Goal: Answer question/provide support: Share knowledge or assist other users

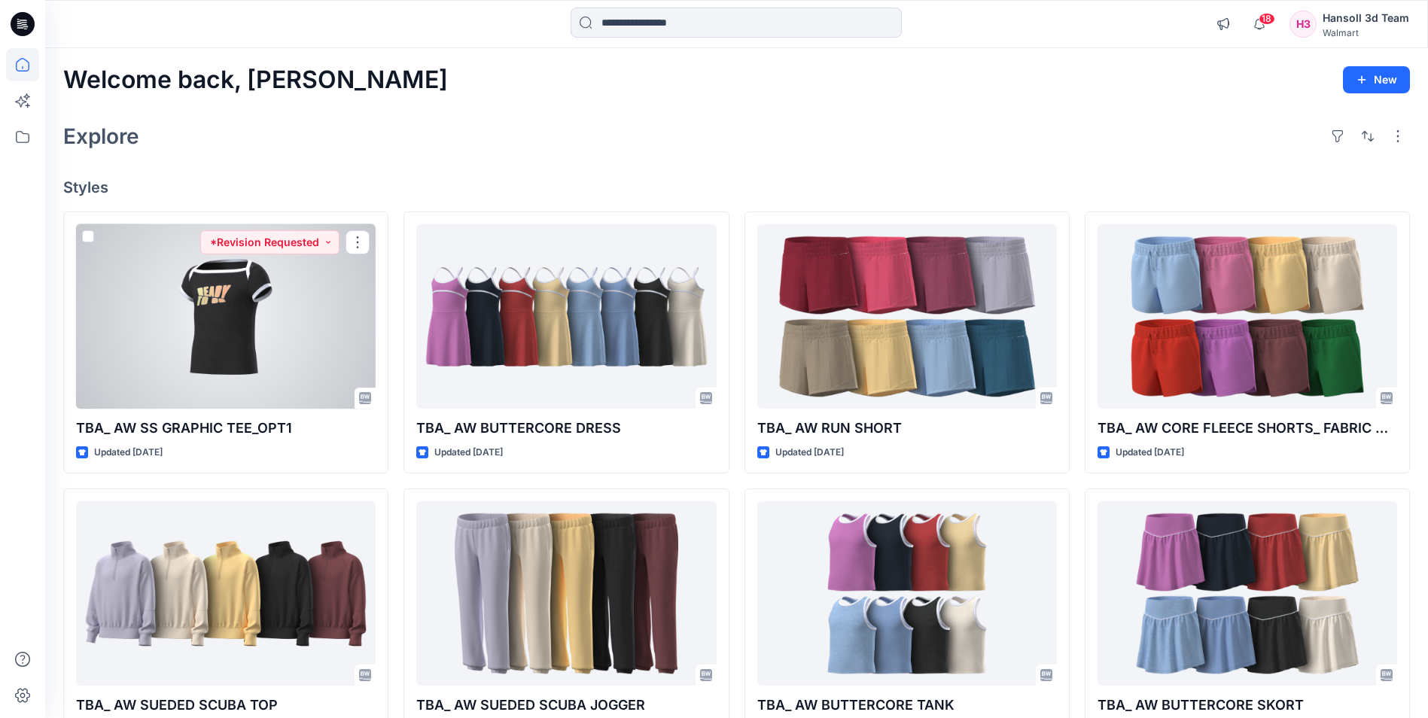
click at [304, 288] on div at bounding box center [226, 316] width 300 height 184
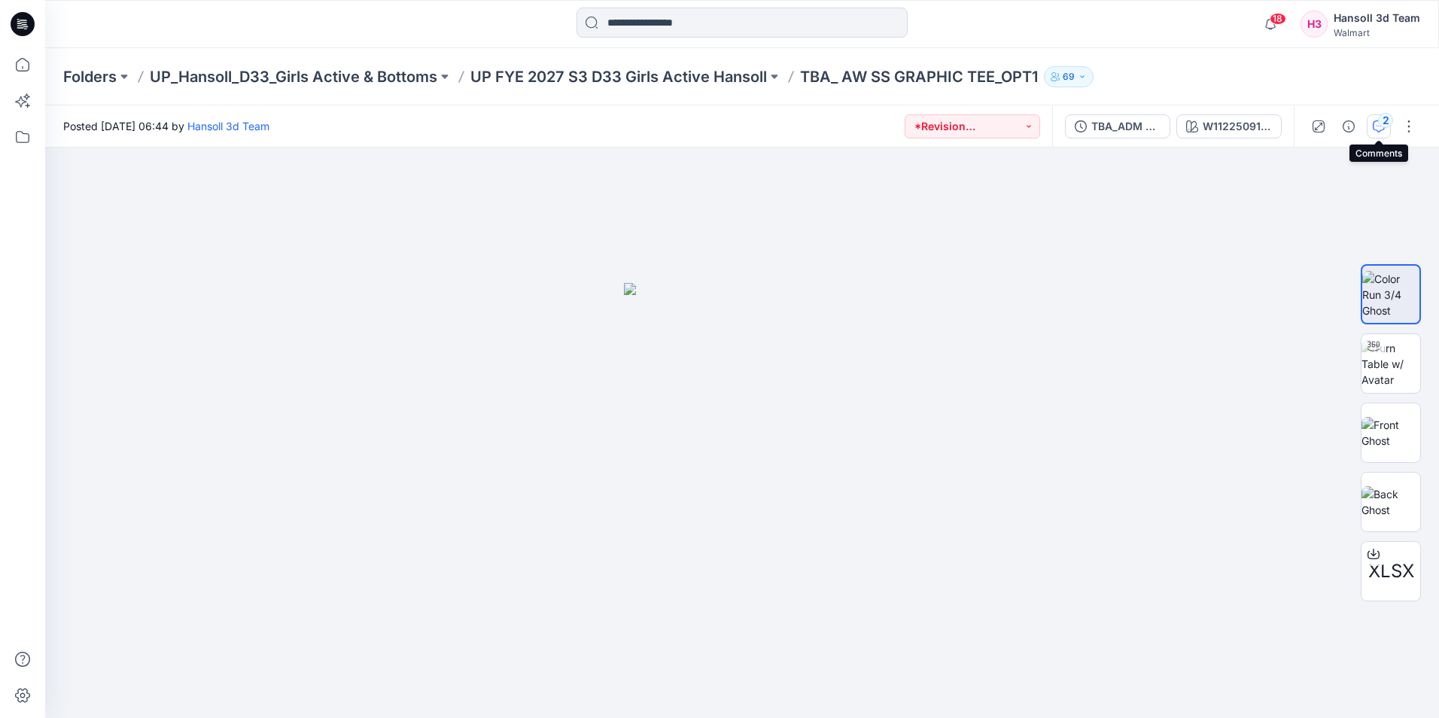
click at [1376, 131] on icon "button" at bounding box center [1379, 126] width 12 height 12
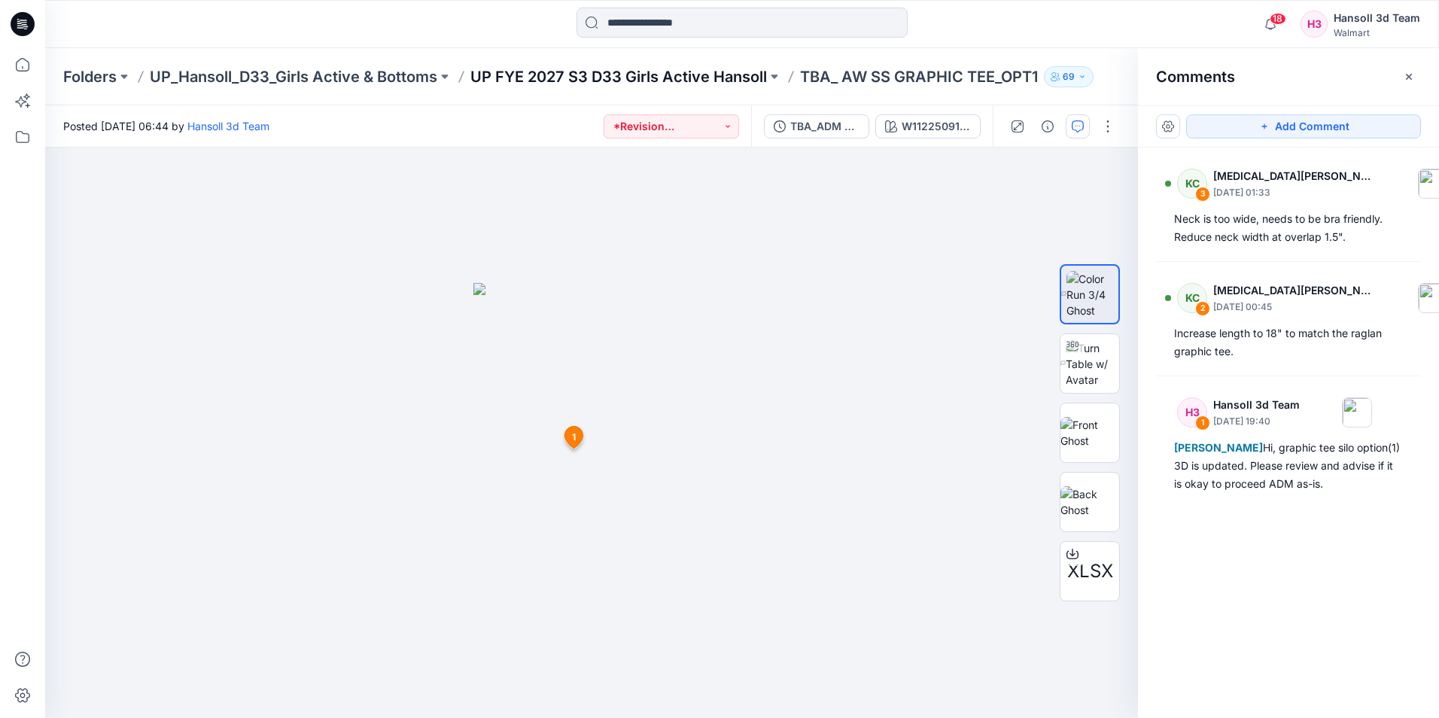
click at [685, 73] on p "UP FYE 2027 S3 D33 Girls Active Hansoll" at bounding box center [618, 76] width 297 height 21
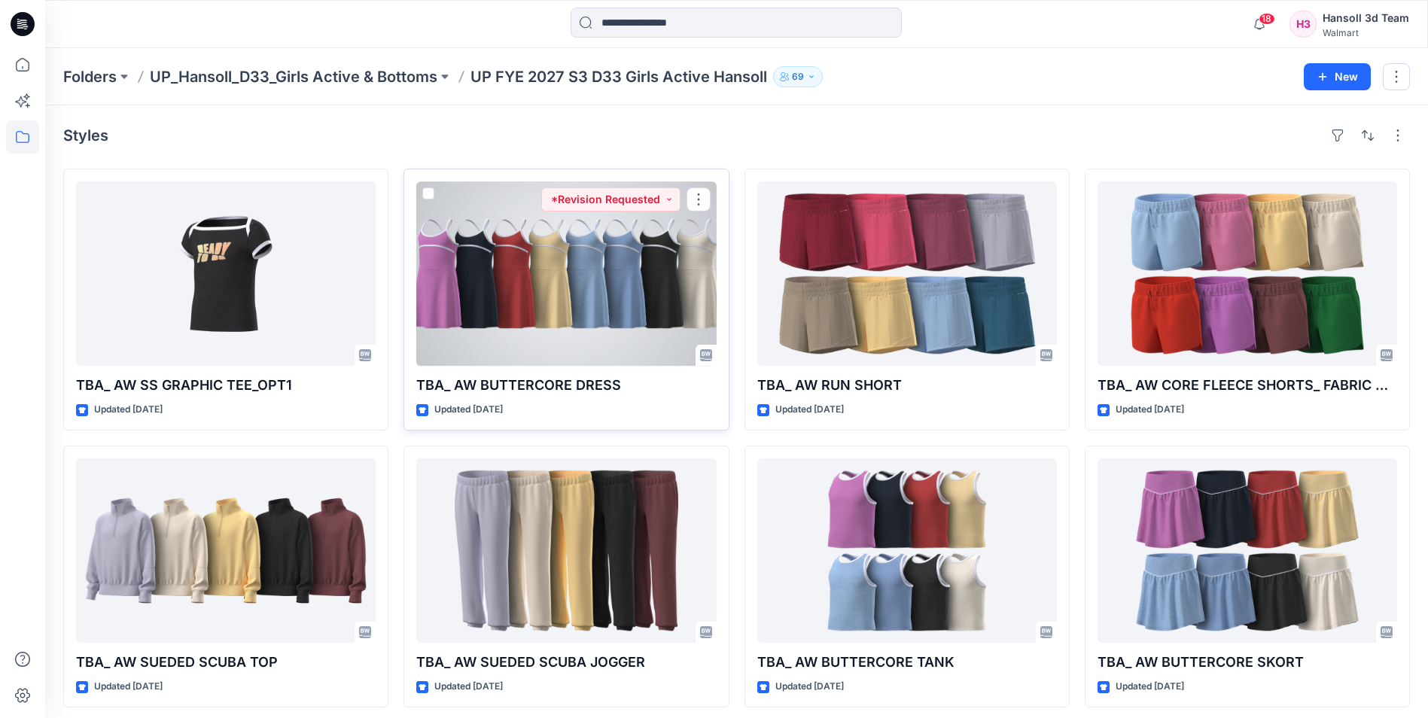
click at [619, 253] on div at bounding box center [566, 273] width 300 height 184
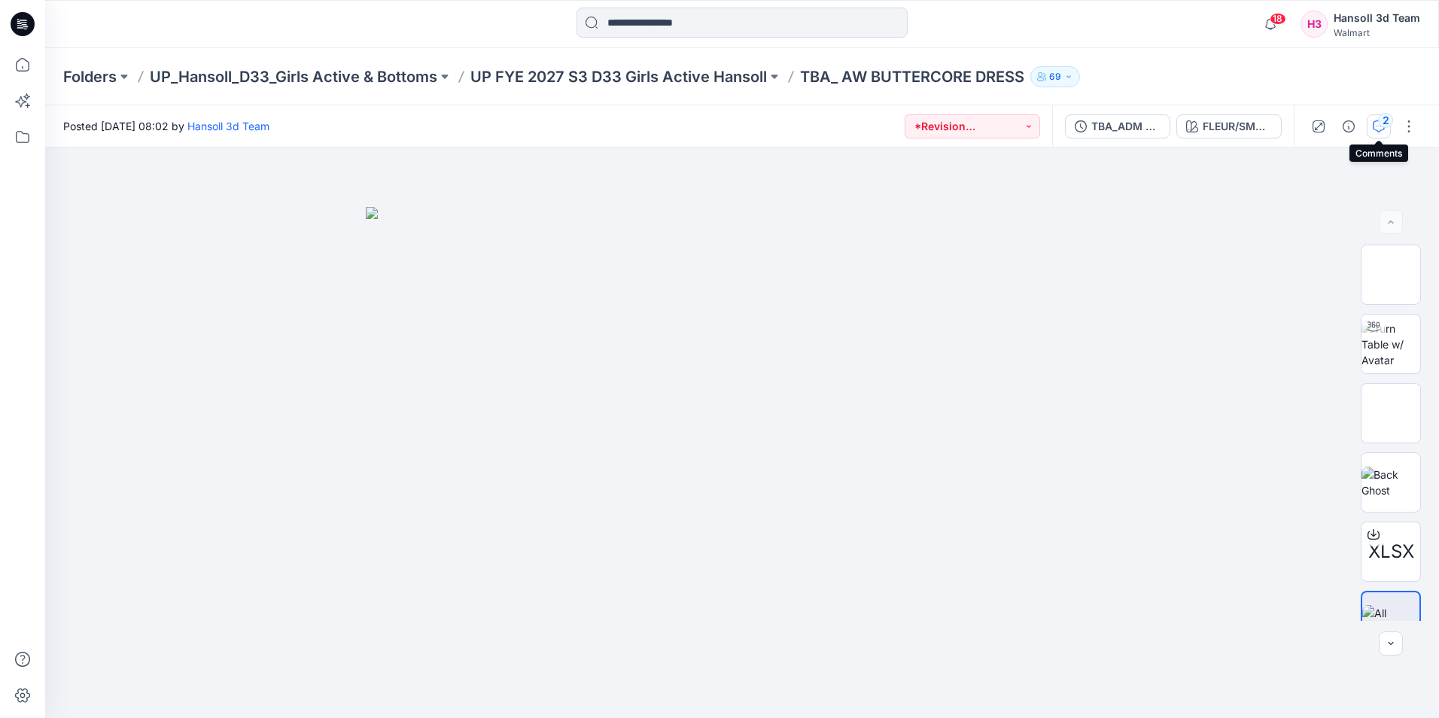
click at [1380, 130] on icon "button" at bounding box center [1379, 126] width 12 height 12
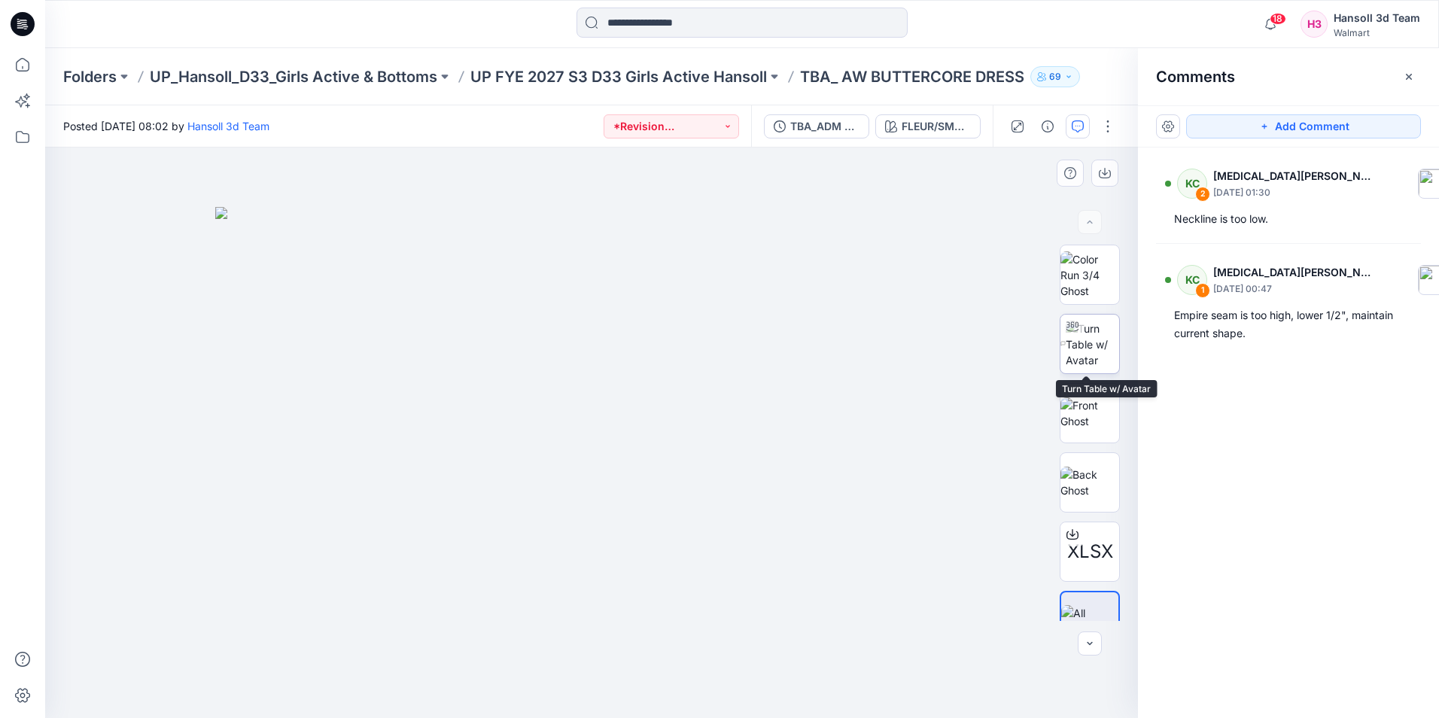
click at [1100, 344] on img at bounding box center [1092, 344] width 53 height 47
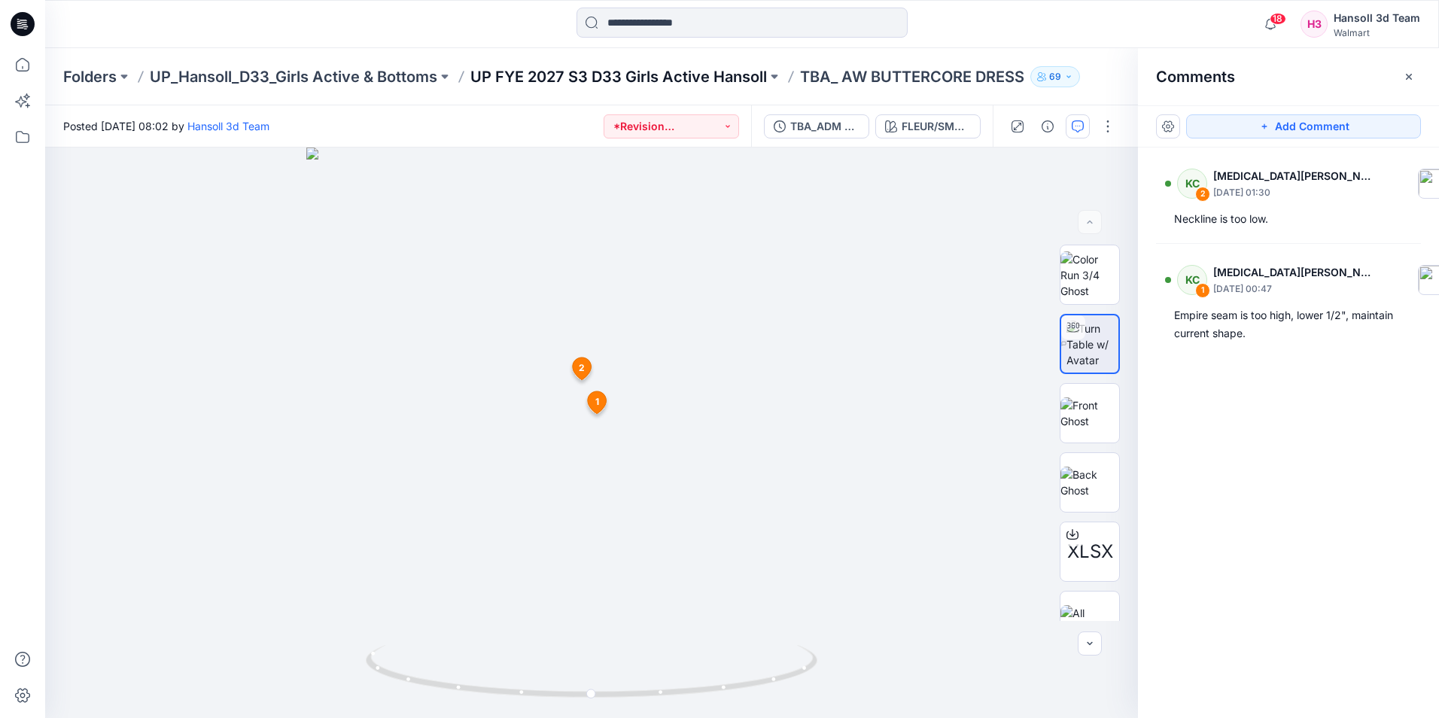
click at [565, 75] on p "UP FYE 2027 S3 D33 Girls Active Hansoll" at bounding box center [618, 76] width 297 height 21
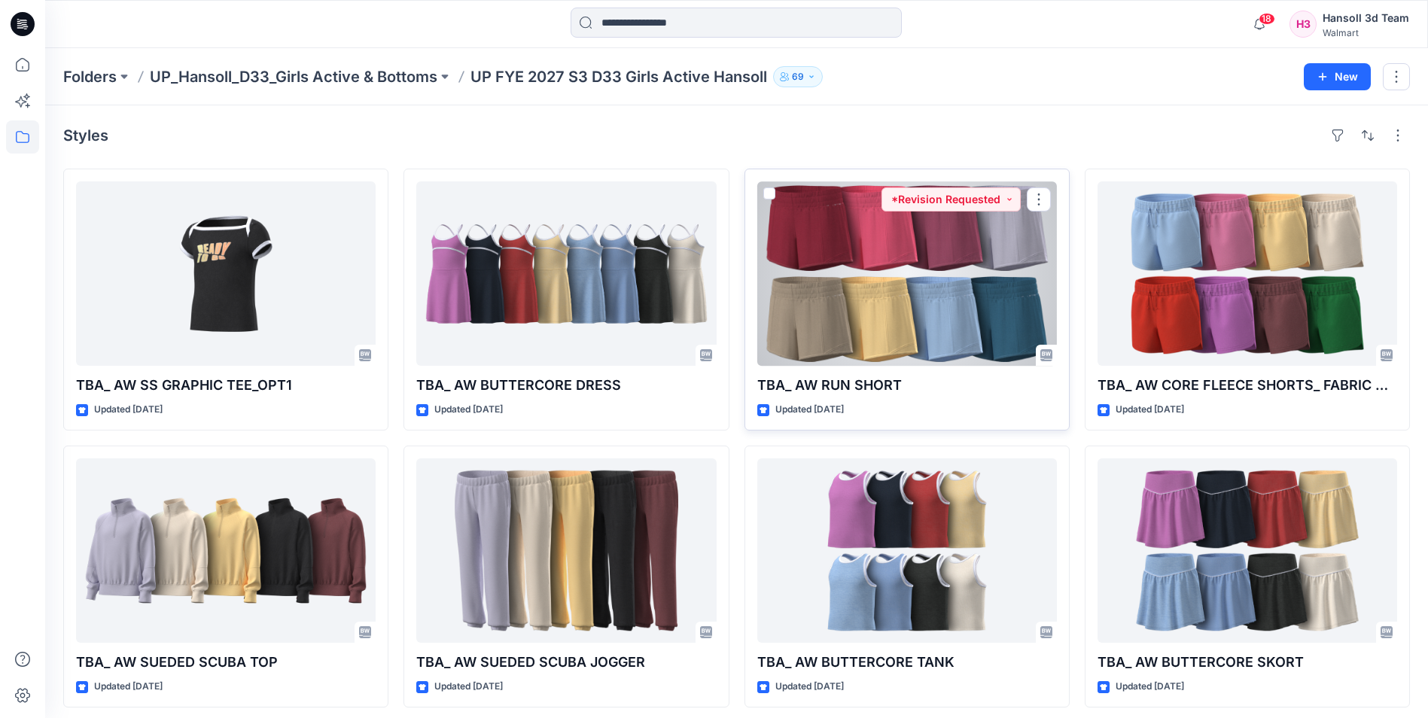
click at [898, 233] on div at bounding box center [907, 273] width 300 height 184
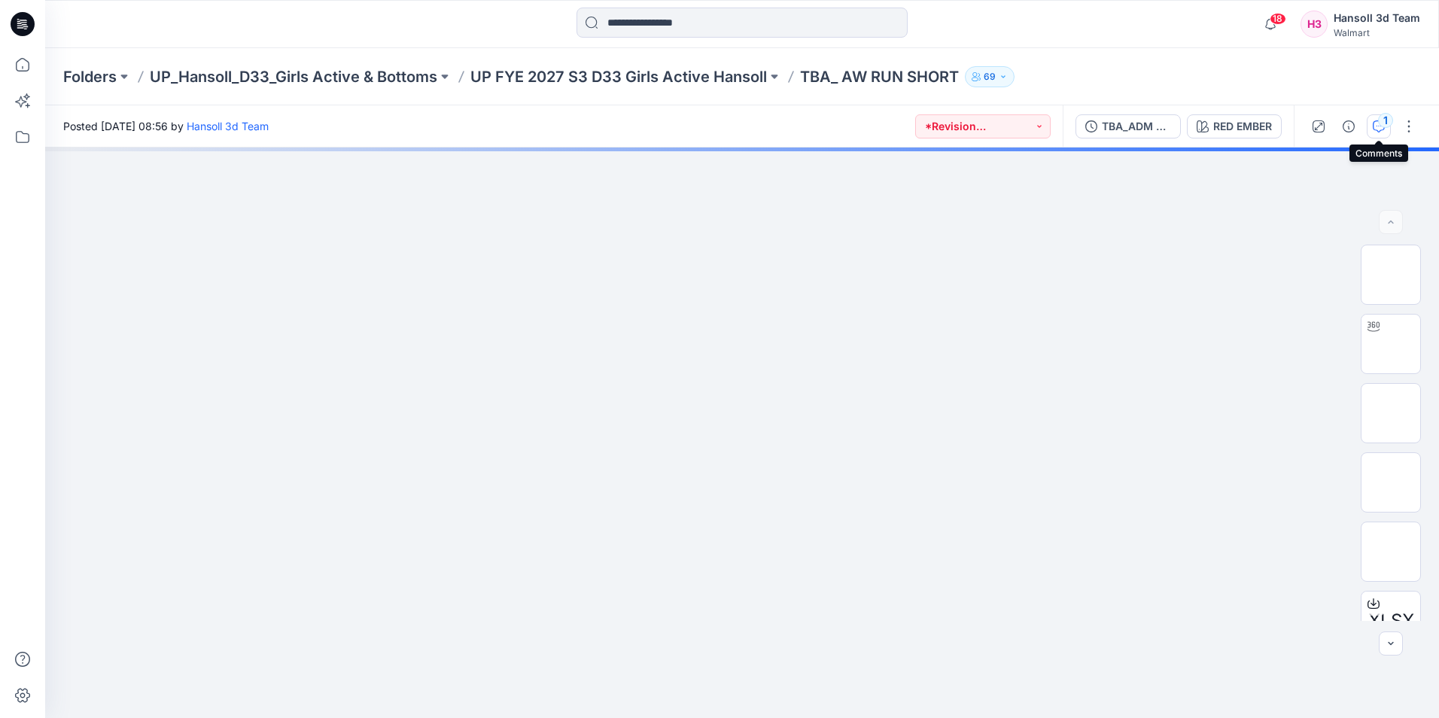
click at [1379, 133] on button "1" at bounding box center [1379, 126] width 24 height 24
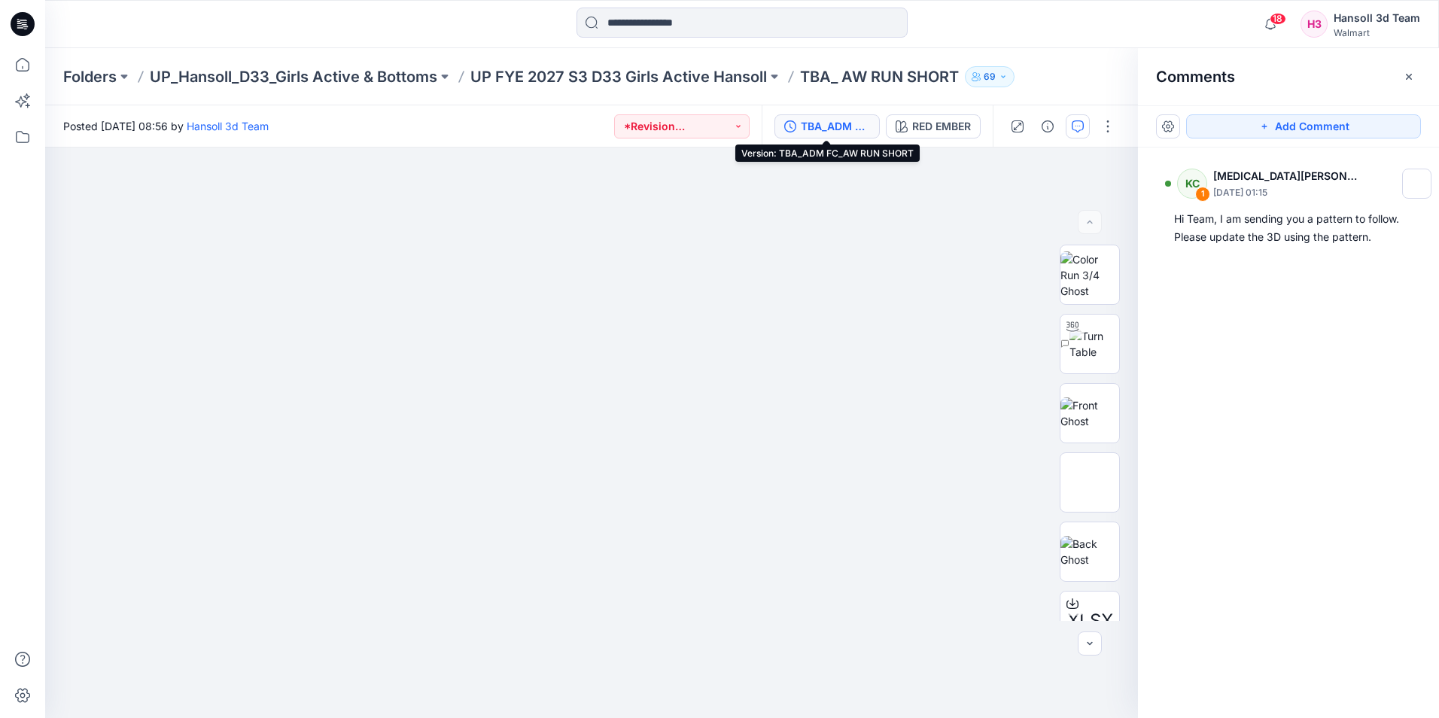
click at [850, 126] on div "TBA_ADM FC_AW RUN SHORT" at bounding box center [835, 126] width 69 height 17
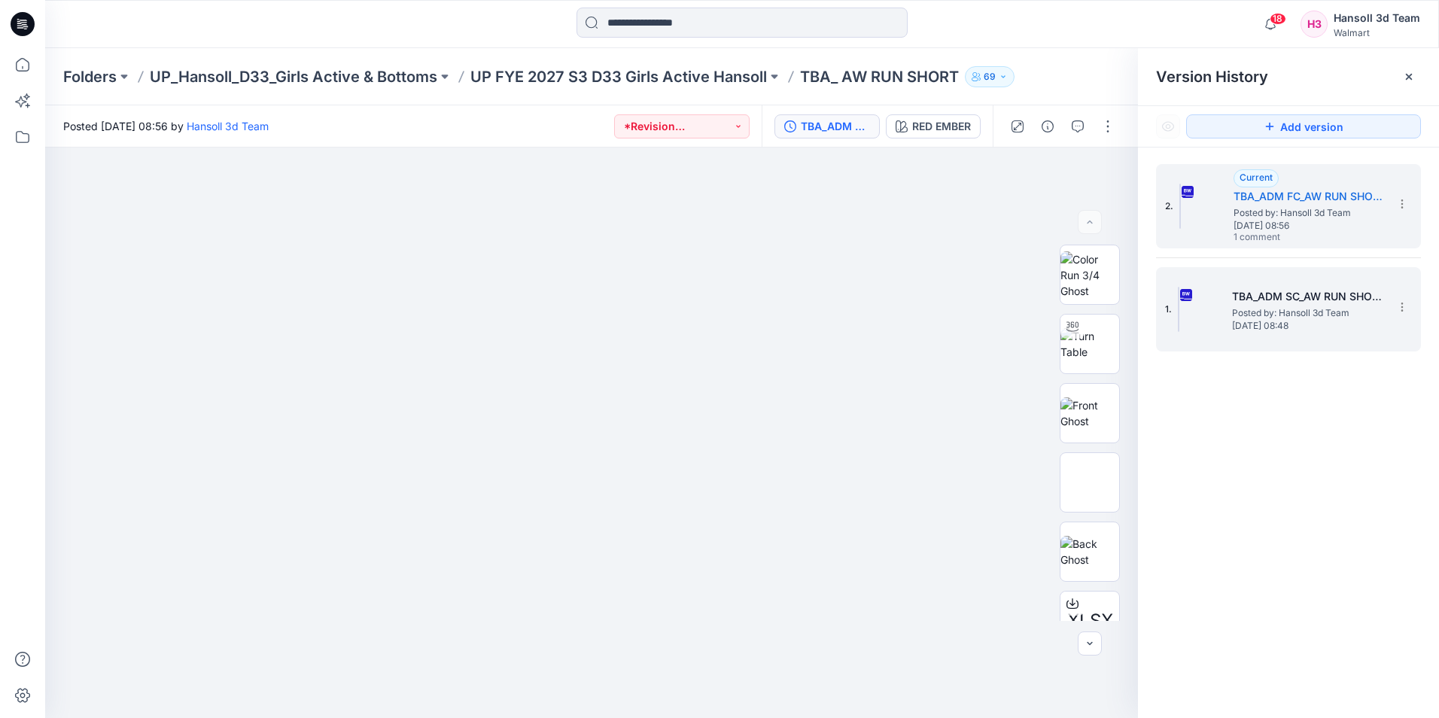
click at [1327, 294] on h5 "TBA_ADM SC_AW RUN SHORT" at bounding box center [1307, 297] width 151 height 18
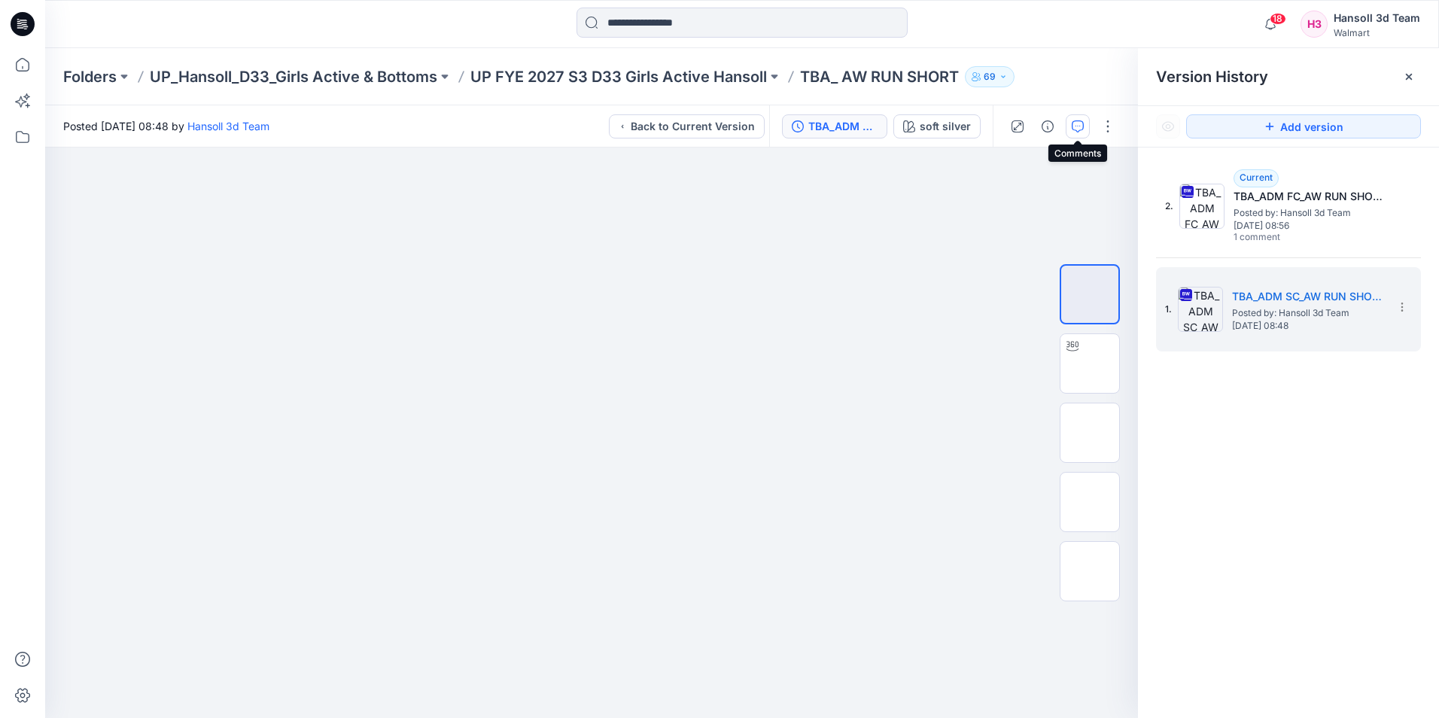
click at [1082, 123] on icon "button" at bounding box center [1078, 126] width 12 height 12
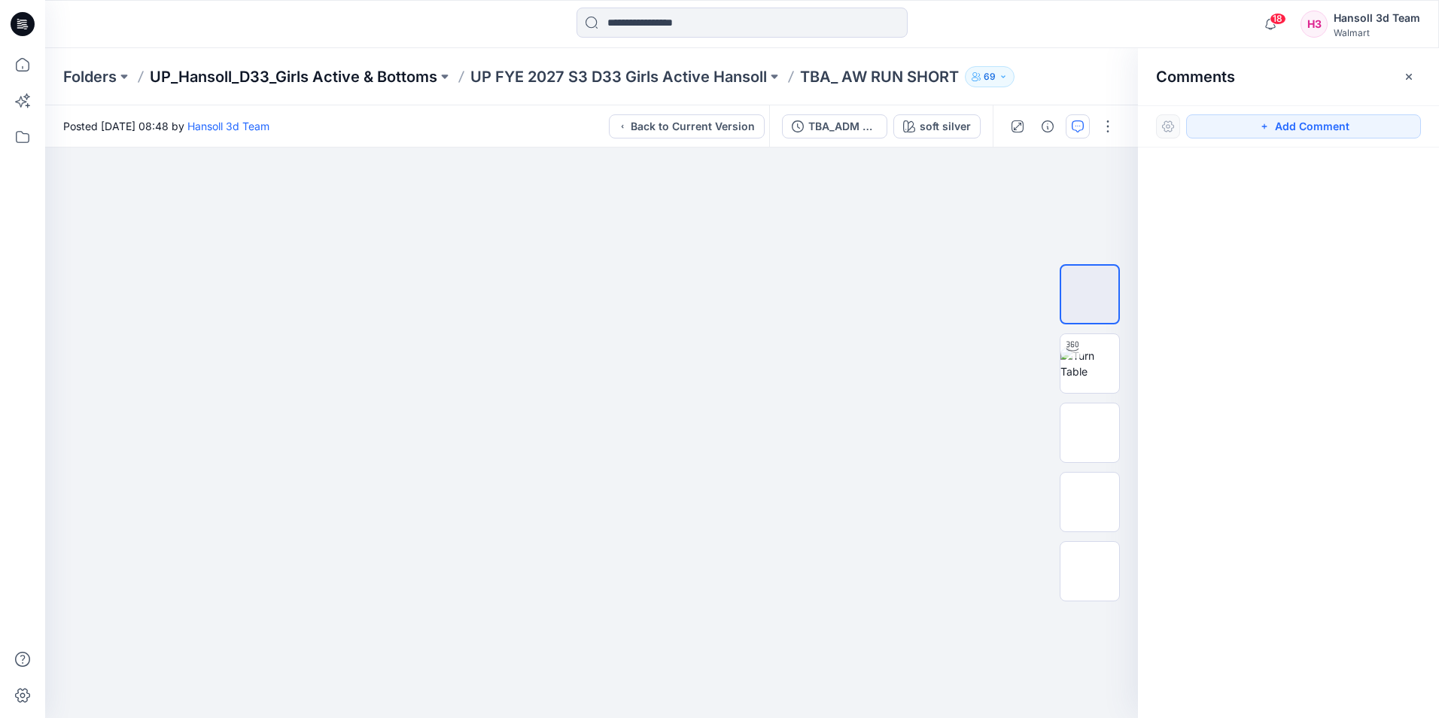
click at [304, 72] on p "UP_Hansoll_D33_Girls Active & Bottoms" at bounding box center [294, 76] width 288 height 21
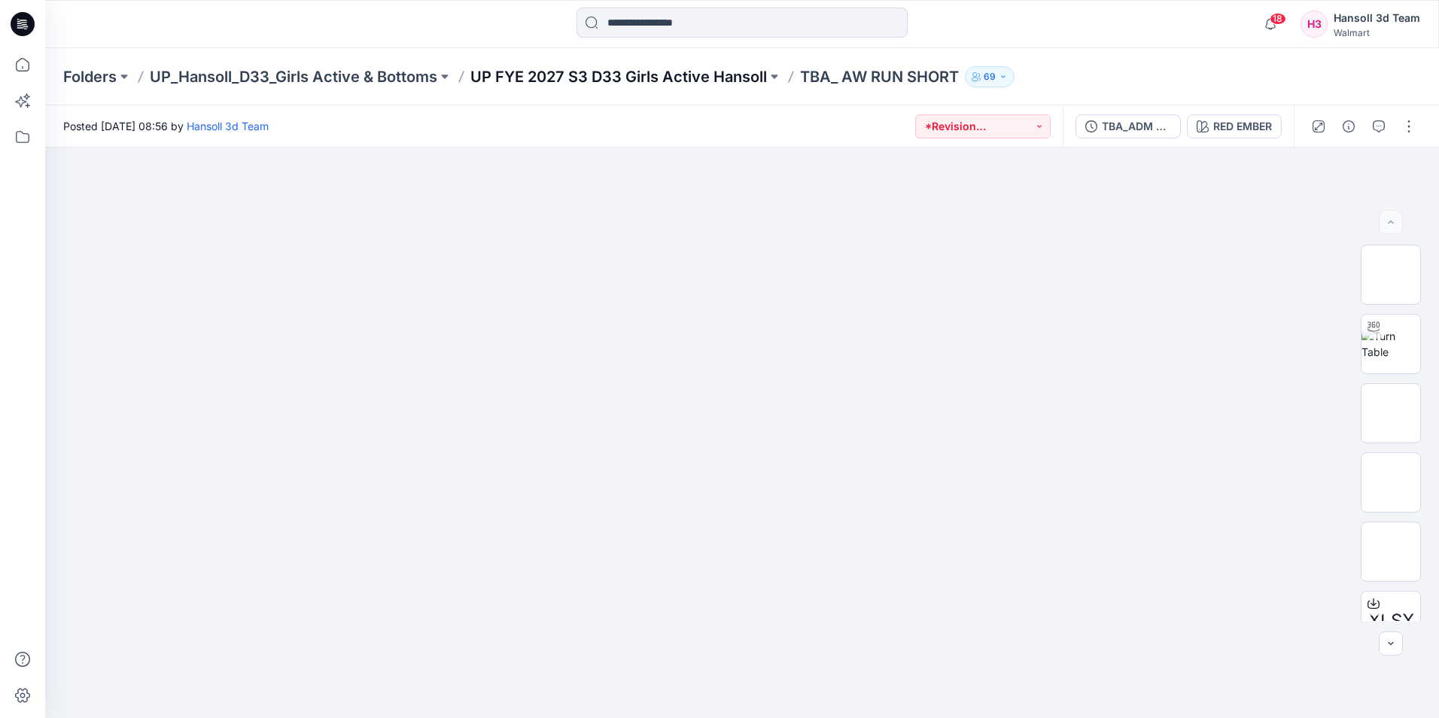
click at [657, 77] on p "UP FYE 2027 S3 D33 Girls Active Hansoll" at bounding box center [618, 76] width 297 height 21
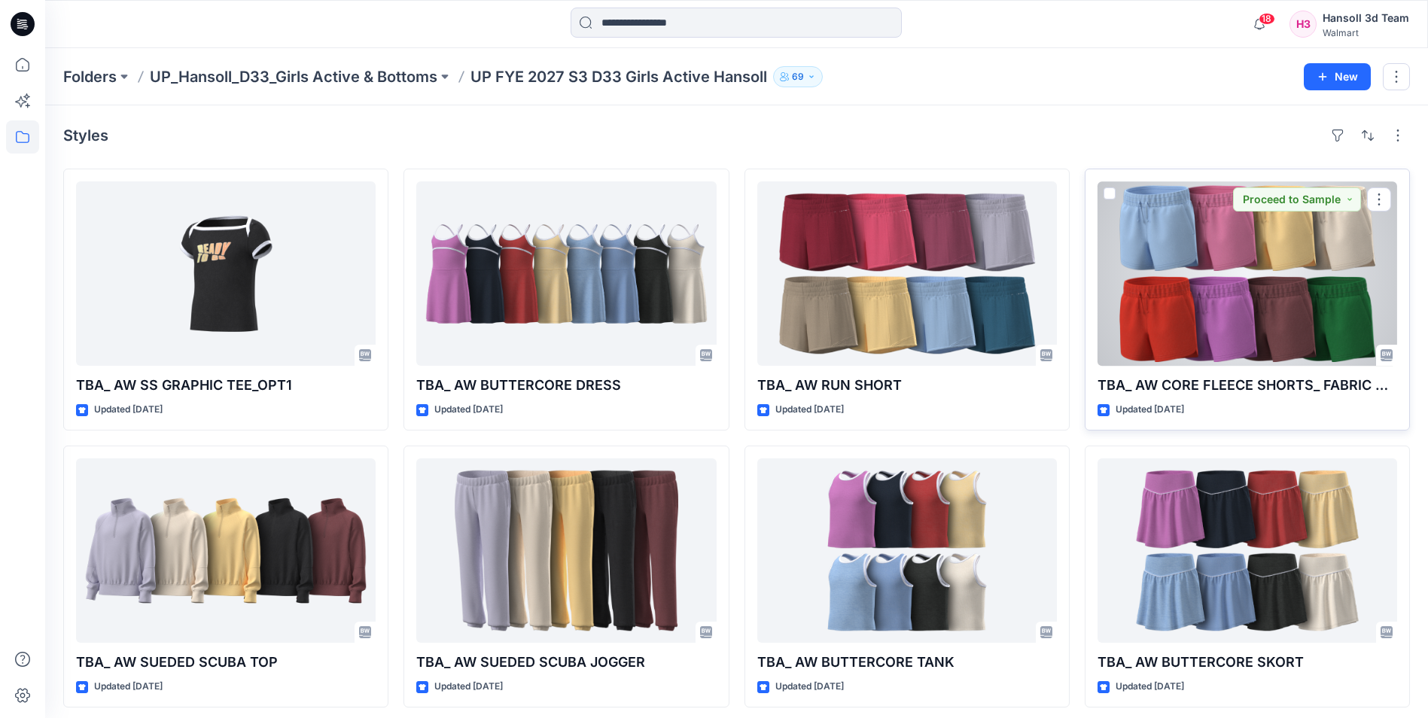
click at [1292, 285] on div at bounding box center [1247, 273] width 300 height 184
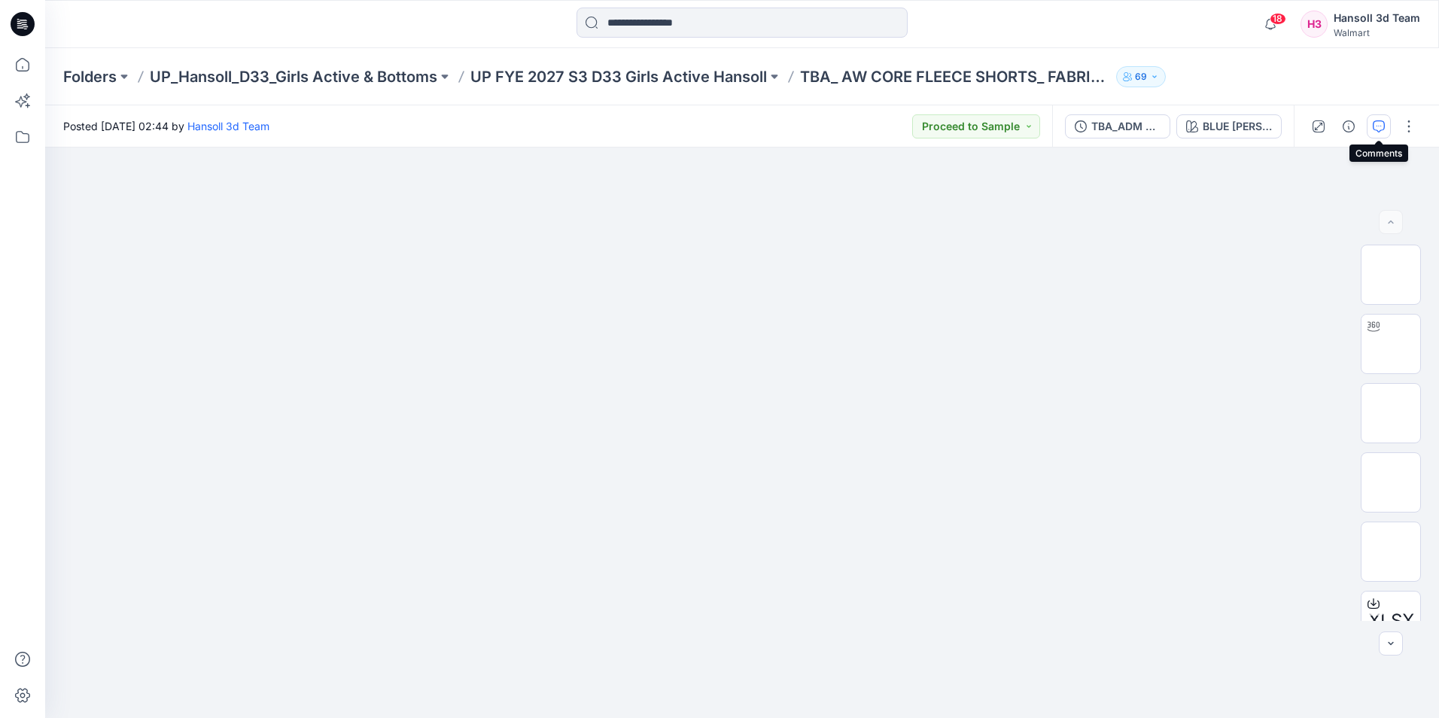
click at [1378, 128] on icon "button" at bounding box center [1379, 126] width 12 height 12
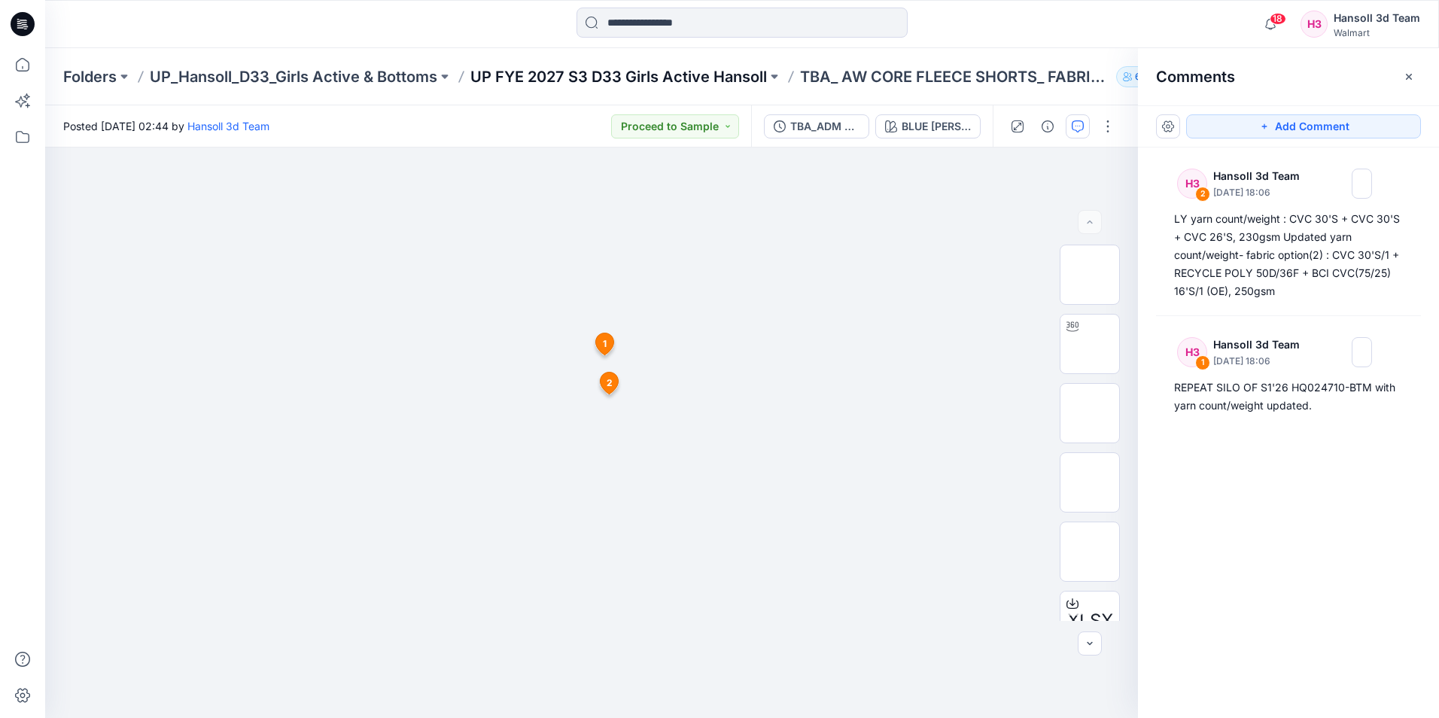
click at [613, 80] on p "UP FYE 2027 S3 D33 Girls Active Hansoll" at bounding box center [618, 76] width 297 height 21
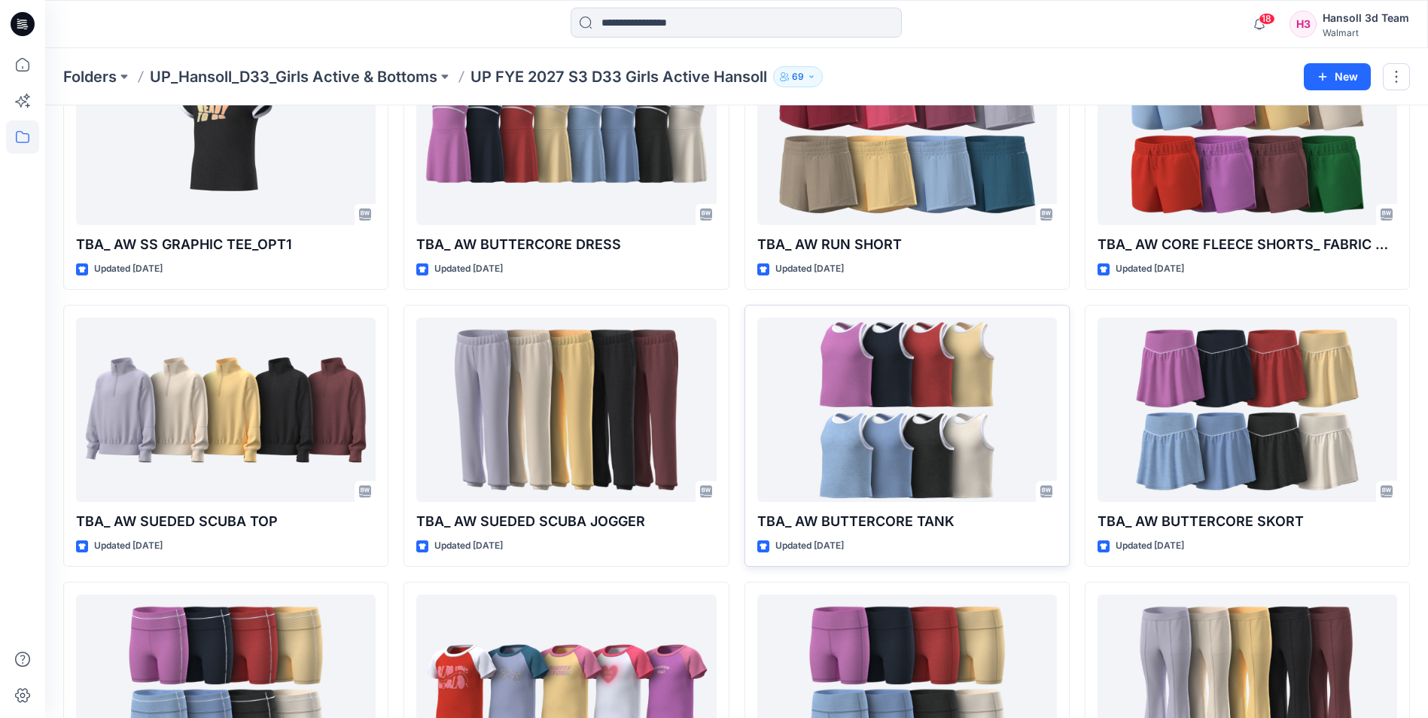
scroll to position [151, 0]
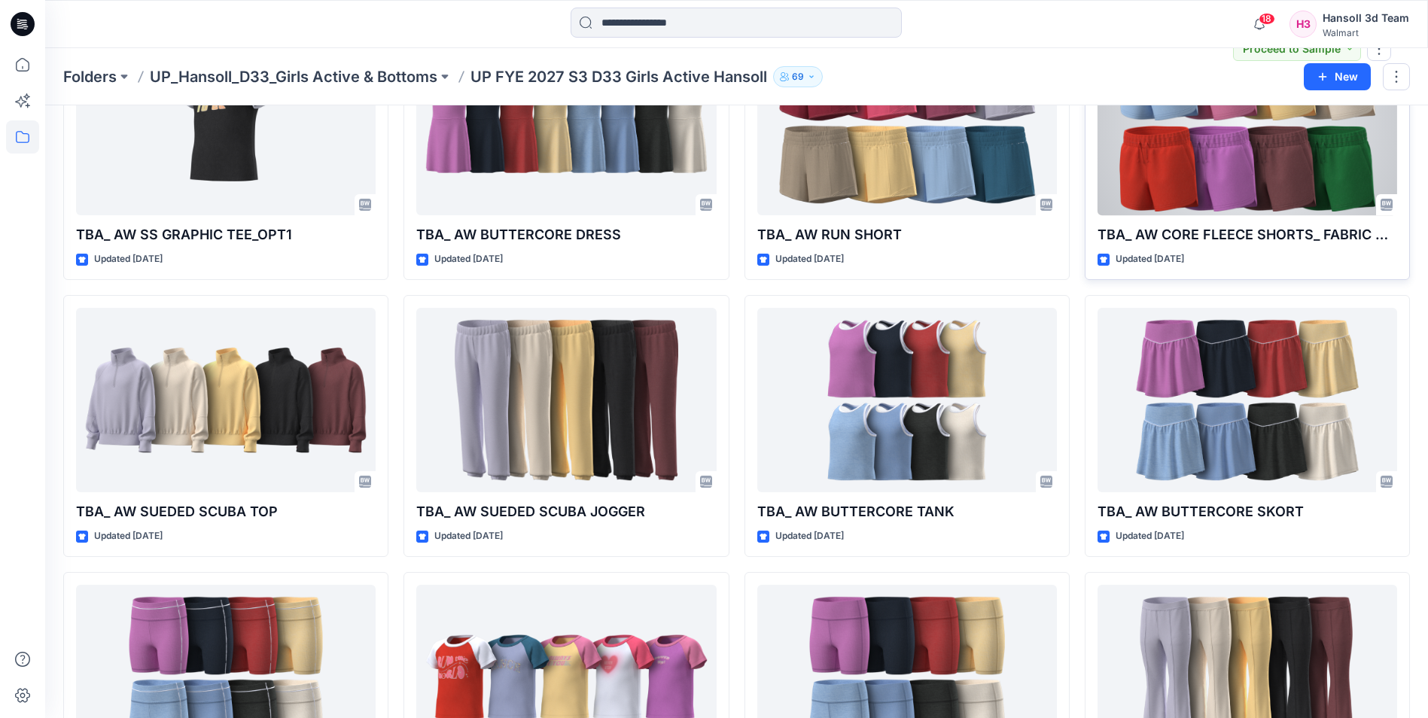
click at [1283, 139] on div at bounding box center [1247, 123] width 300 height 184
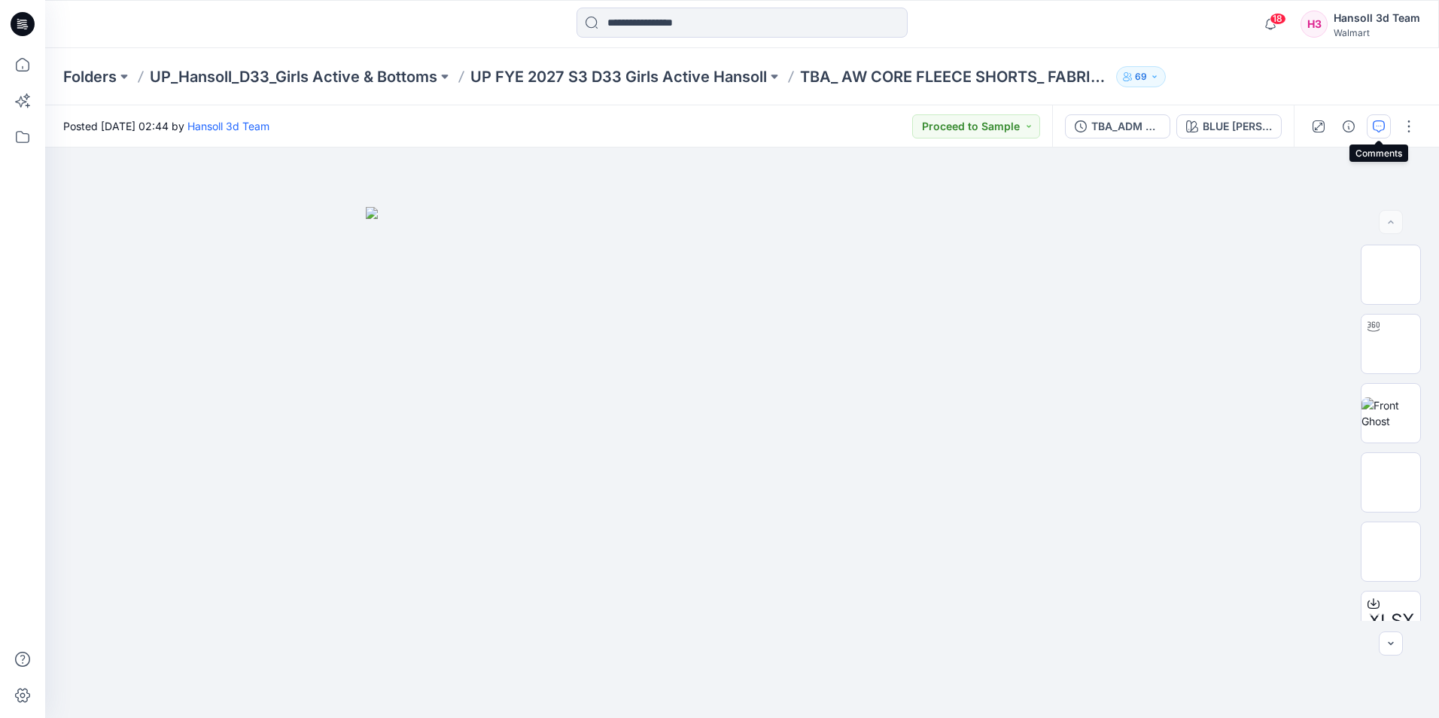
click at [1381, 129] on icon "button" at bounding box center [1379, 126] width 12 height 12
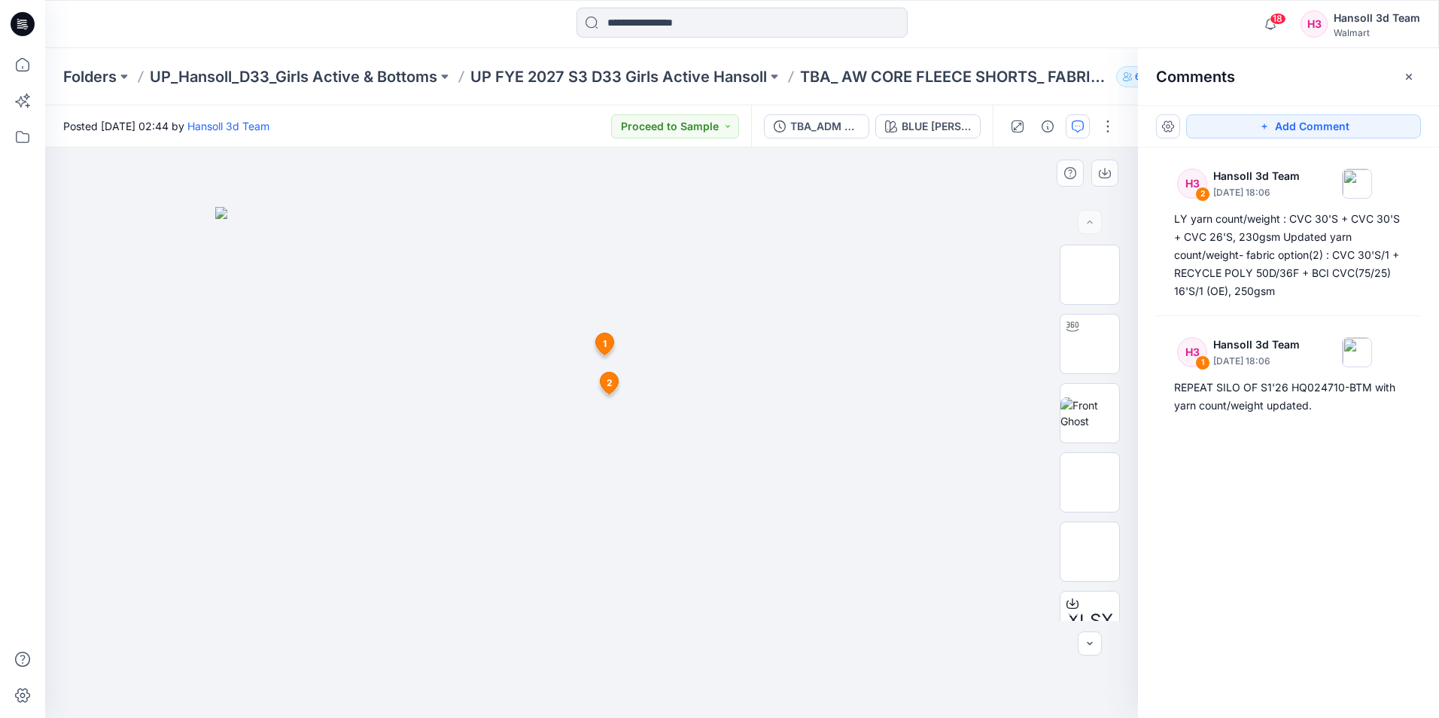
click at [603, 350] on span "1" at bounding box center [605, 344] width 4 height 14
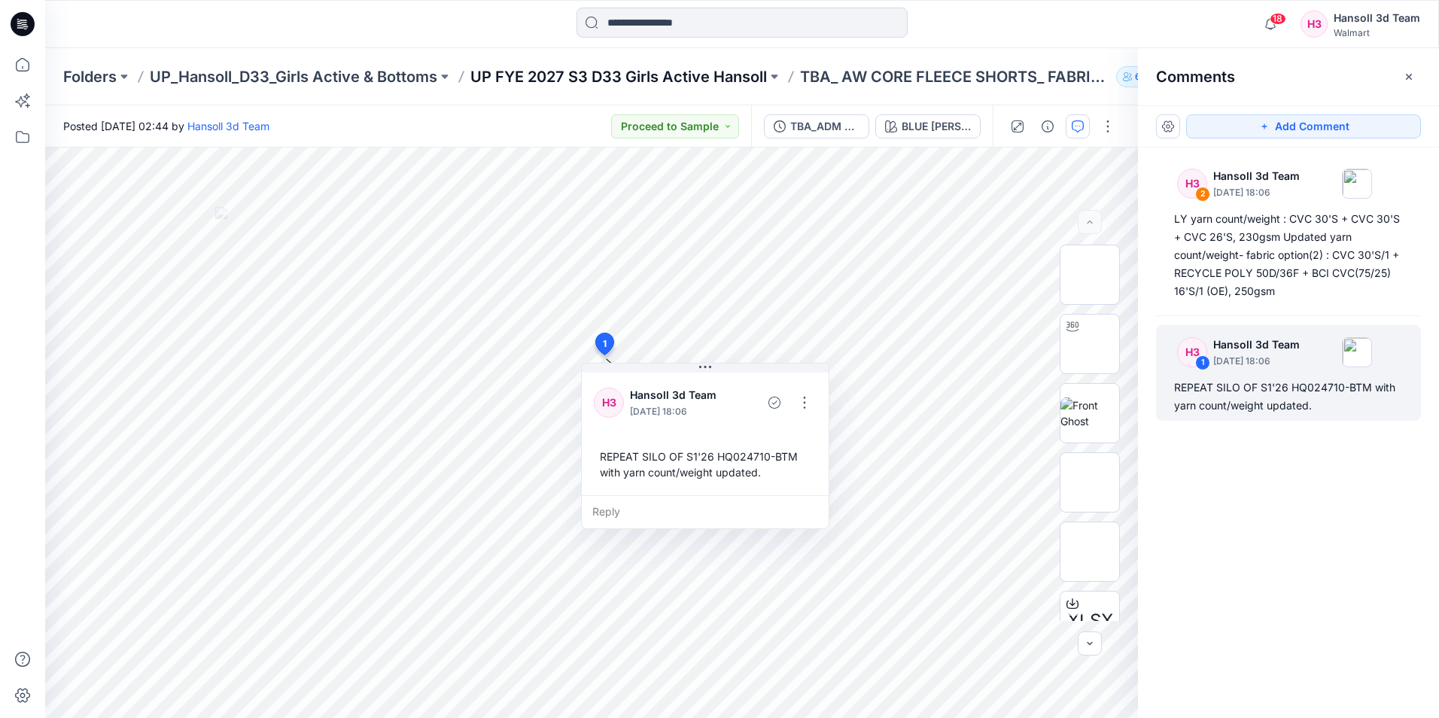
click at [706, 78] on p "UP FYE 2027 S3 D33 Girls Active Hansoll" at bounding box center [618, 76] width 297 height 21
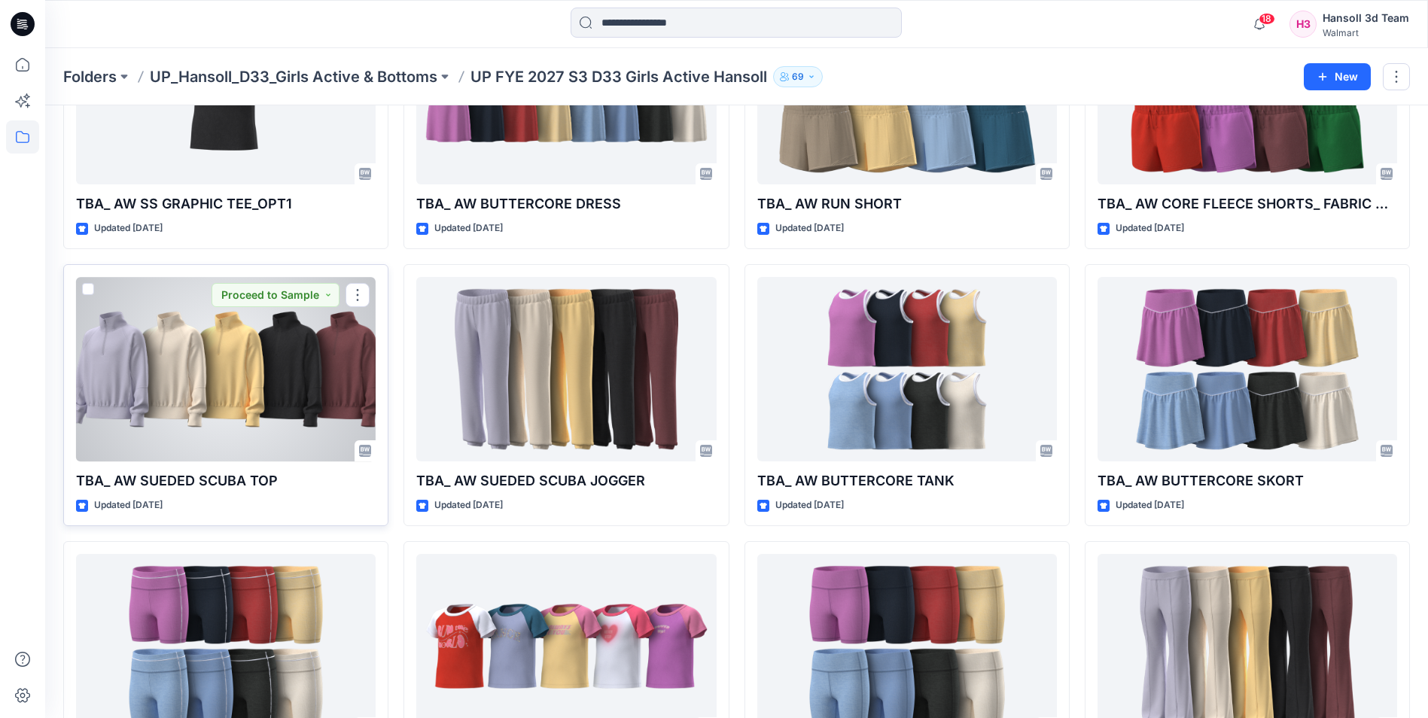
scroll to position [226, 0]
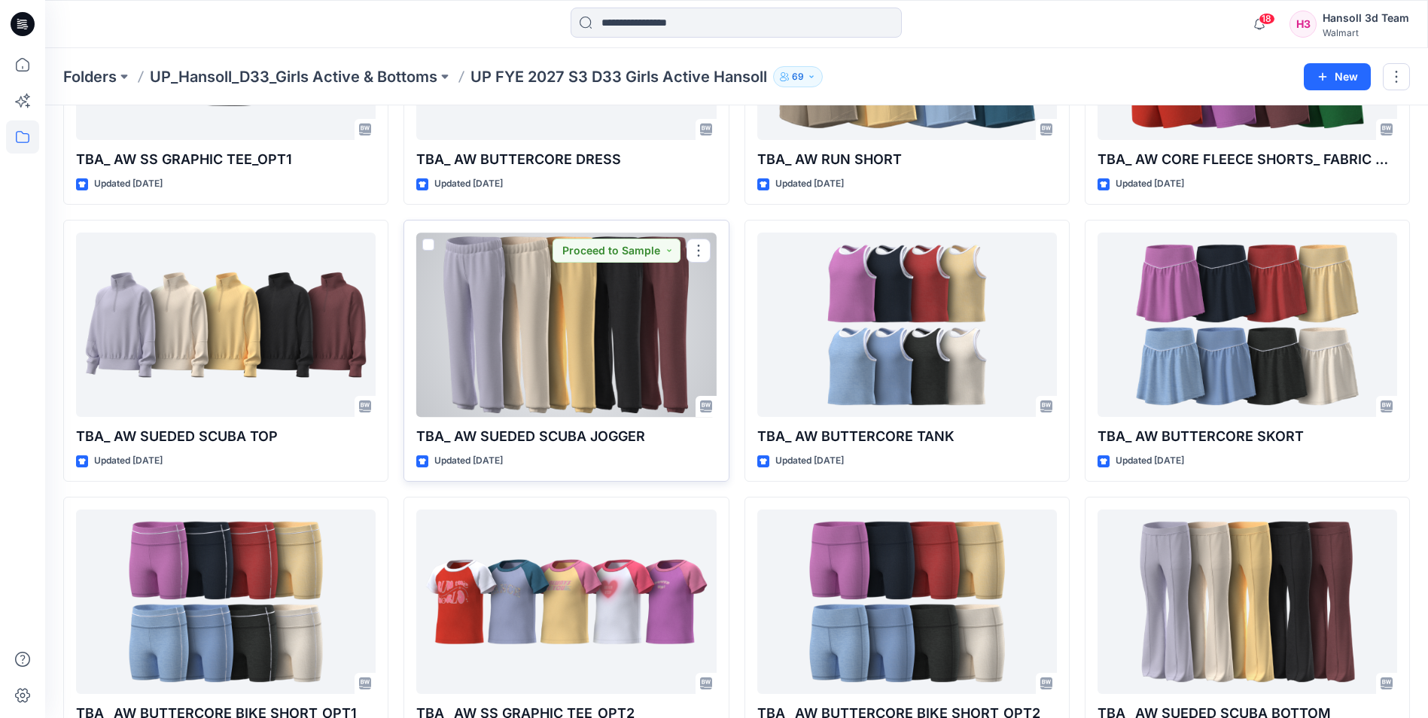
click at [647, 336] on div at bounding box center [566, 325] width 300 height 184
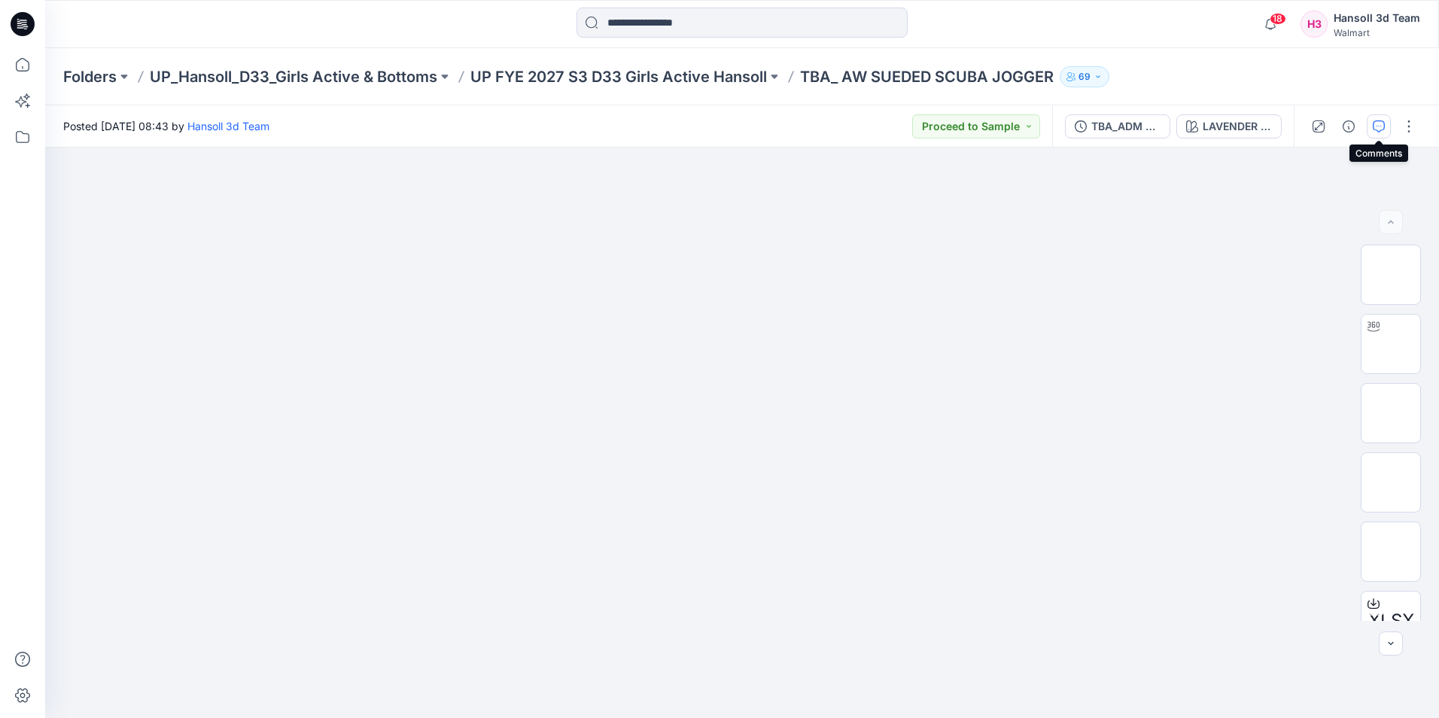
click at [1384, 124] on icon "button" at bounding box center [1379, 126] width 12 height 12
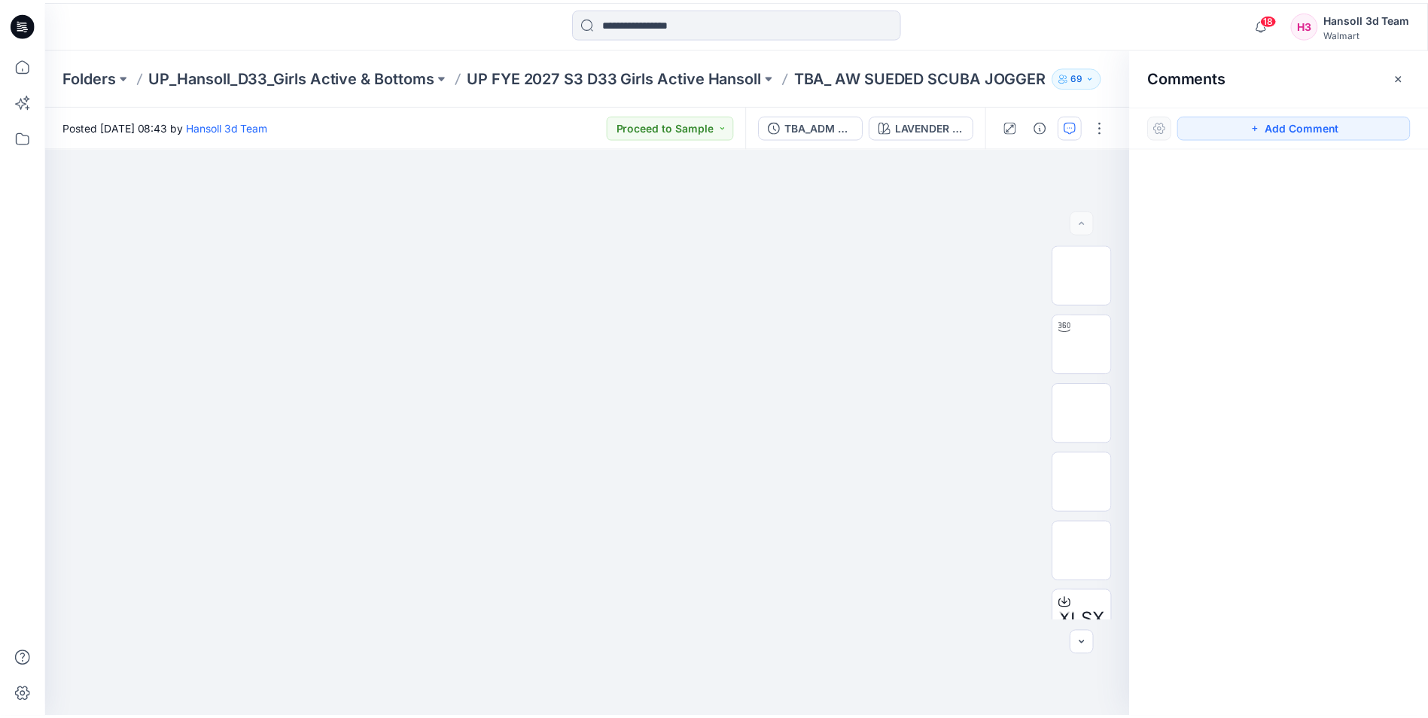
scroll to position [226, 0]
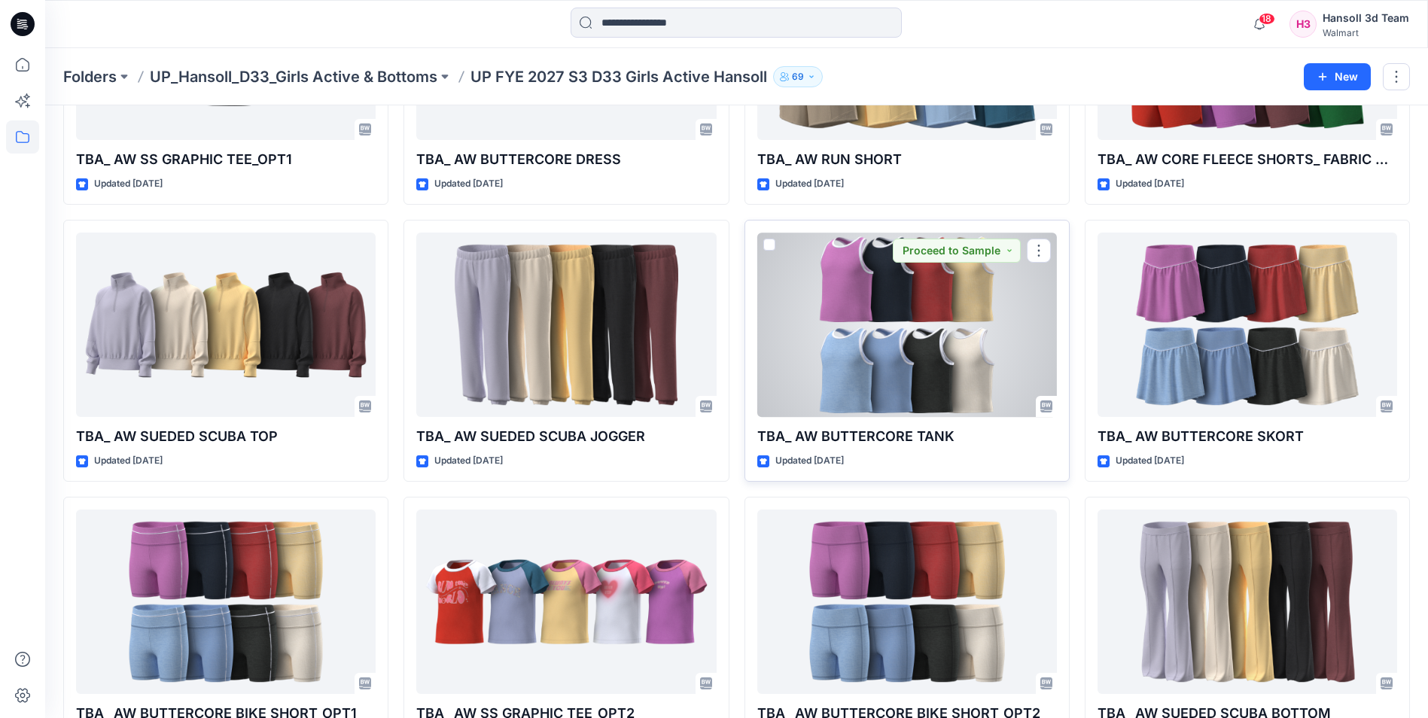
click at [983, 320] on div at bounding box center [907, 325] width 300 height 184
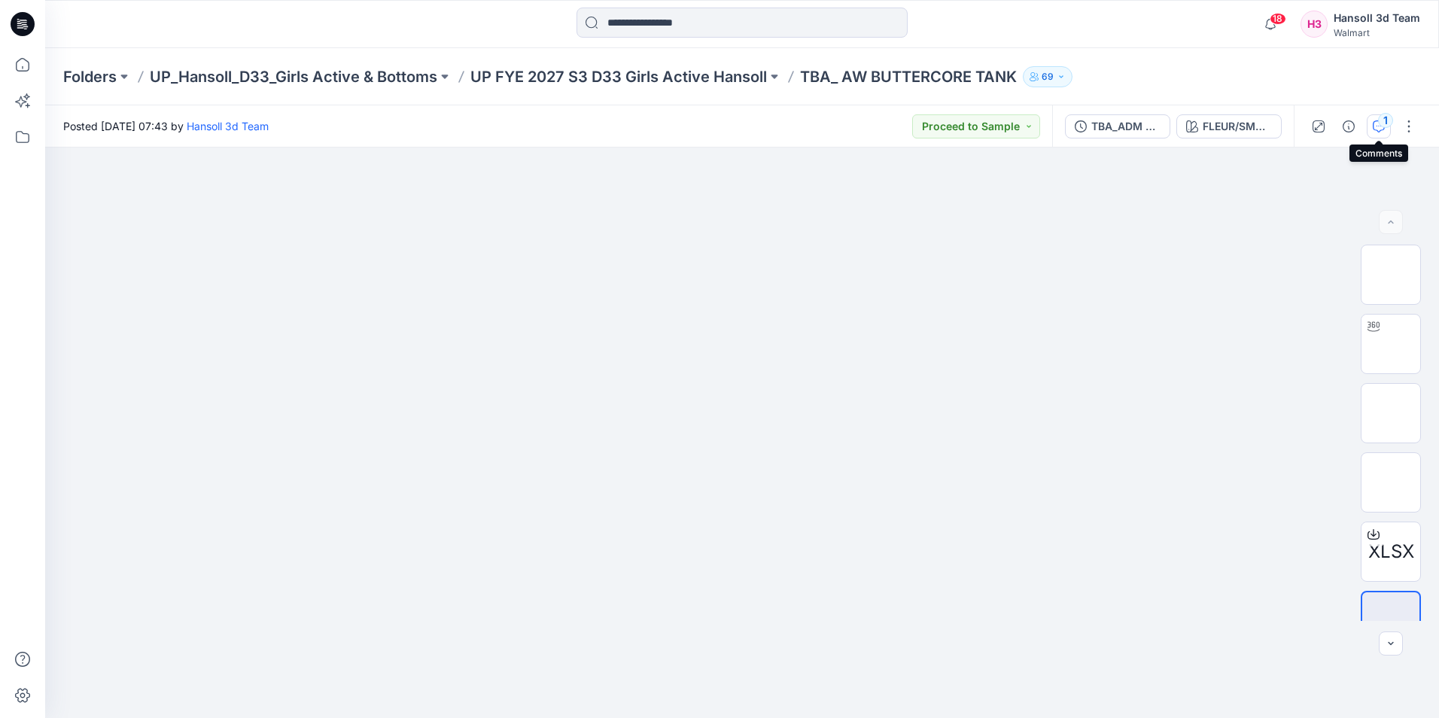
click at [1384, 131] on icon "button" at bounding box center [1379, 126] width 12 height 12
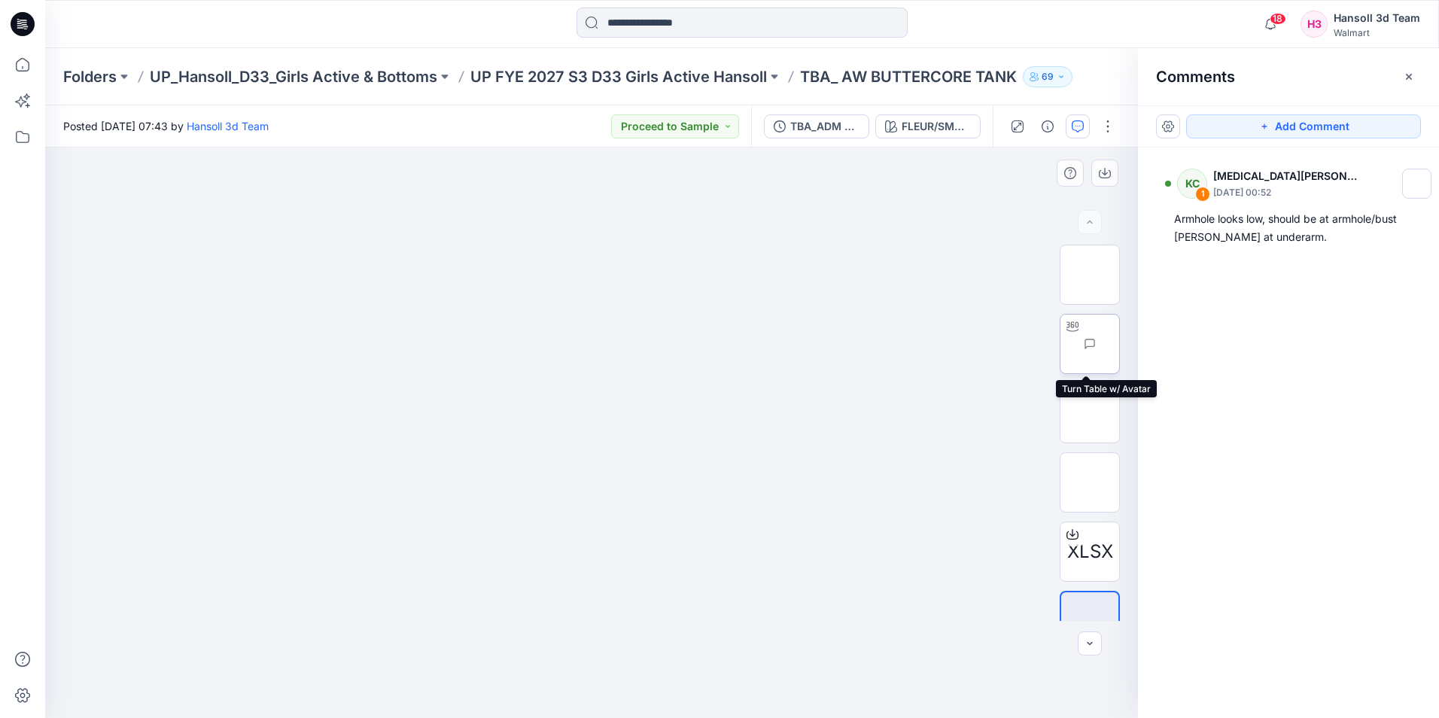
click at [1119, 344] on img at bounding box center [1119, 344] width 0 height 0
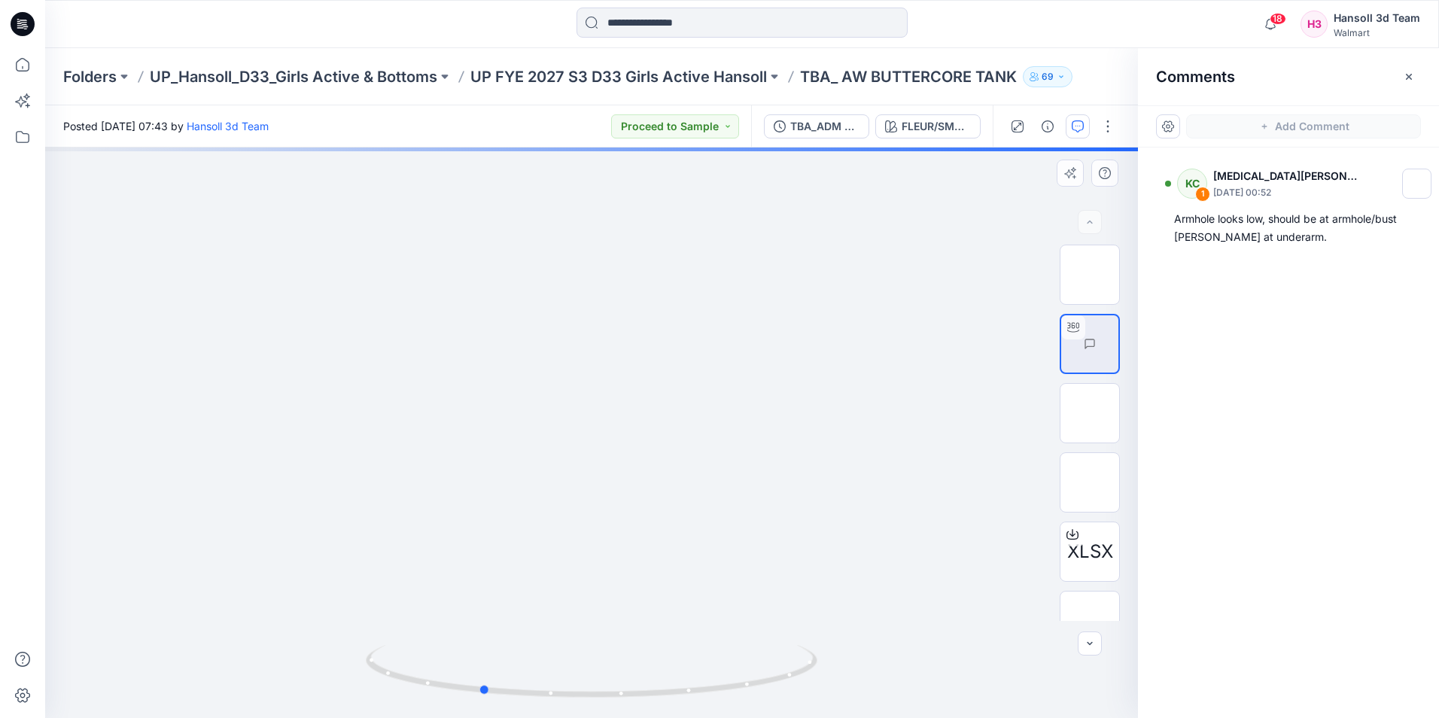
drag, startPoint x: 617, startPoint y: 699, endPoint x: 769, endPoint y: 566, distance: 201.1
click at [508, 680] on icon at bounding box center [593, 673] width 455 height 56
click at [1343, 305] on div "KC 1 [MEDICAL_DATA][PERSON_NAME] [DATE] 00:52 Armhole looks low, should be at a…" at bounding box center [1288, 405] width 301 height 515
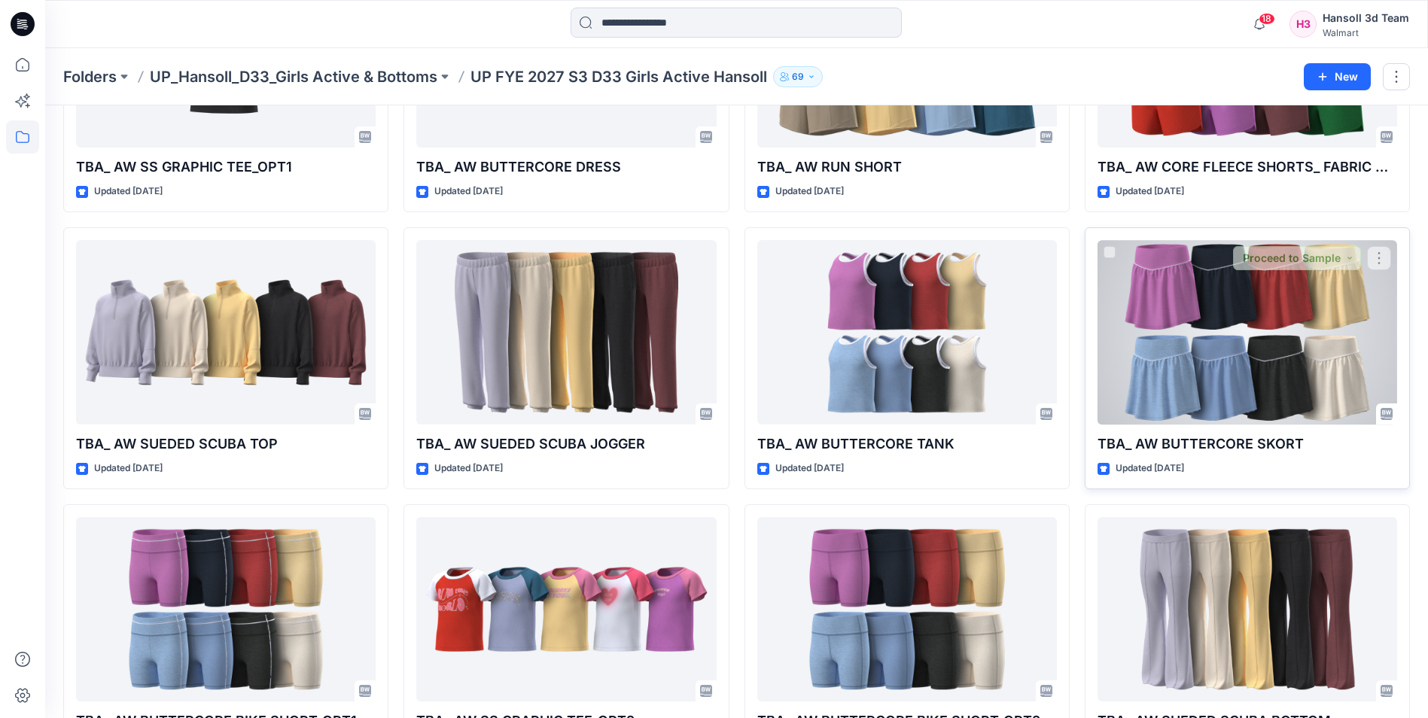
scroll to position [226, 0]
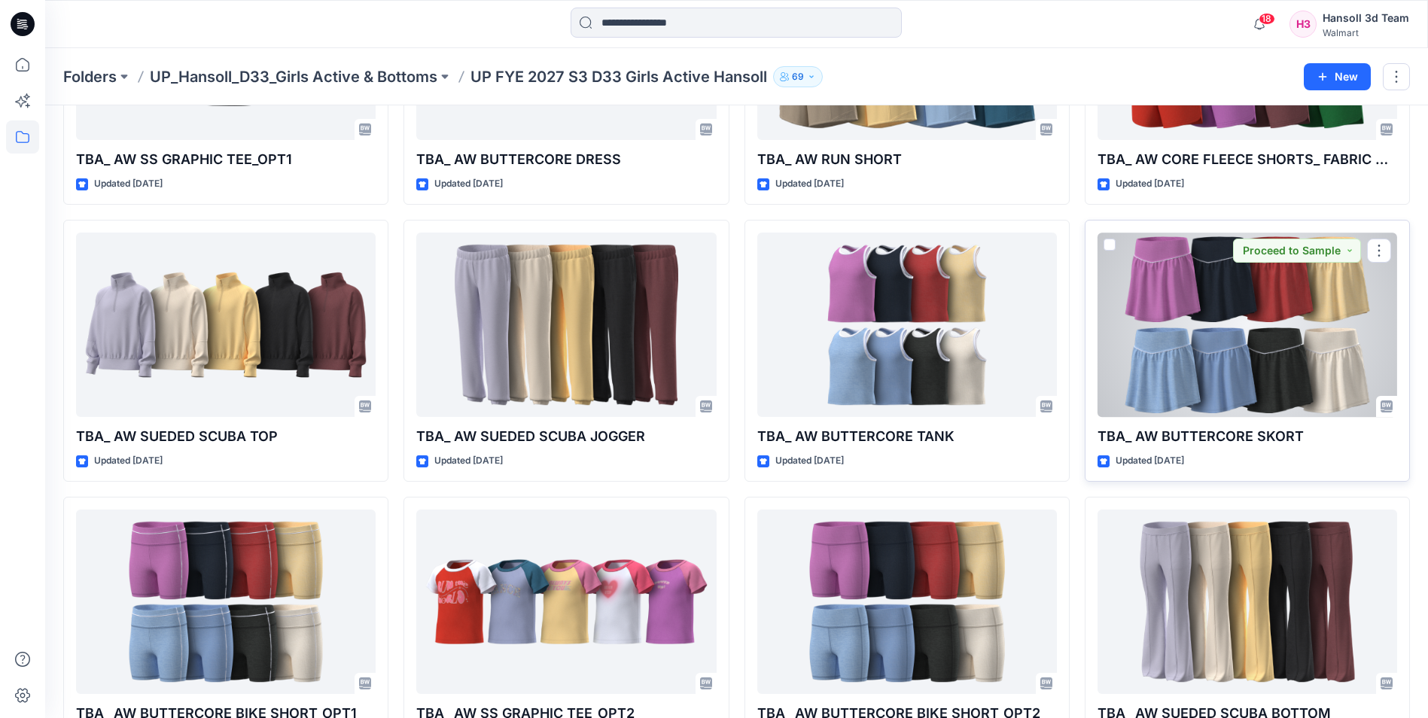
click at [1207, 355] on div at bounding box center [1247, 325] width 300 height 184
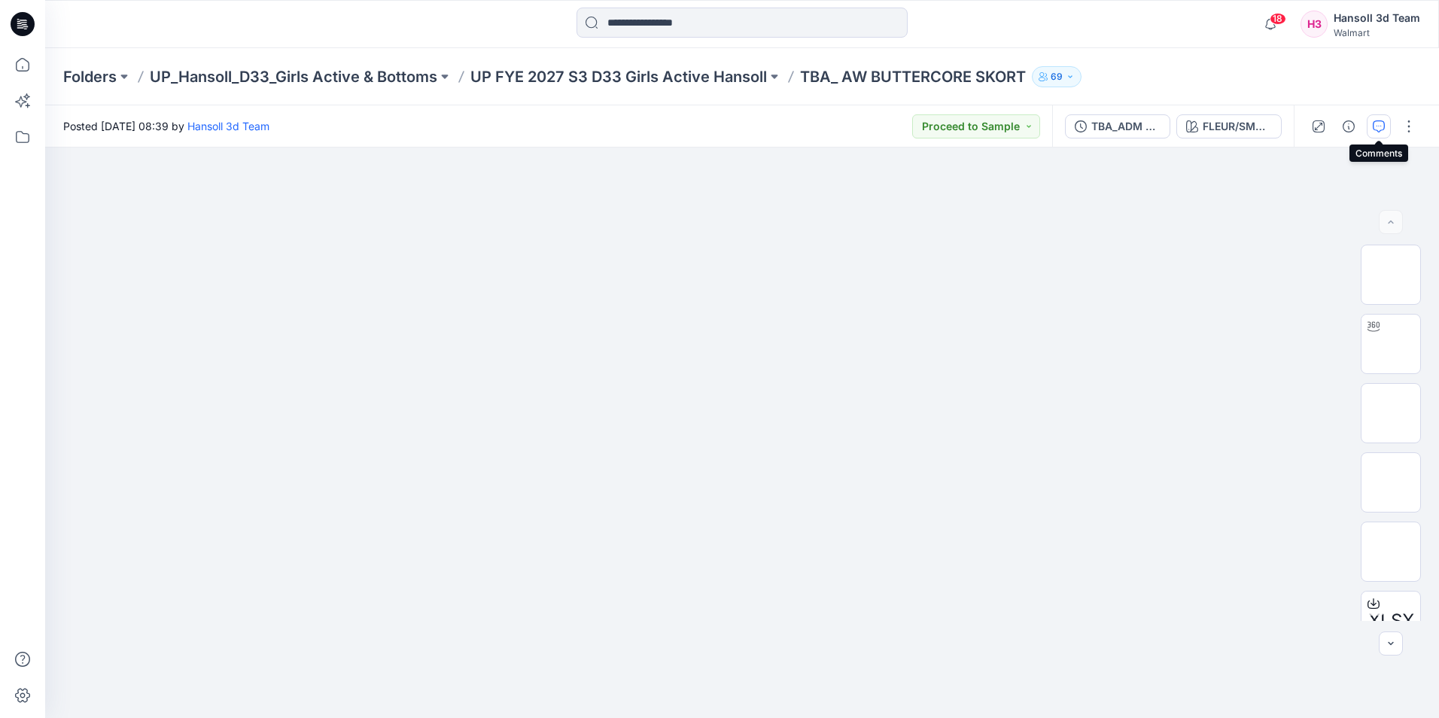
click at [1379, 125] on icon "button" at bounding box center [1379, 126] width 12 height 12
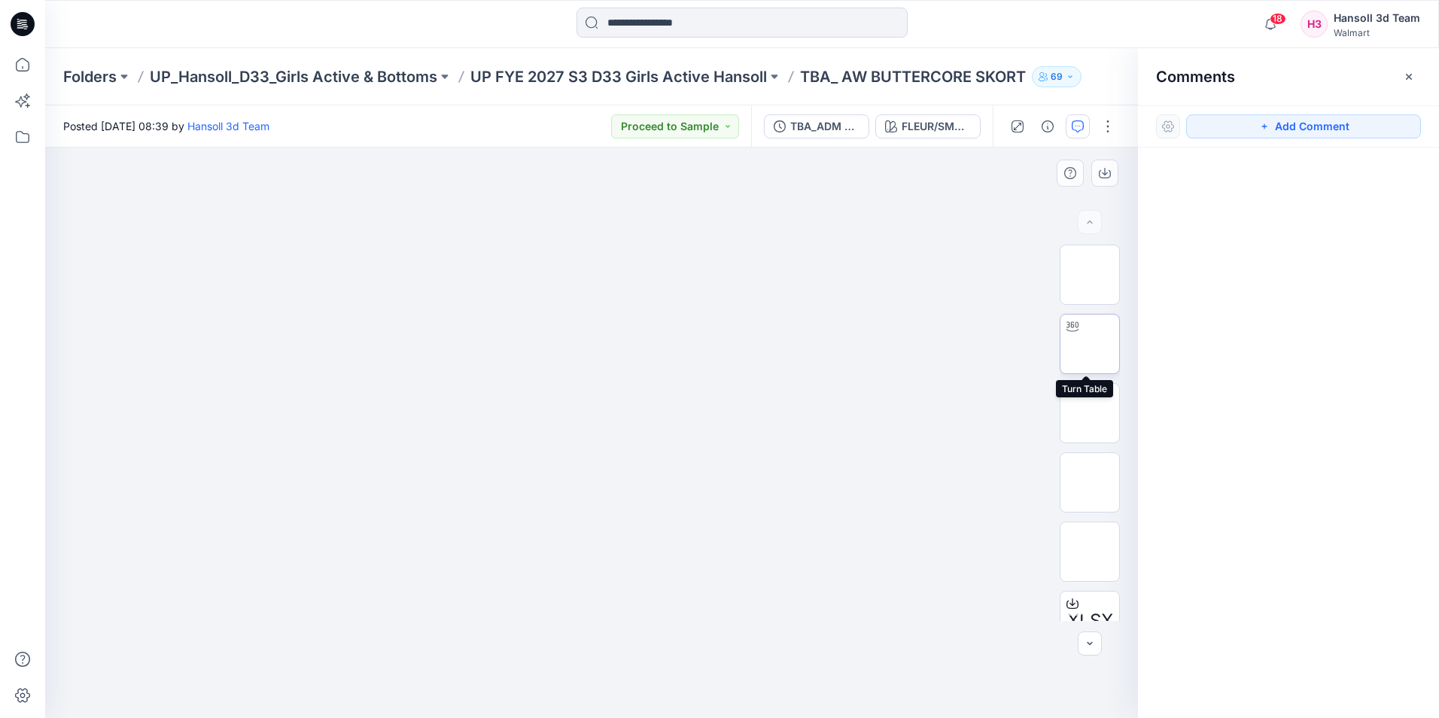
click at [1090, 344] on img at bounding box center [1090, 344] width 0 height 0
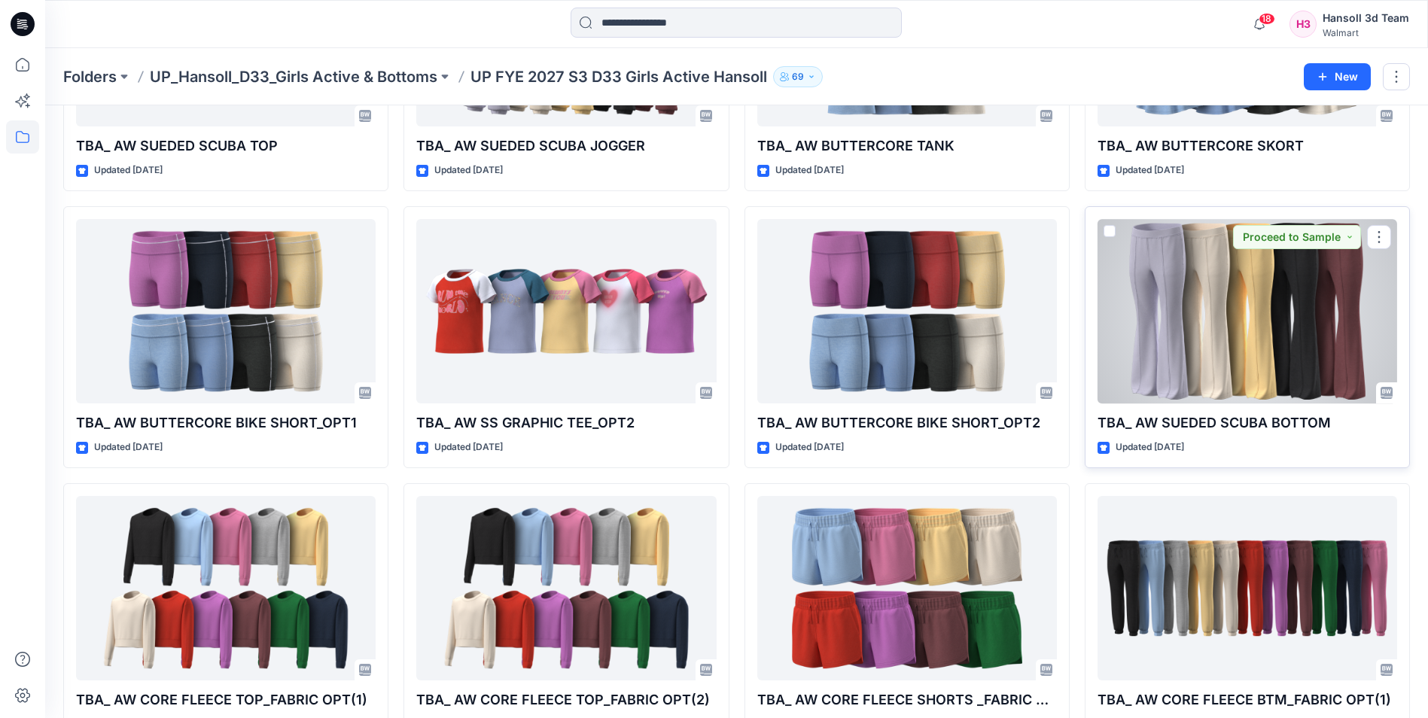
scroll to position [489, 0]
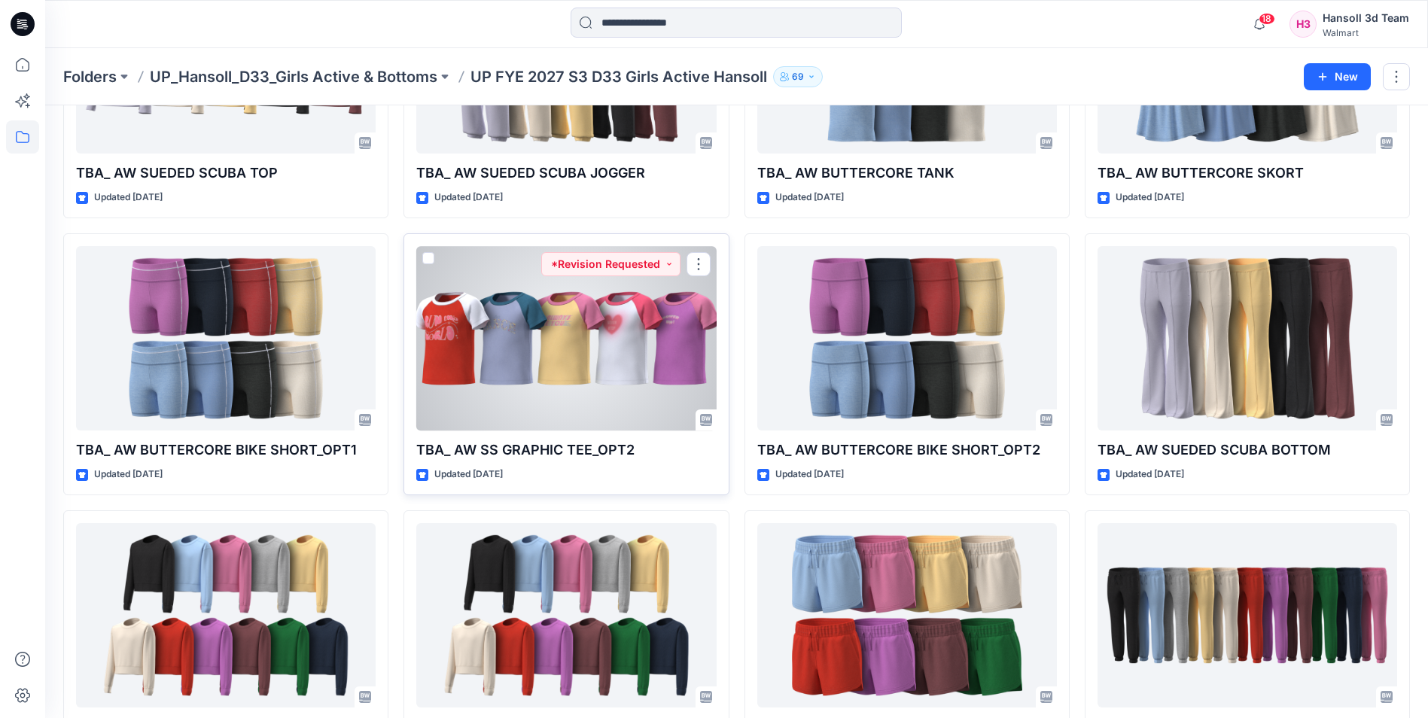
click at [554, 336] on div at bounding box center [566, 338] width 300 height 184
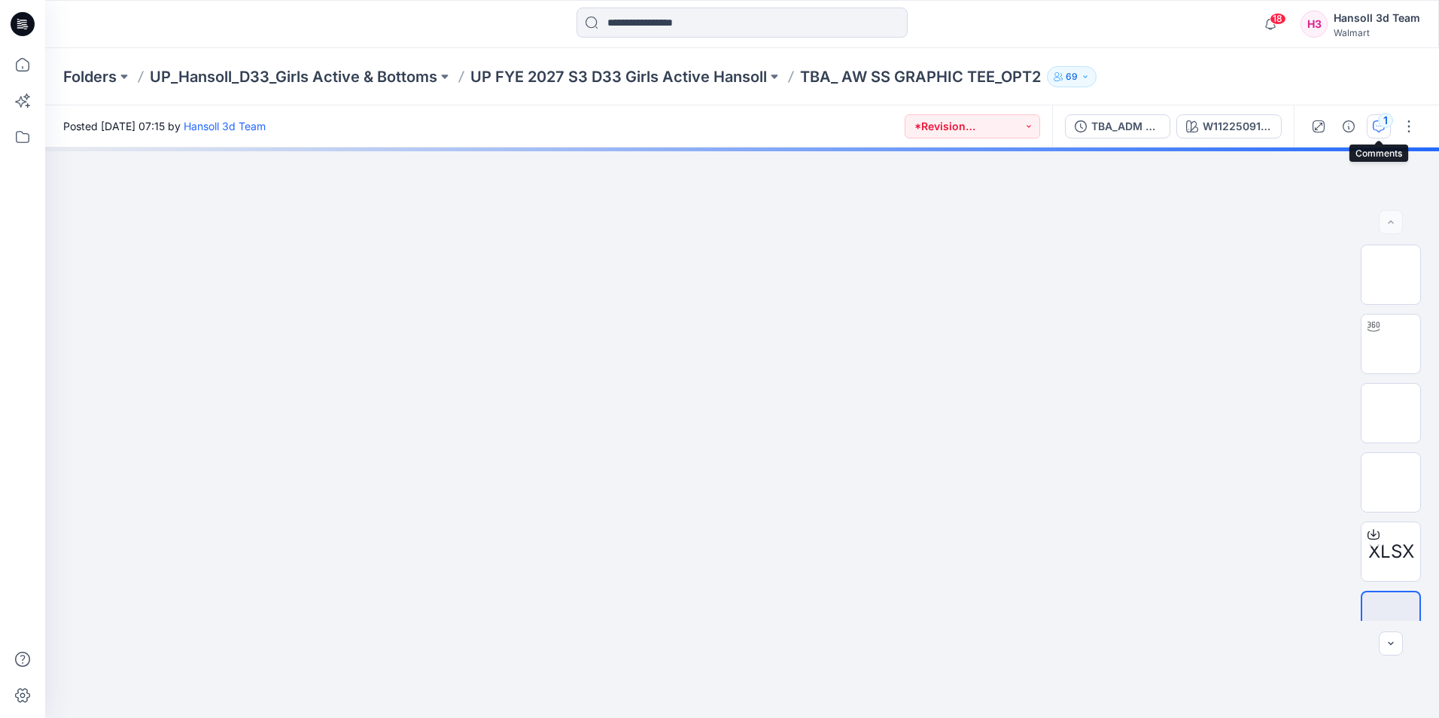
click at [1378, 133] on button "1" at bounding box center [1379, 126] width 24 height 24
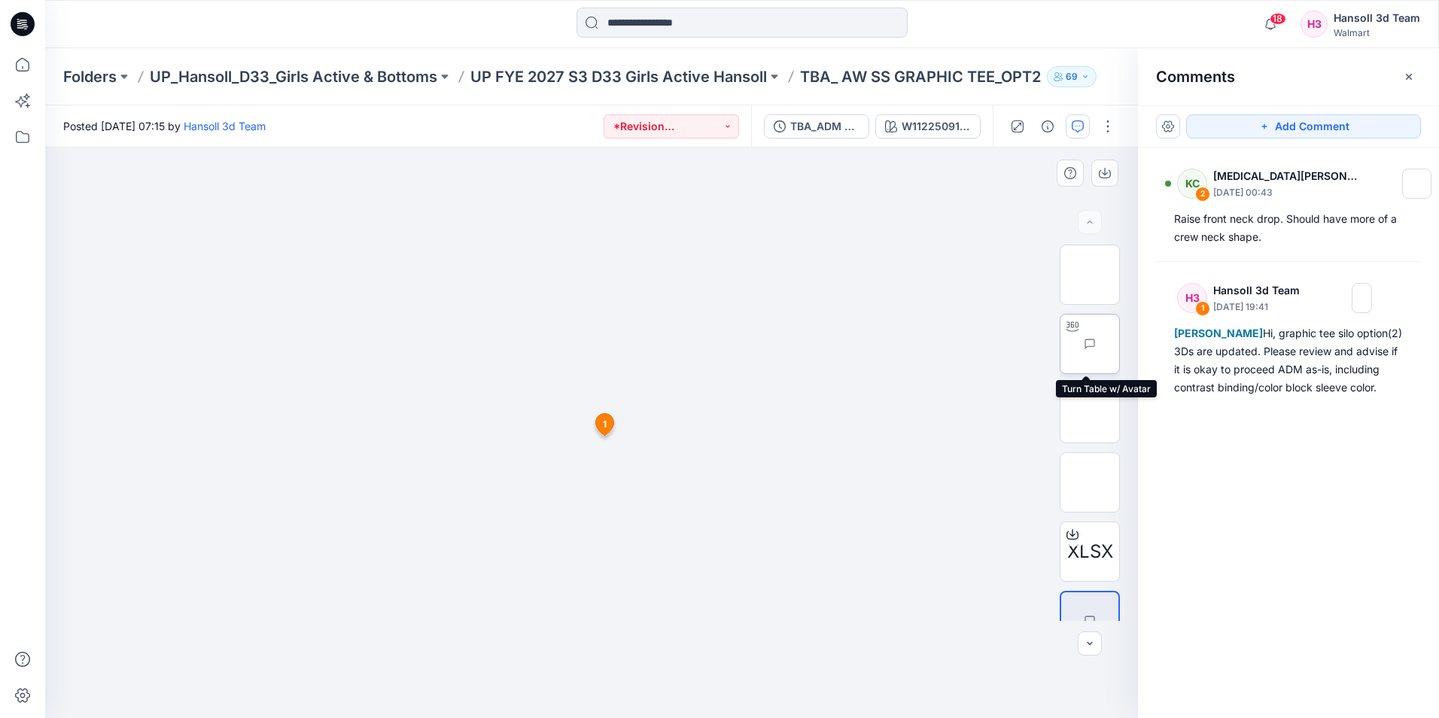
click at [1119, 344] on img at bounding box center [1119, 344] width 0 height 0
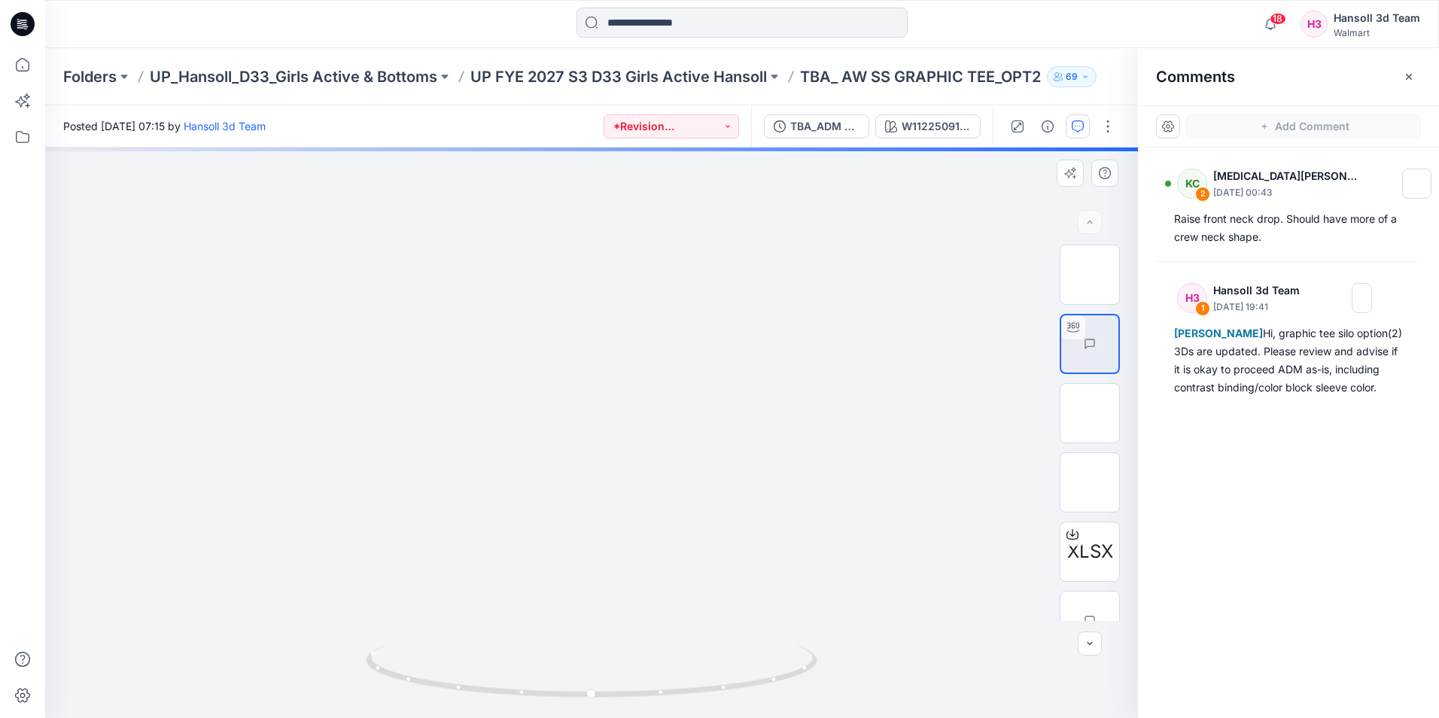
click at [580, 403] on div at bounding box center [591, 433] width 1093 height 571
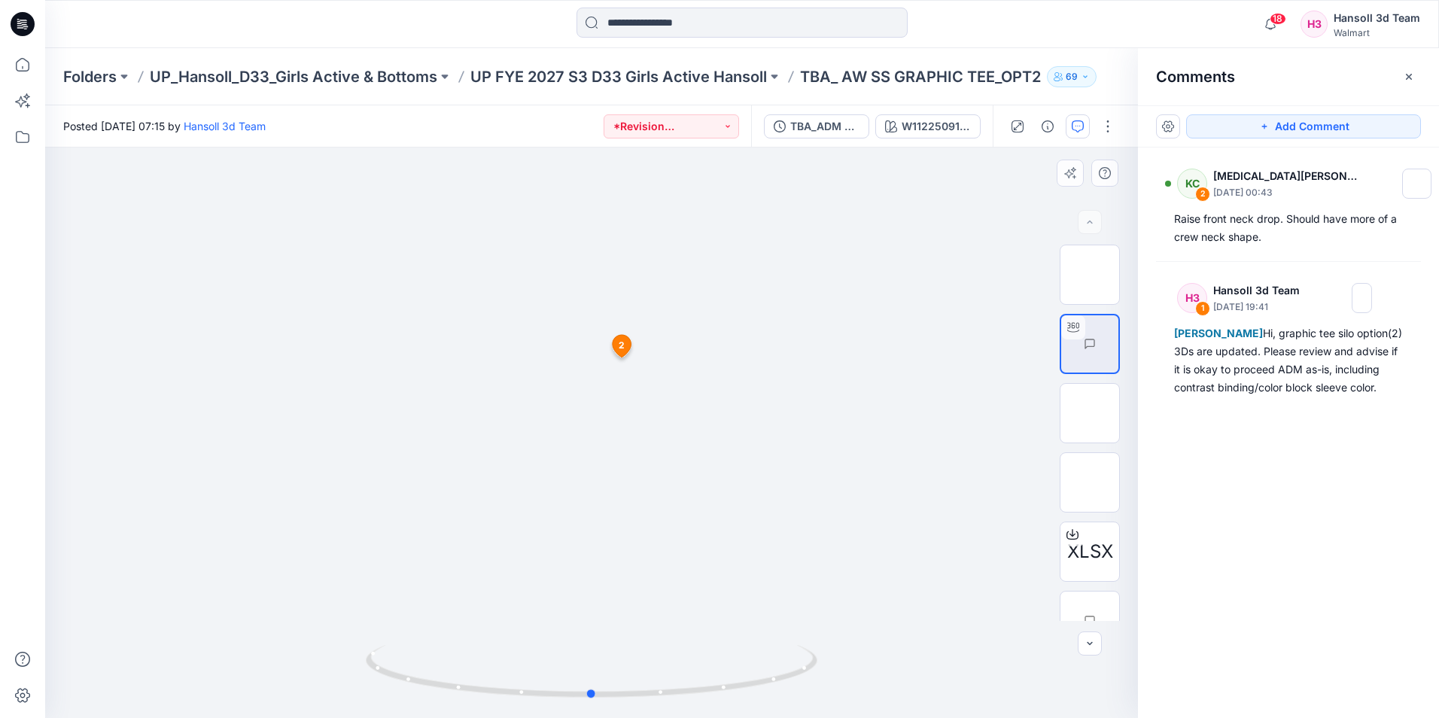
click at [573, 403] on div at bounding box center [591, 433] width 1093 height 571
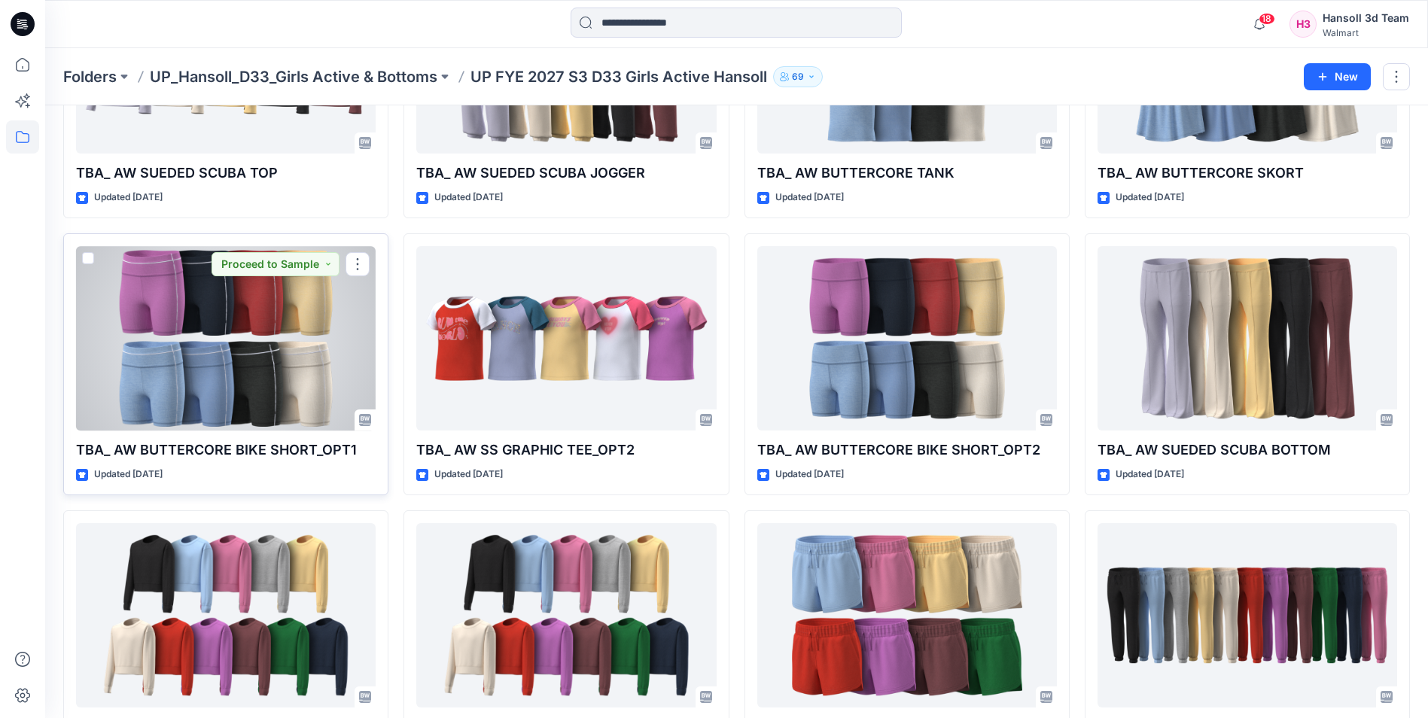
click at [293, 342] on div at bounding box center [226, 338] width 300 height 184
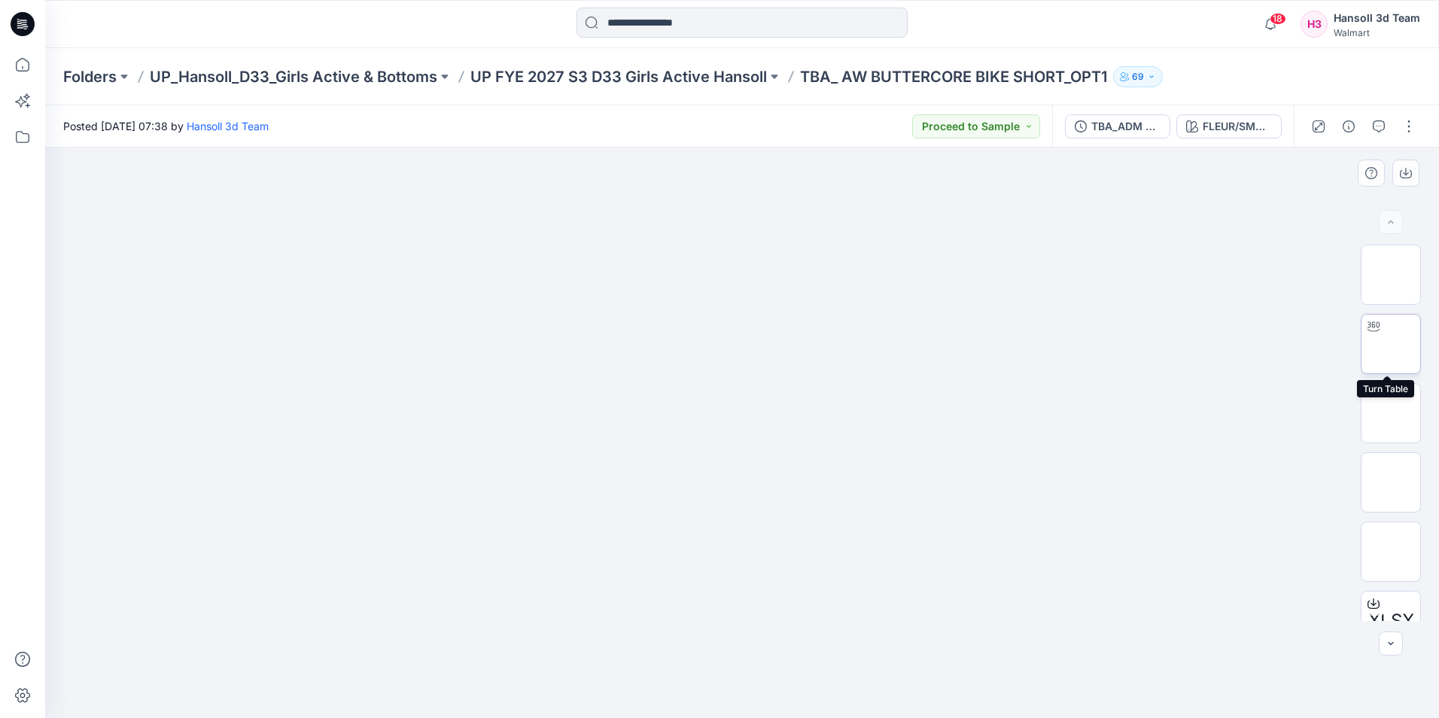
click at [1391, 344] on img at bounding box center [1391, 344] width 0 height 0
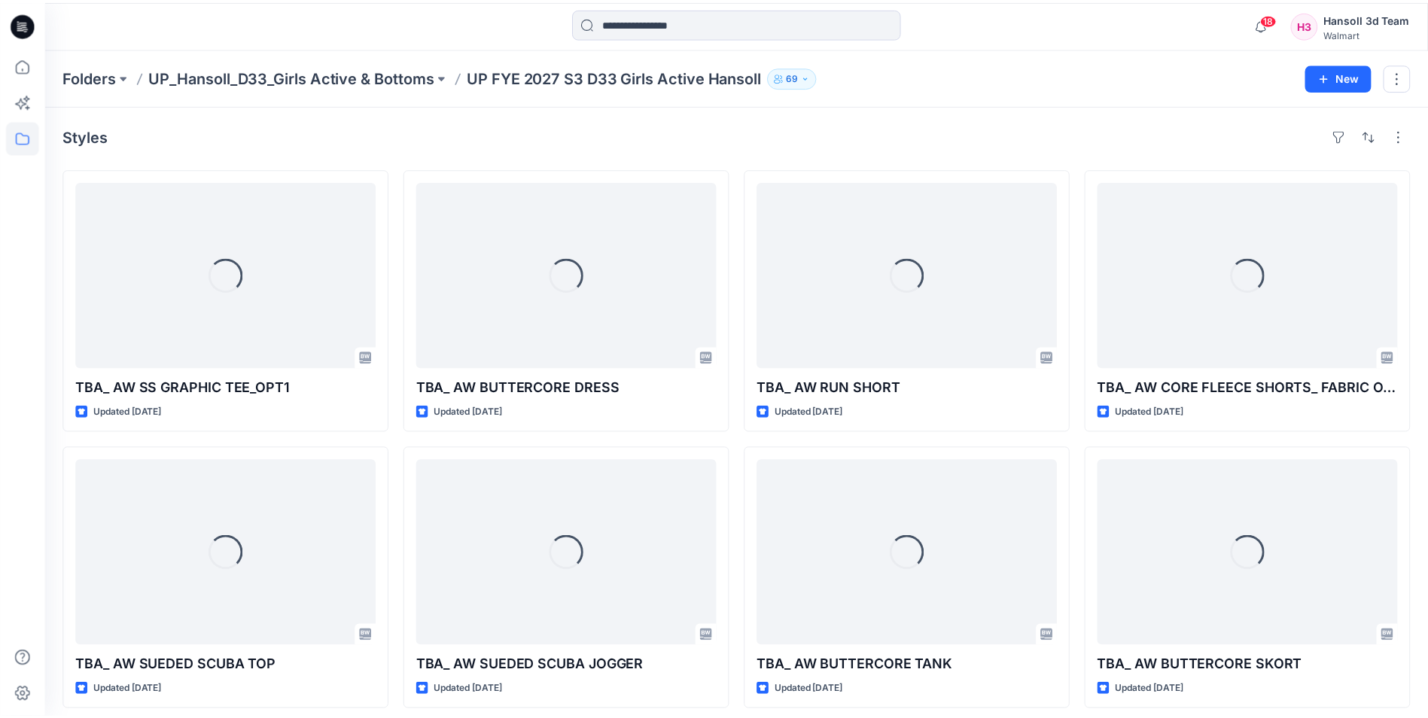
scroll to position [489, 0]
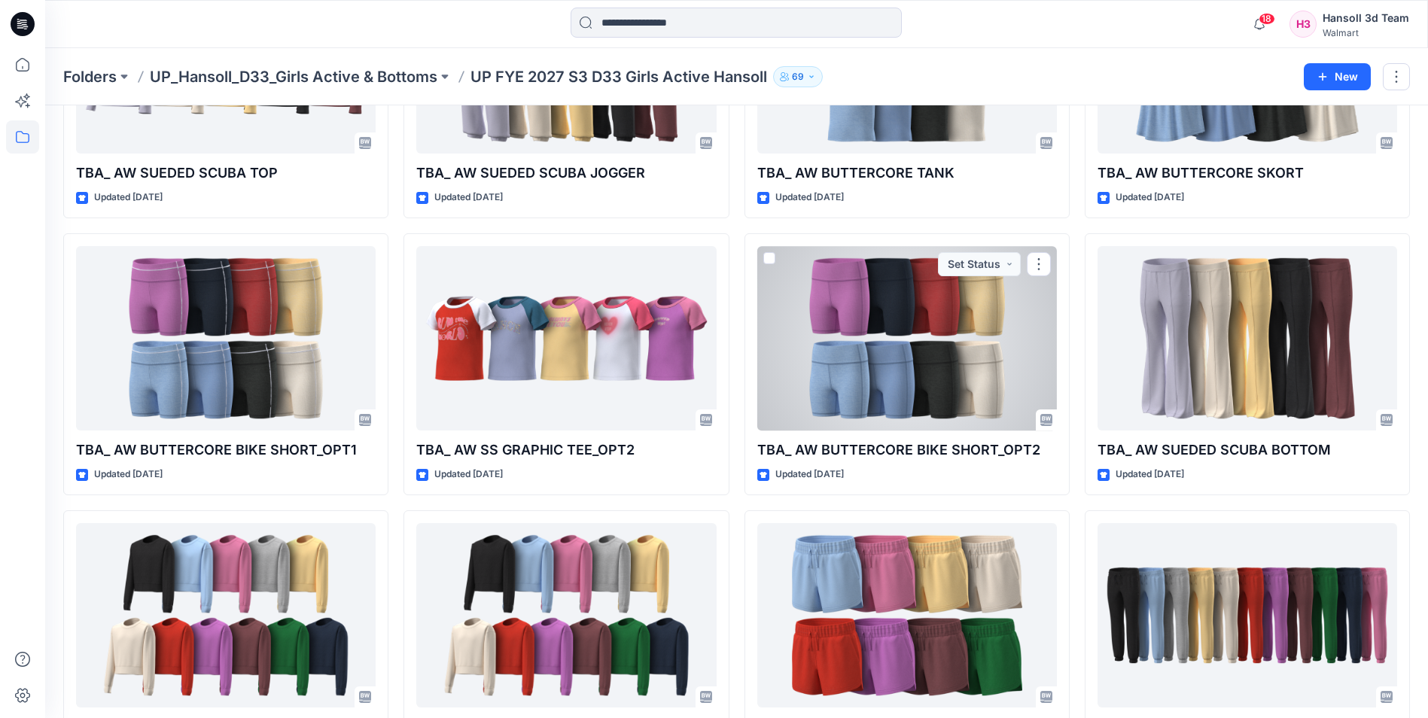
click at [936, 372] on div at bounding box center [907, 338] width 300 height 184
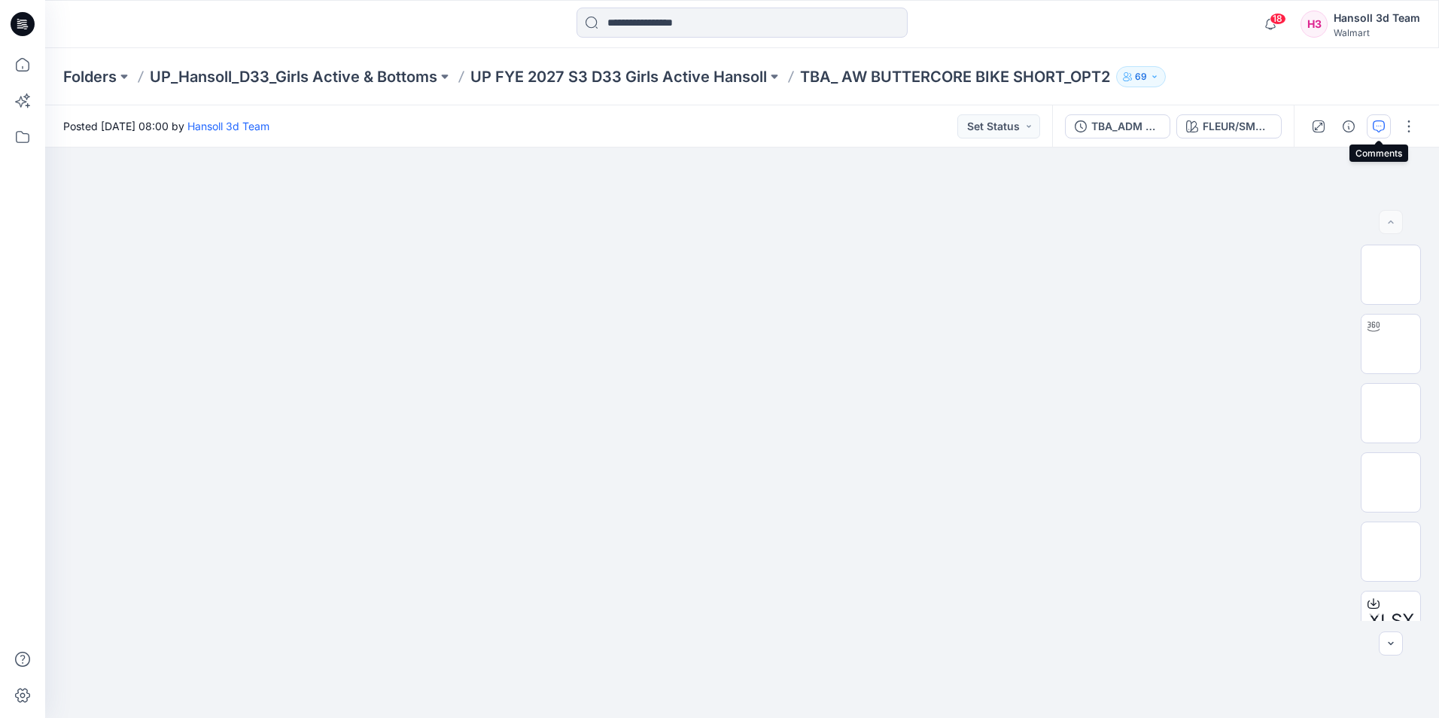
click at [1384, 128] on icon "button" at bounding box center [1379, 126] width 12 height 12
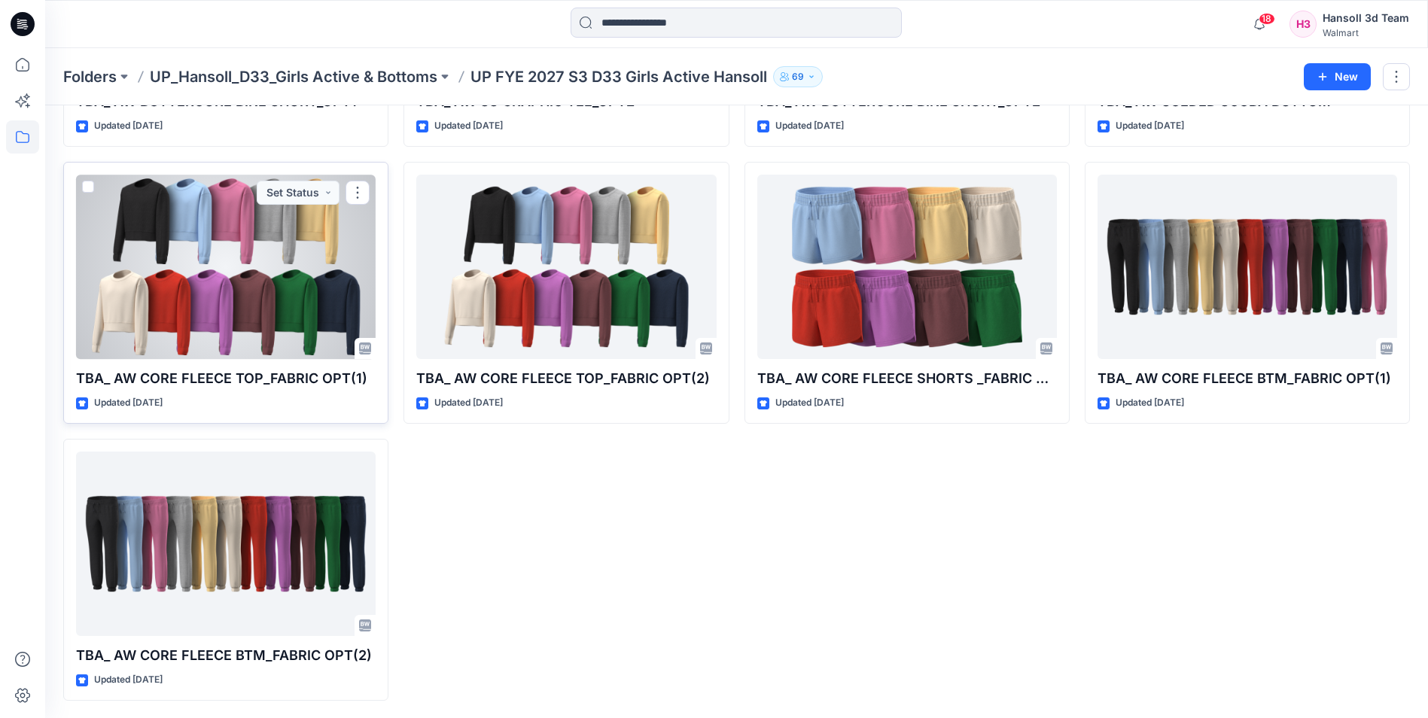
scroll to position [839, 0]
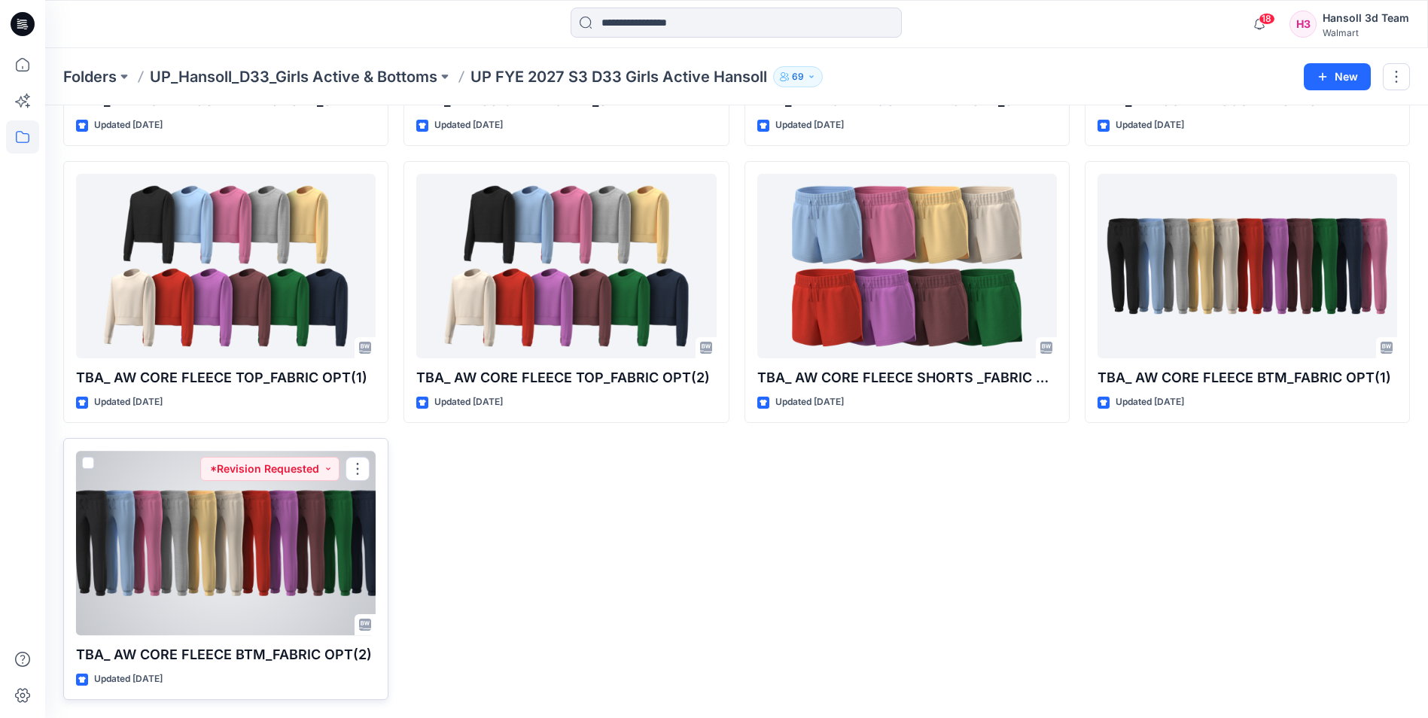
click at [325, 582] on div at bounding box center [226, 543] width 300 height 184
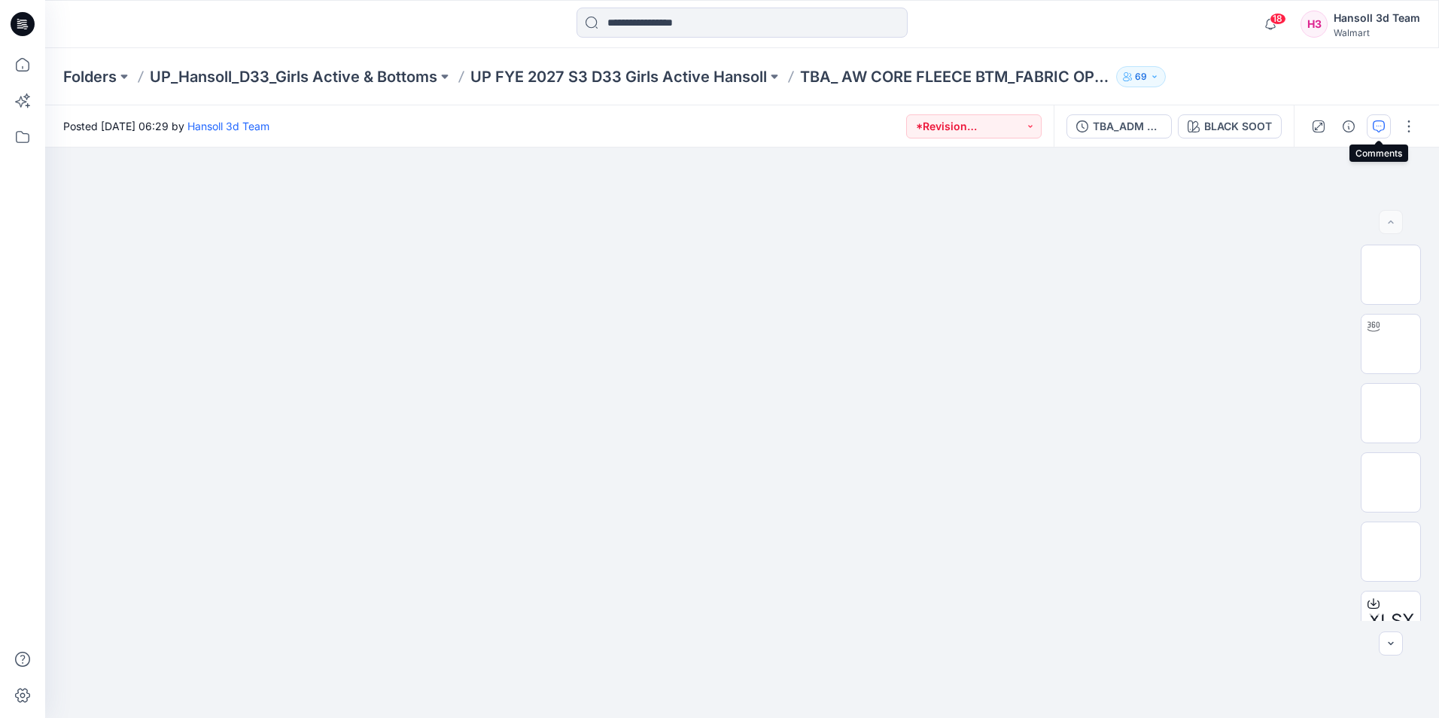
click at [1382, 127] on icon "button" at bounding box center [1379, 126] width 12 height 12
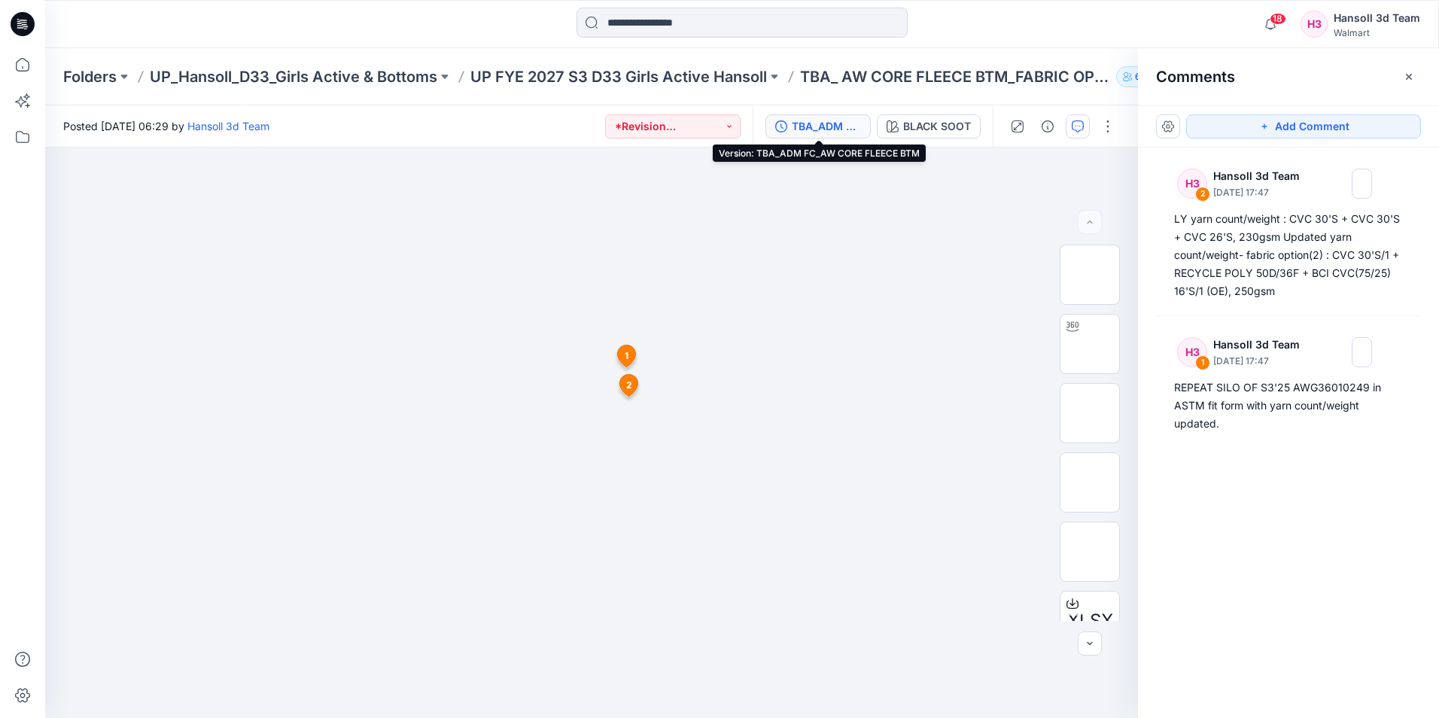
click at [815, 122] on div "TBA_ADM FC_AW CORE FLEECE BTM" at bounding box center [826, 126] width 69 height 17
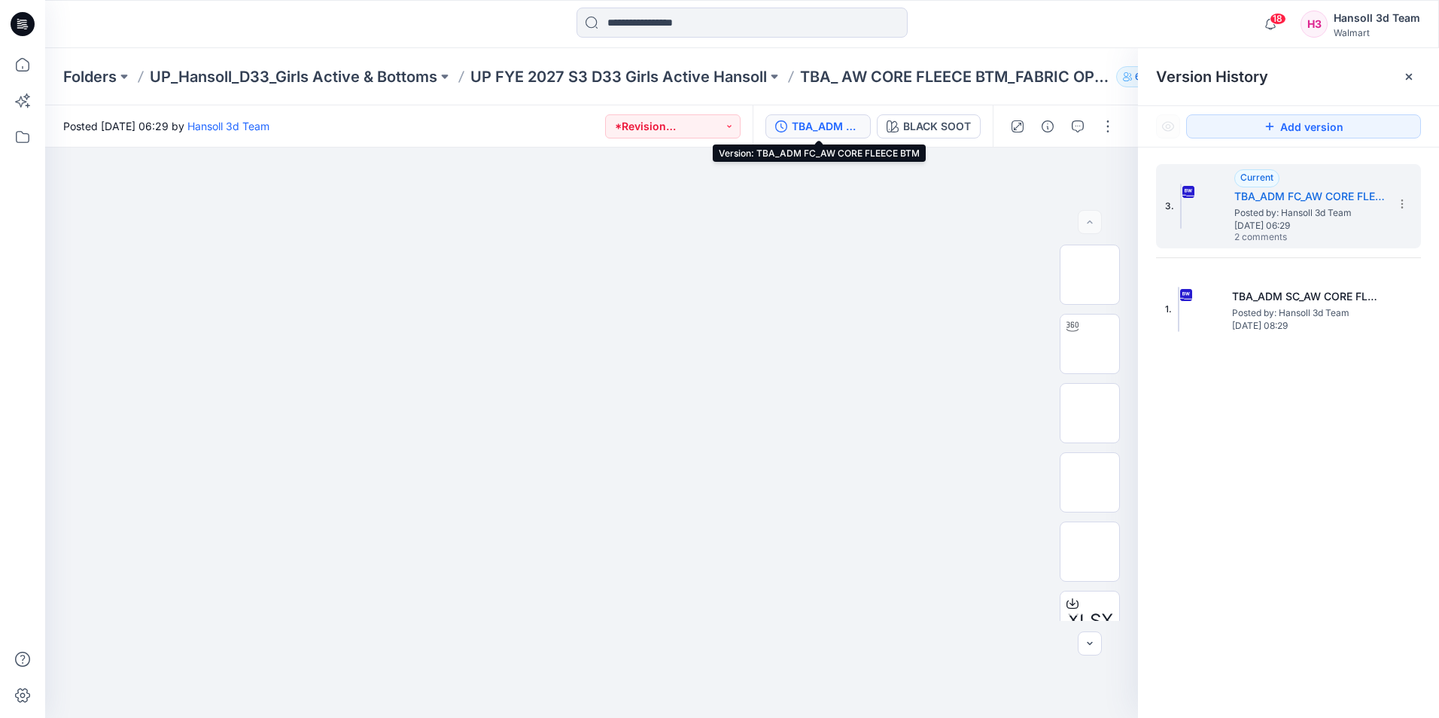
click at [827, 124] on div "TBA_ADM FC_AW CORE FLEECE BTM" at bounding box center [826, 126] width 69 height 17
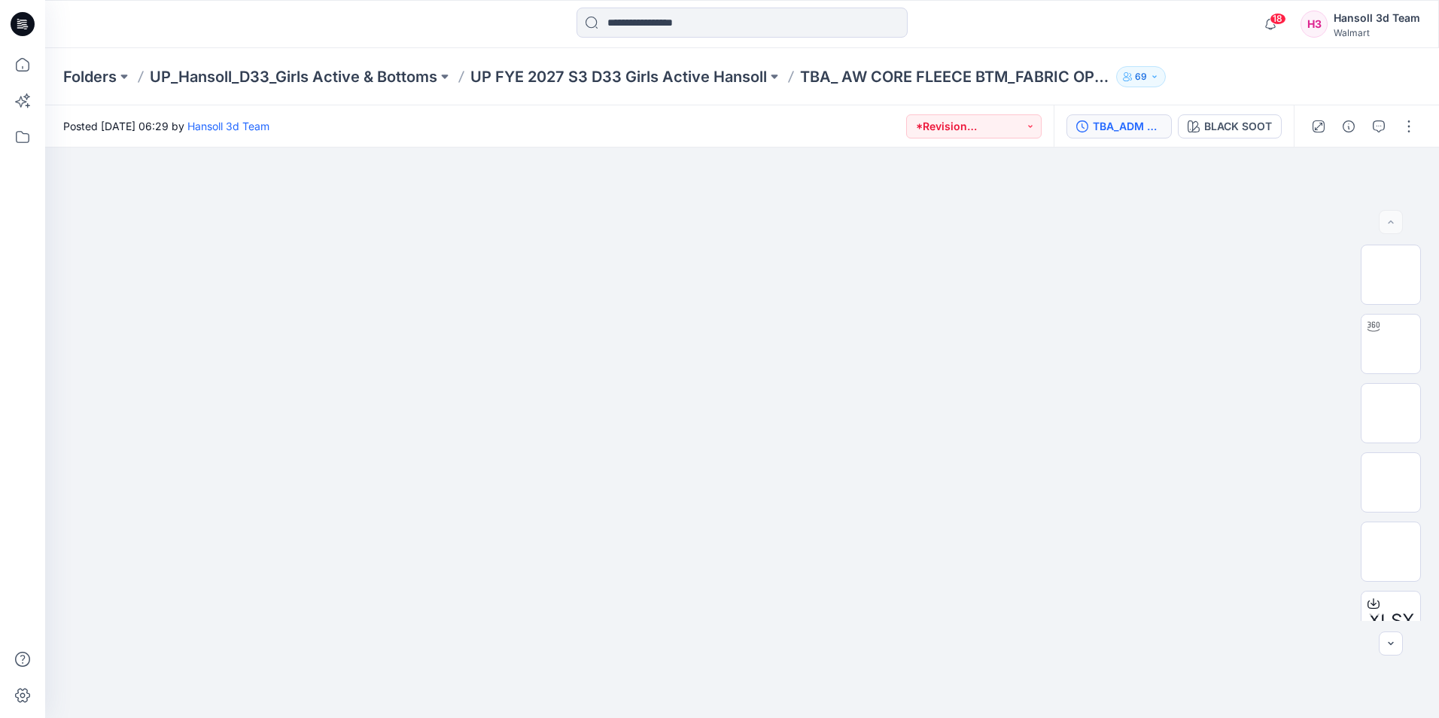
click at [1111, 123] on div "TBA_ADM FC_AW CORE FLEECE BTM" at bounding box center [1127, 126] width 69 height 17
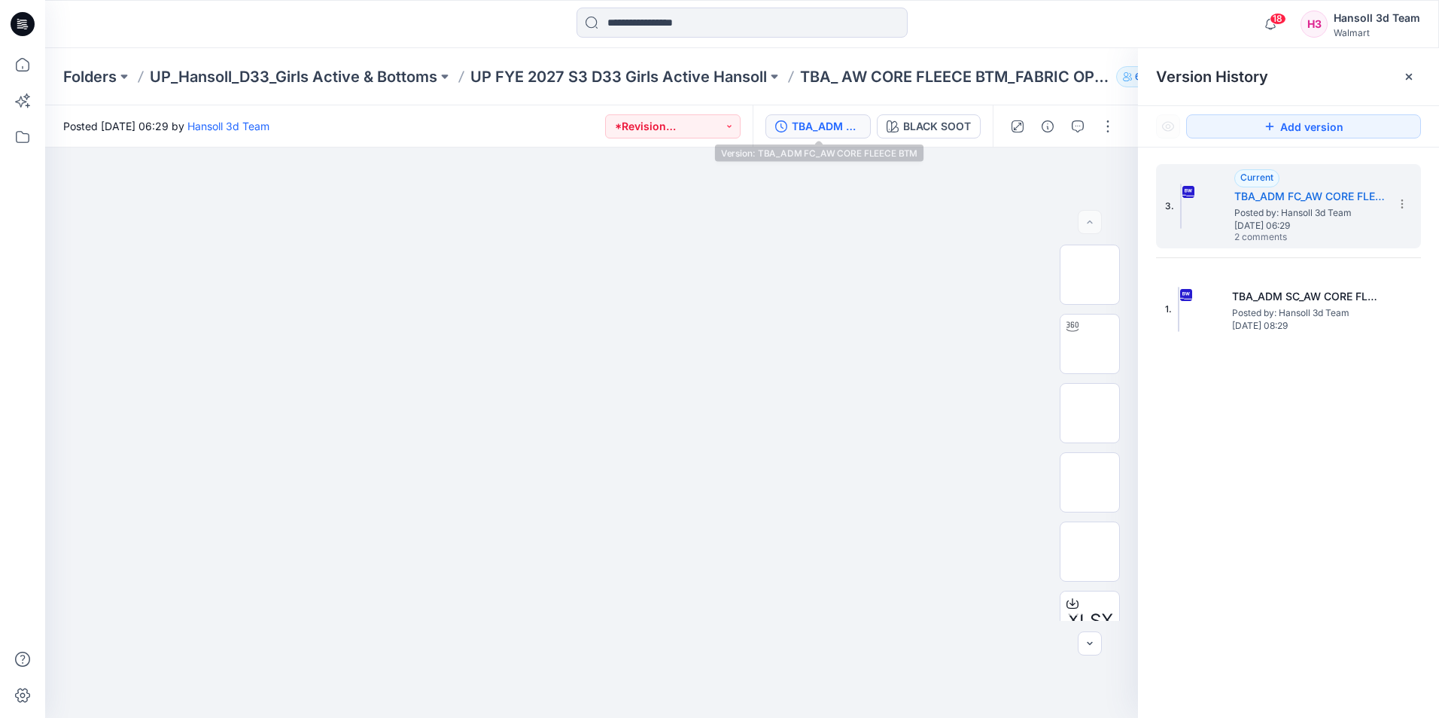
click at [857, 130] on div "TBA_ADM FC_AW CORE FLEECE BTM" at bounding box center [826, 126] width 69 height 17
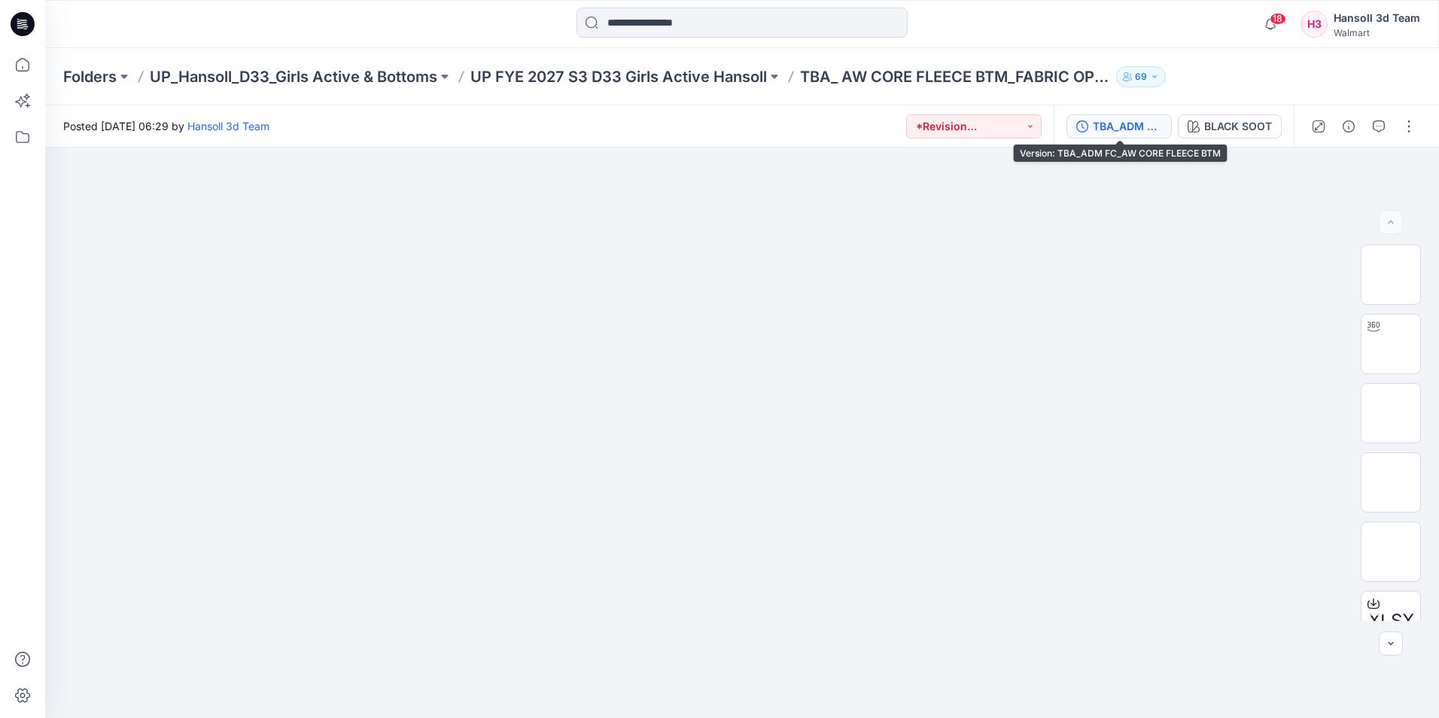
click at [1128, 120] on div "TBA_ADM FC_AW CORE FLEECE BTM" at bounding box center [1127, 126] width 69 height 17
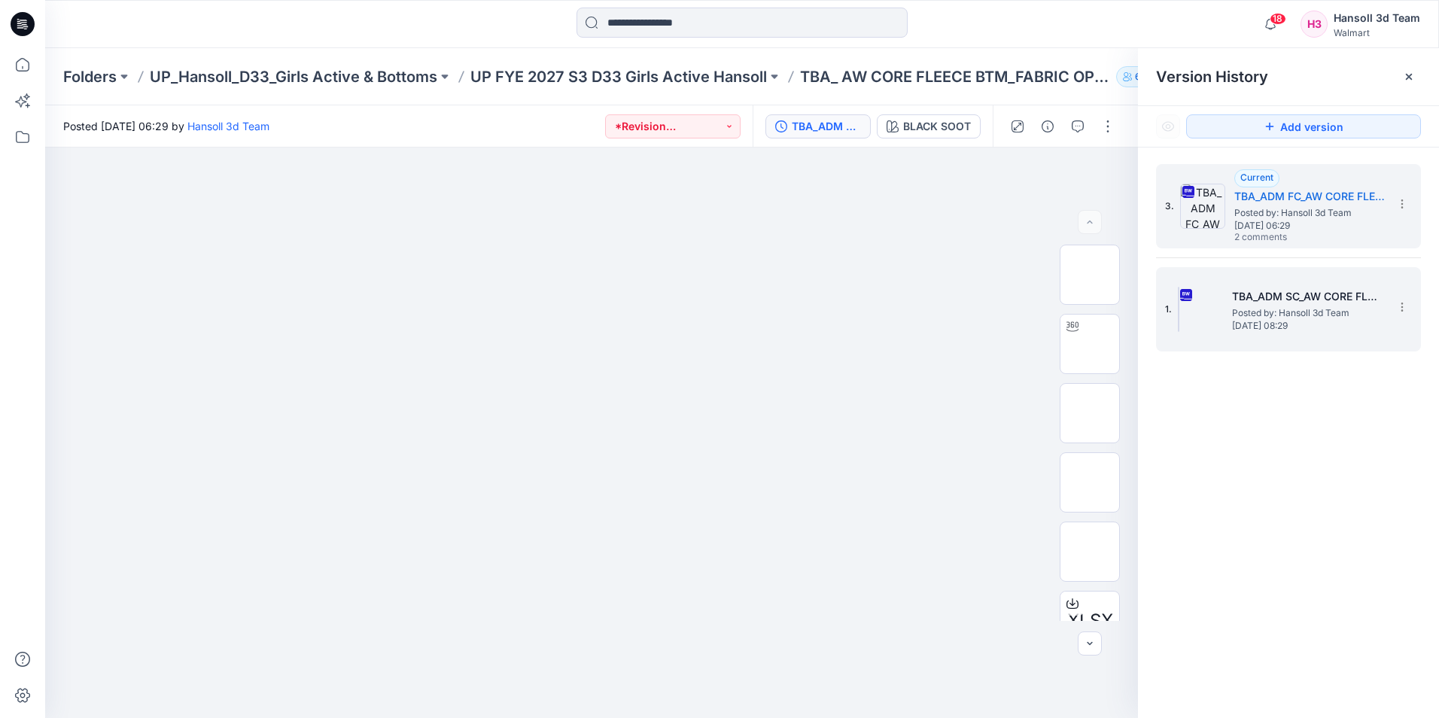
click at [1257, 293] on h5 "TBA_ADM SC_AW CORE FLEECE BTM" at bounding box center [1307, 297] width 151 height 18
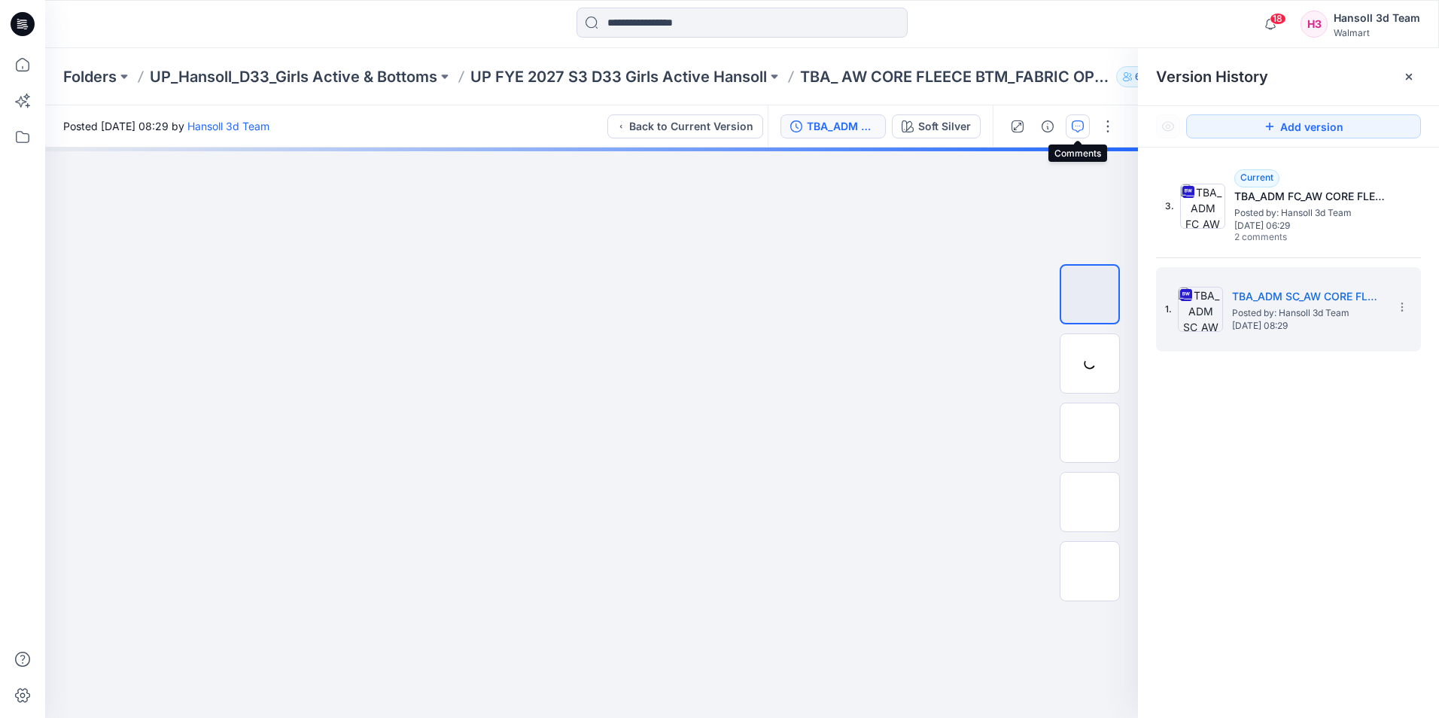
click at [1081, 127] on icon "button" at bounding box center [1078, 126] width 12 height 12
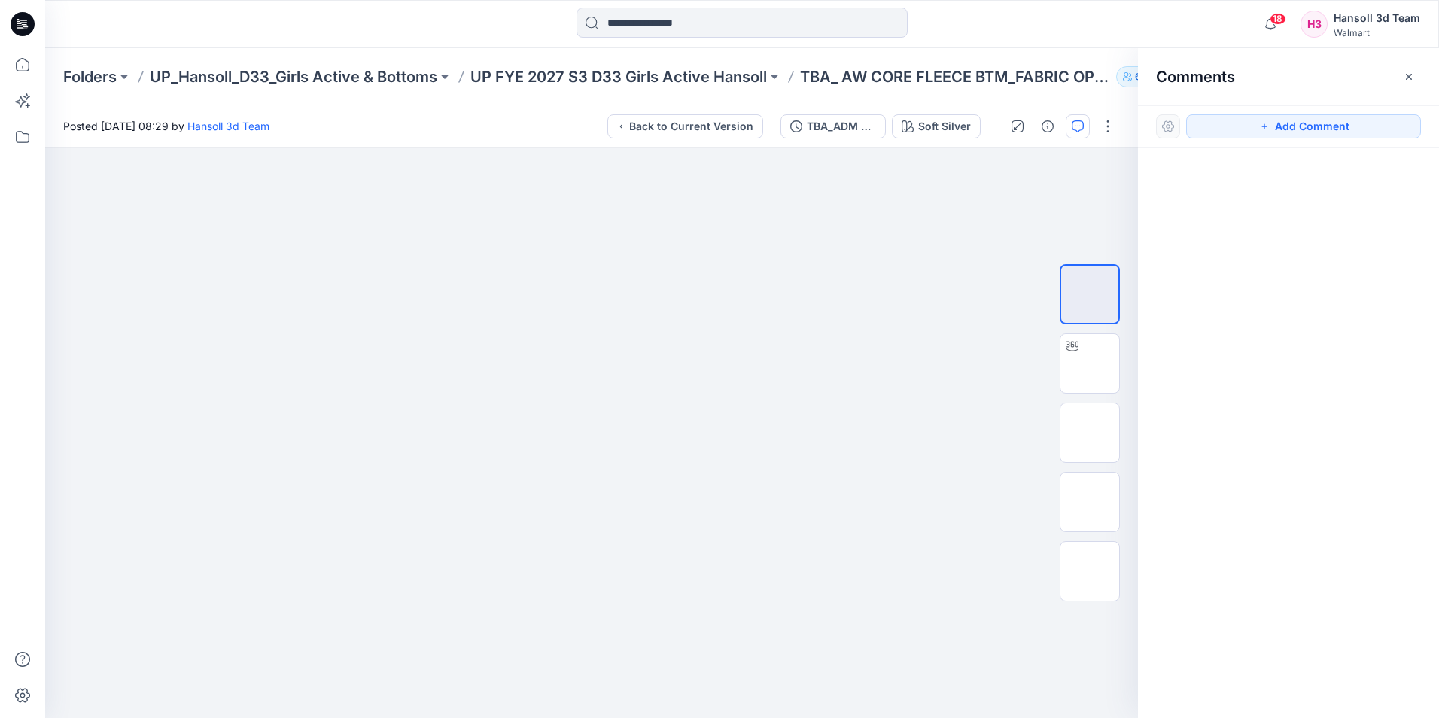
drag, startPoint x: 1350, startPoint y: 300, endPoint x: 1348, endPoint y: 285, distance: 16.0
click at [1350, 294] on div at bounding box center [1288, 405] width 301 height 515
click at [839, 129] on div "TBA_ADM SC_AW CORE FLEECE BTM" at bounding box center [841, 126] width 69 height 17
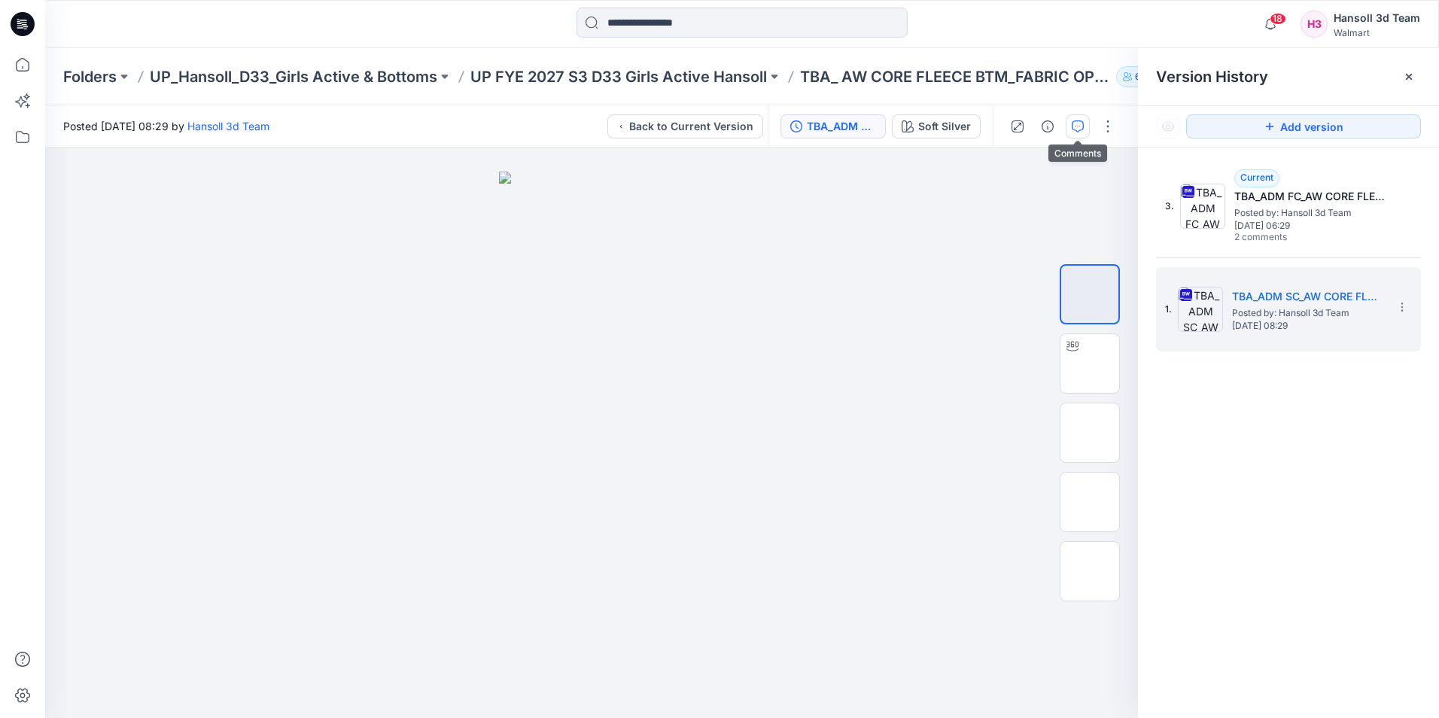
click at [1078, 124] on icon "button" at bounding box center [1078, 126] width 12 height 12
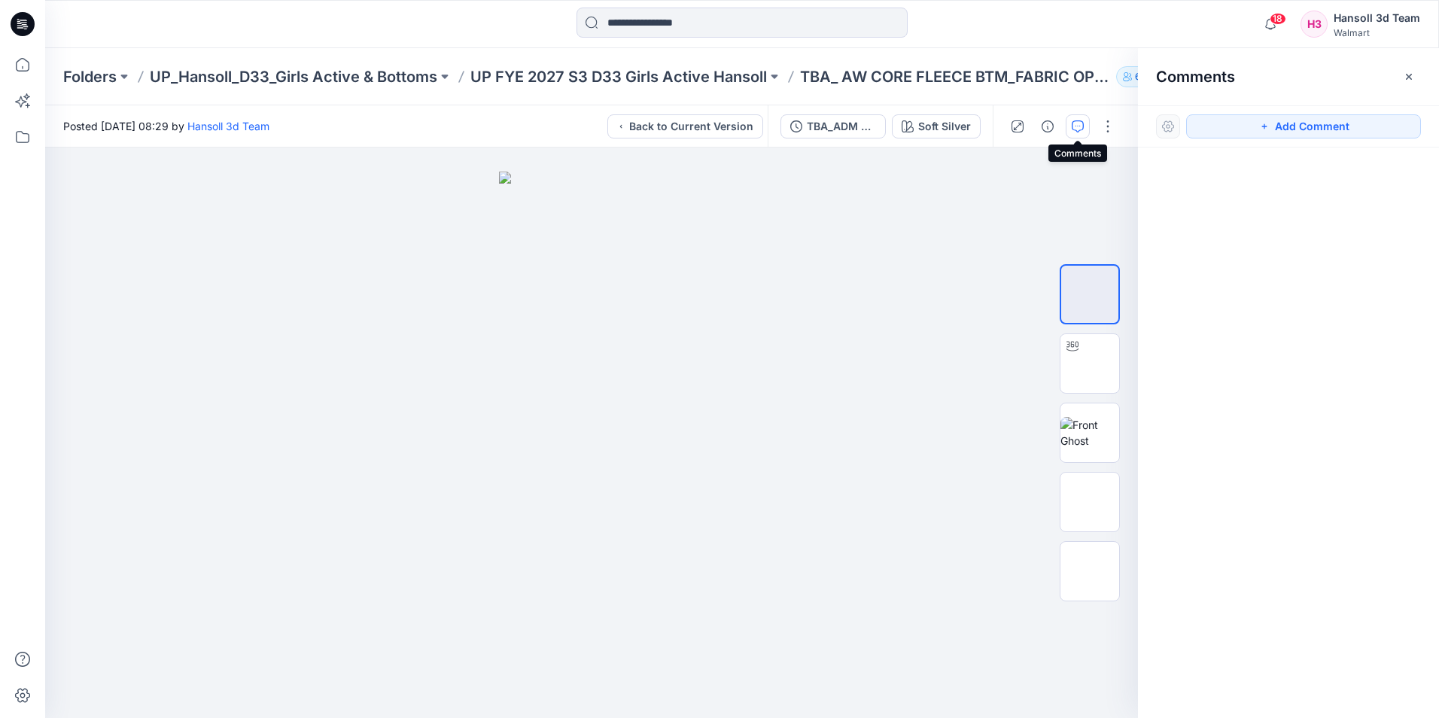
click at [1081, 126] on icon "button" at bounding box center [1078, 126] width 12 height 12
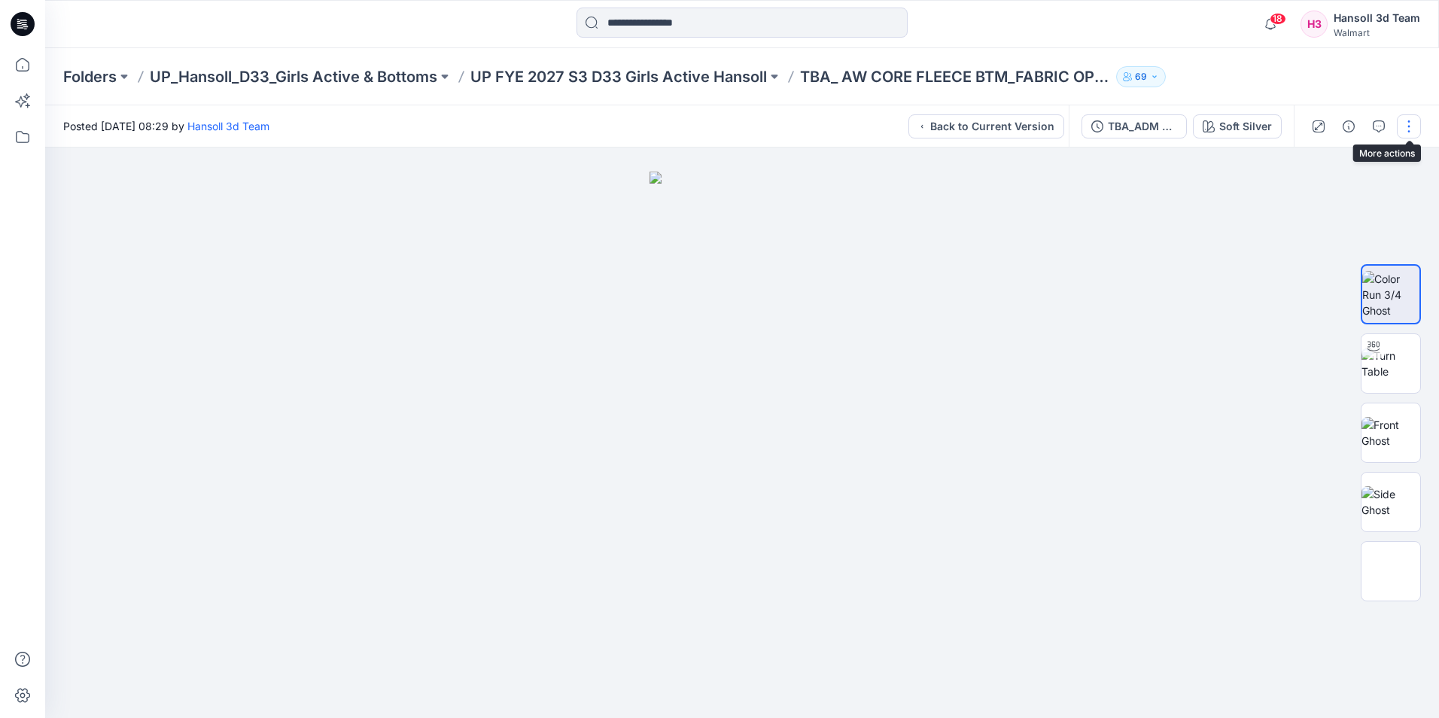
click at [1411, 126] on button "button" at bounding box center [1409, 126] width 24 height 24
click at [1371, 123] on button "button" at bounding box center [1379, 126] width 24 height 24
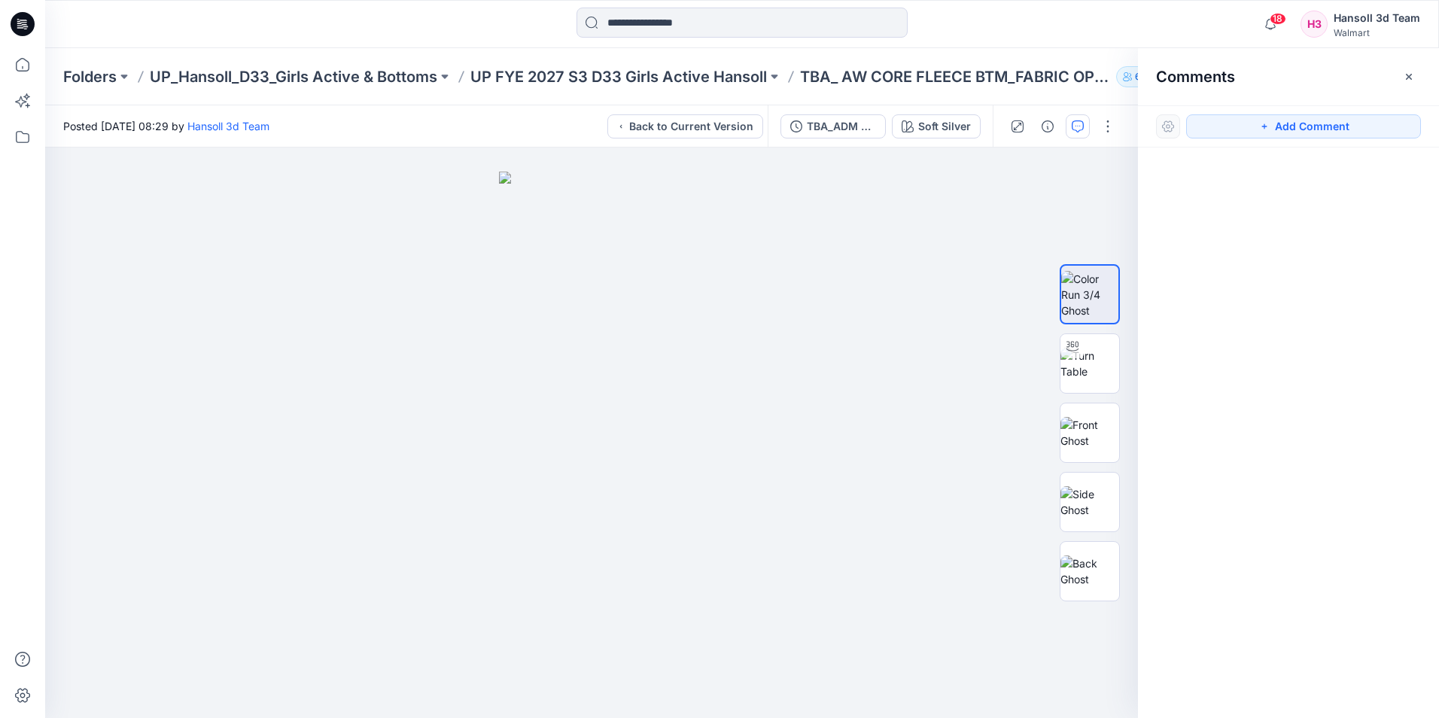
click at [1301, 240] on div at bounding box center [1288, 405] width 301 height 515
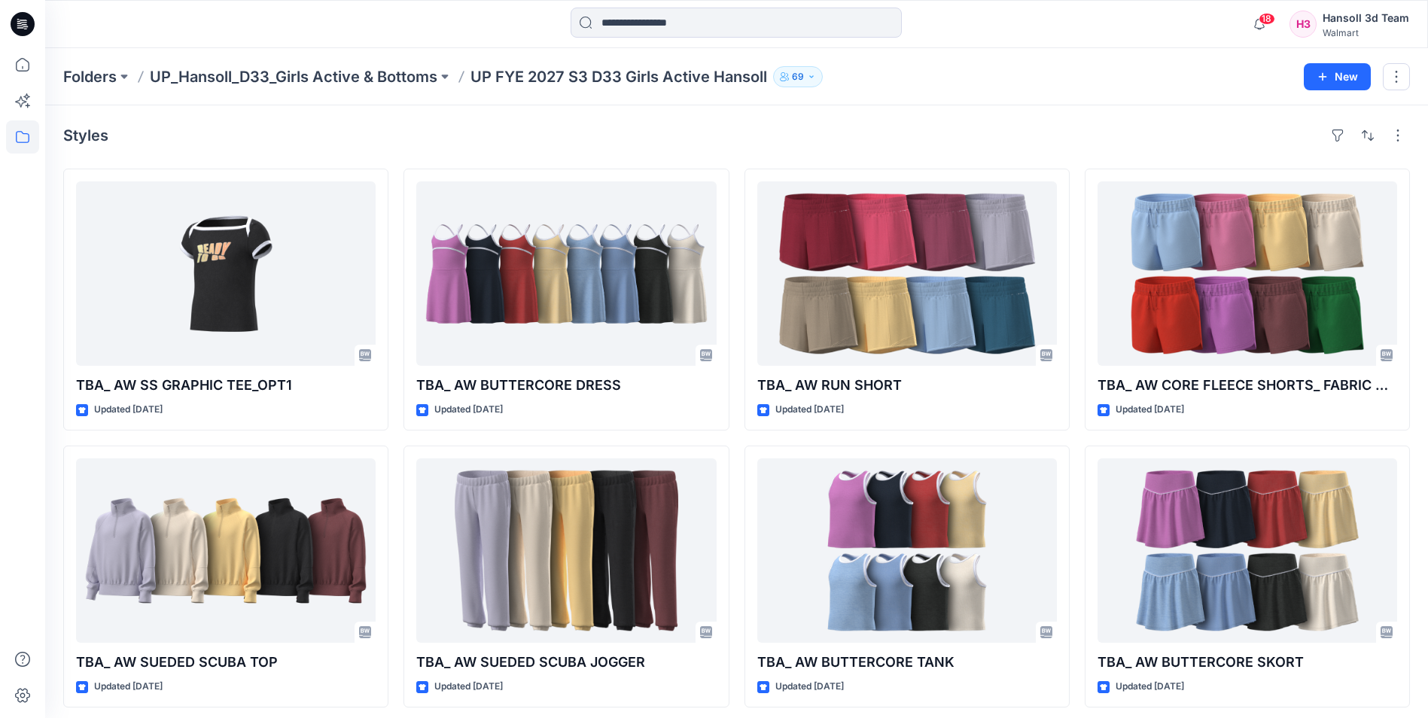
click at [26, 27] on icon at bounding box center [23, 24] width 24 height 48
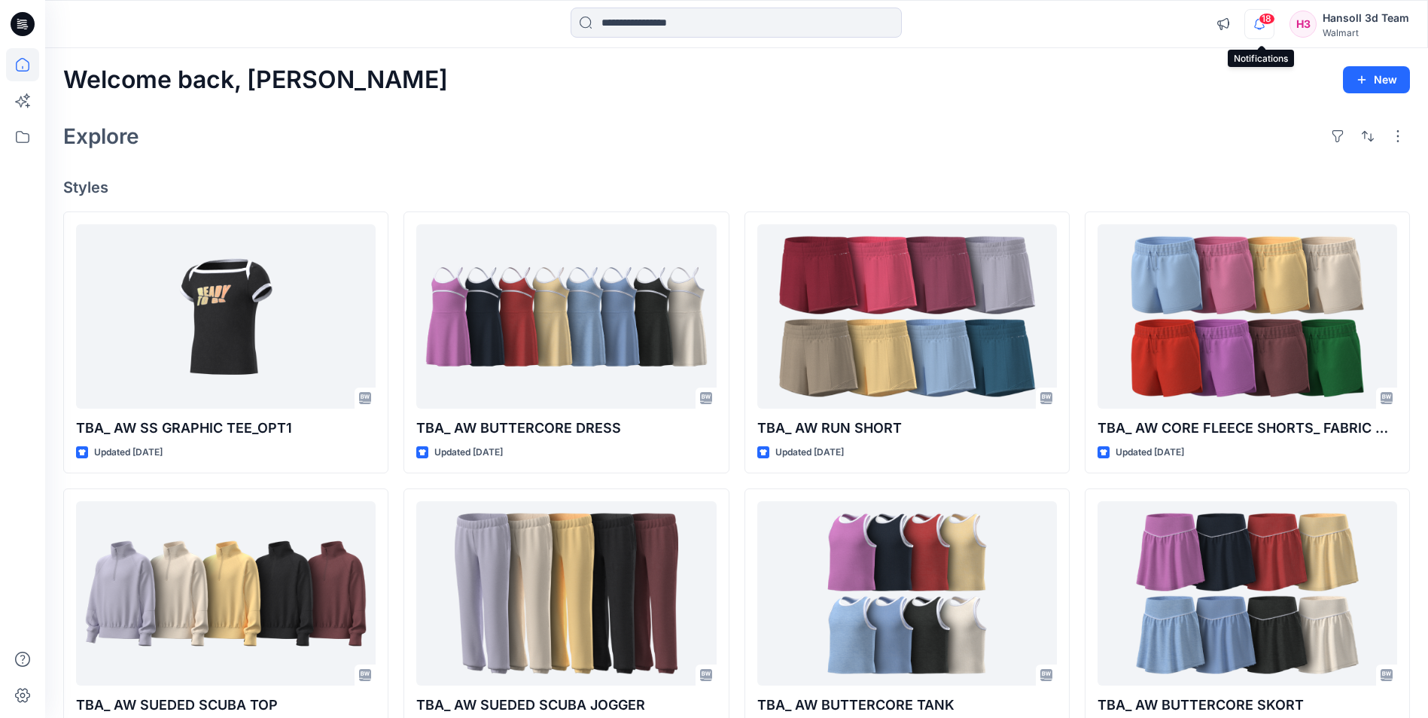
click at [1257, 16] on icon "button" at bounding box center [1259, 24] width 29 height 30
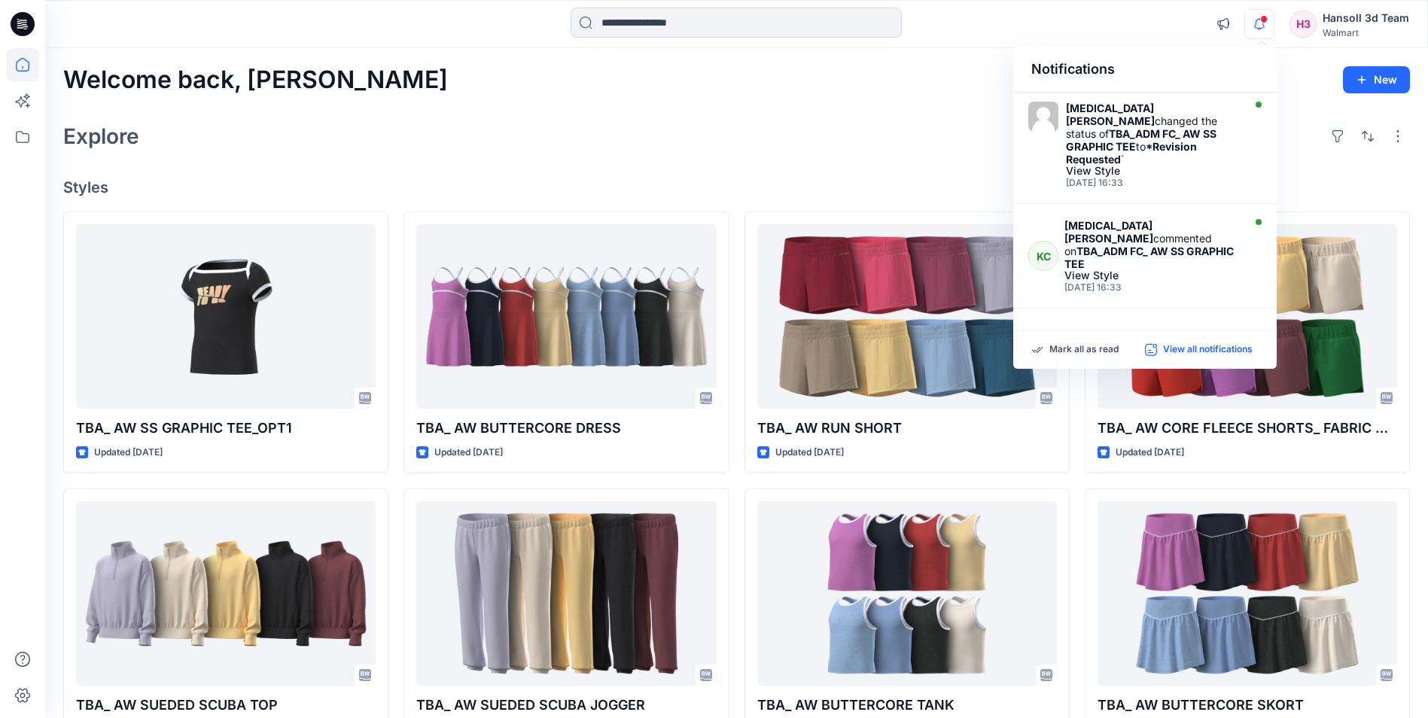
click at [1183, 355] on p "View all notifications" at bounding box center [1208, 350] width 90 height 14
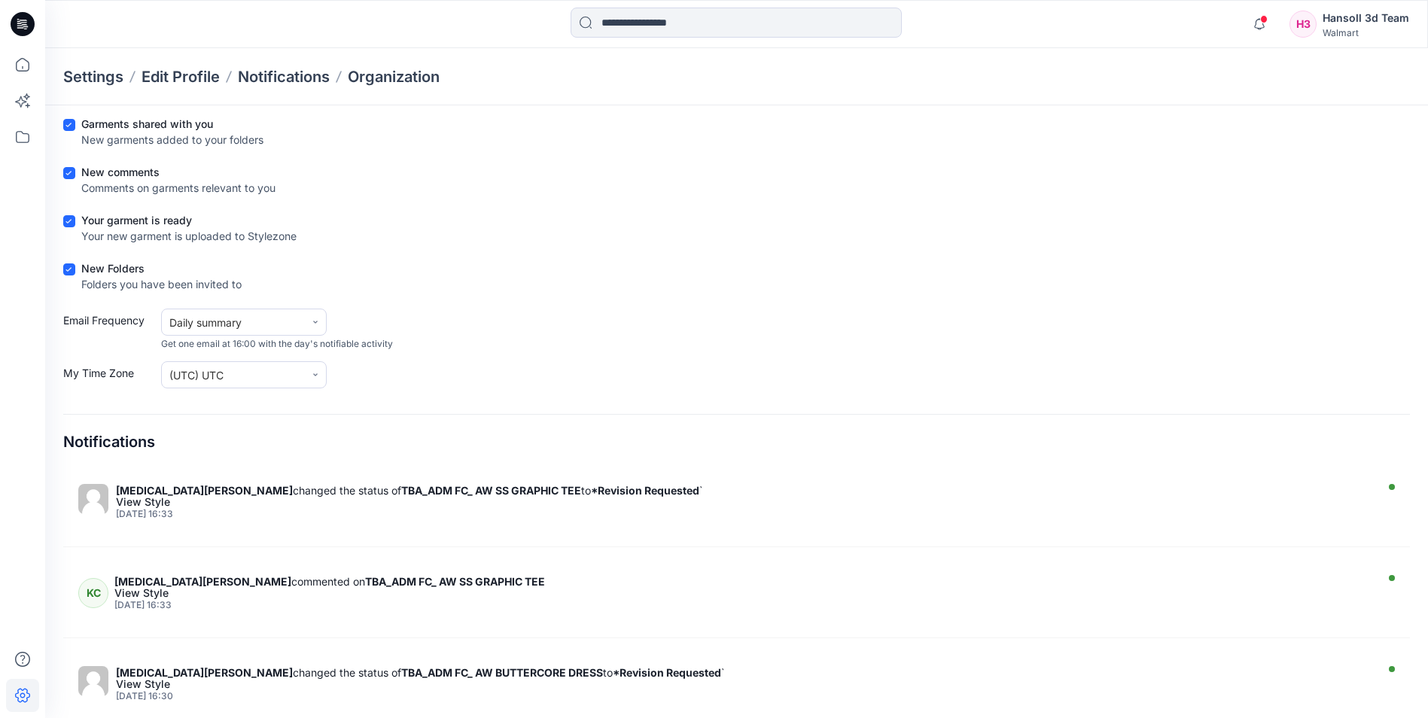
scroll to position [81, 0]
click at [655, 215] on div "Your garment is ready Your new garment is uploaded to Stylezone" at bounding box center [736, 231] width 1347 height 38
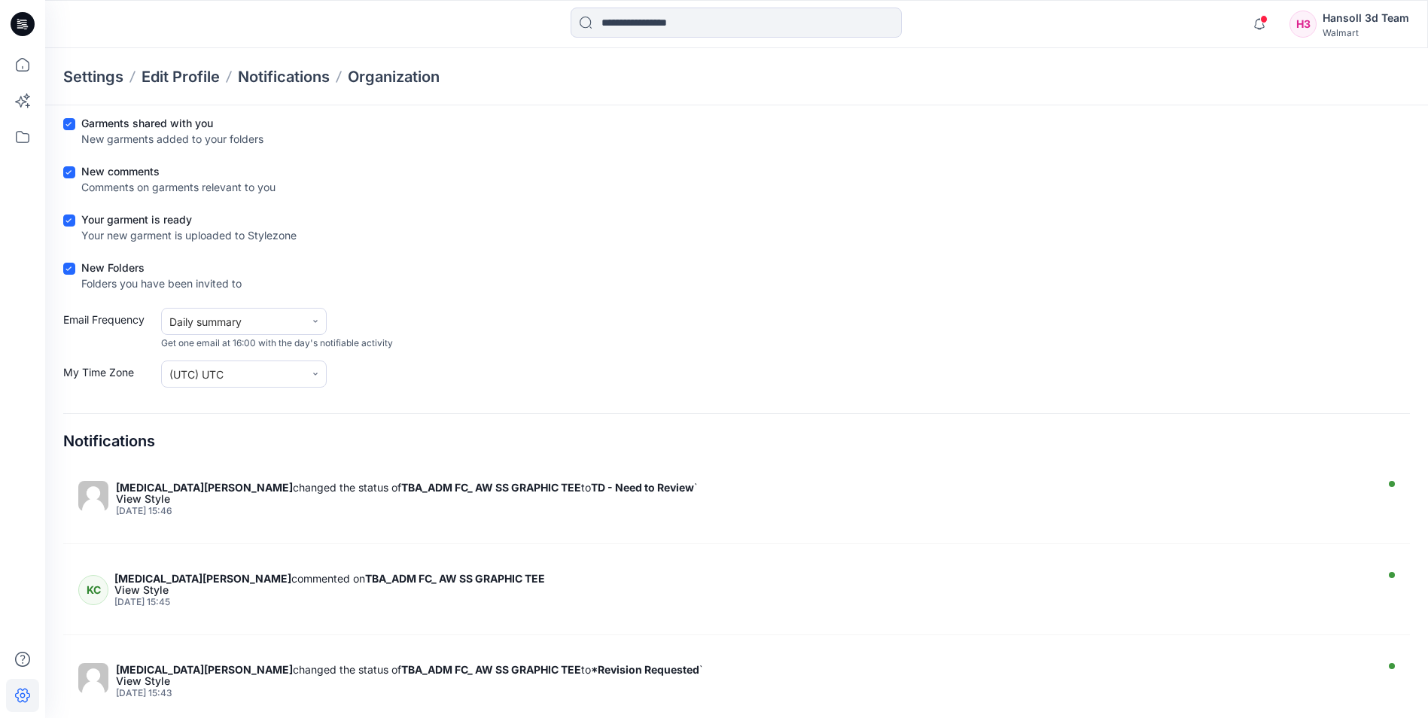
scroll to position [1274, 0]
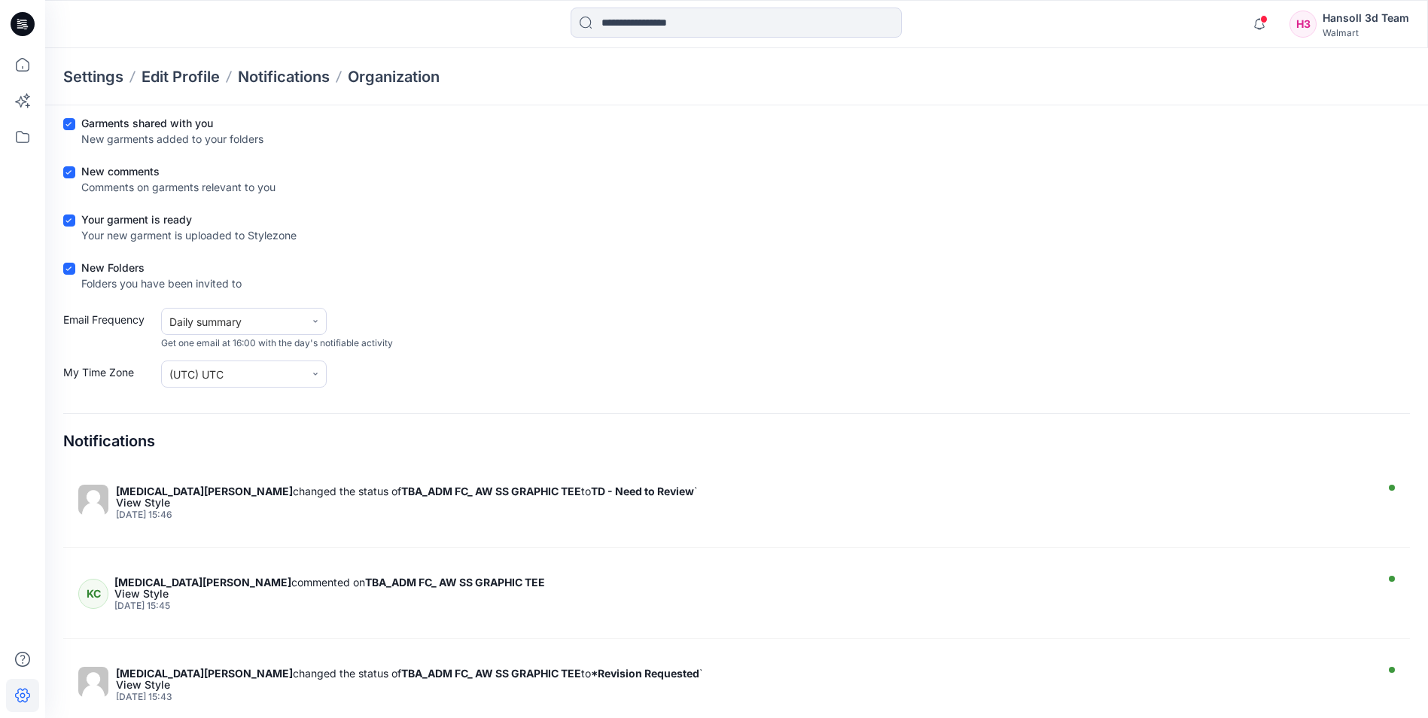
click at [11, 18] on icon at bounding box center [23, 24] width 24 height 48
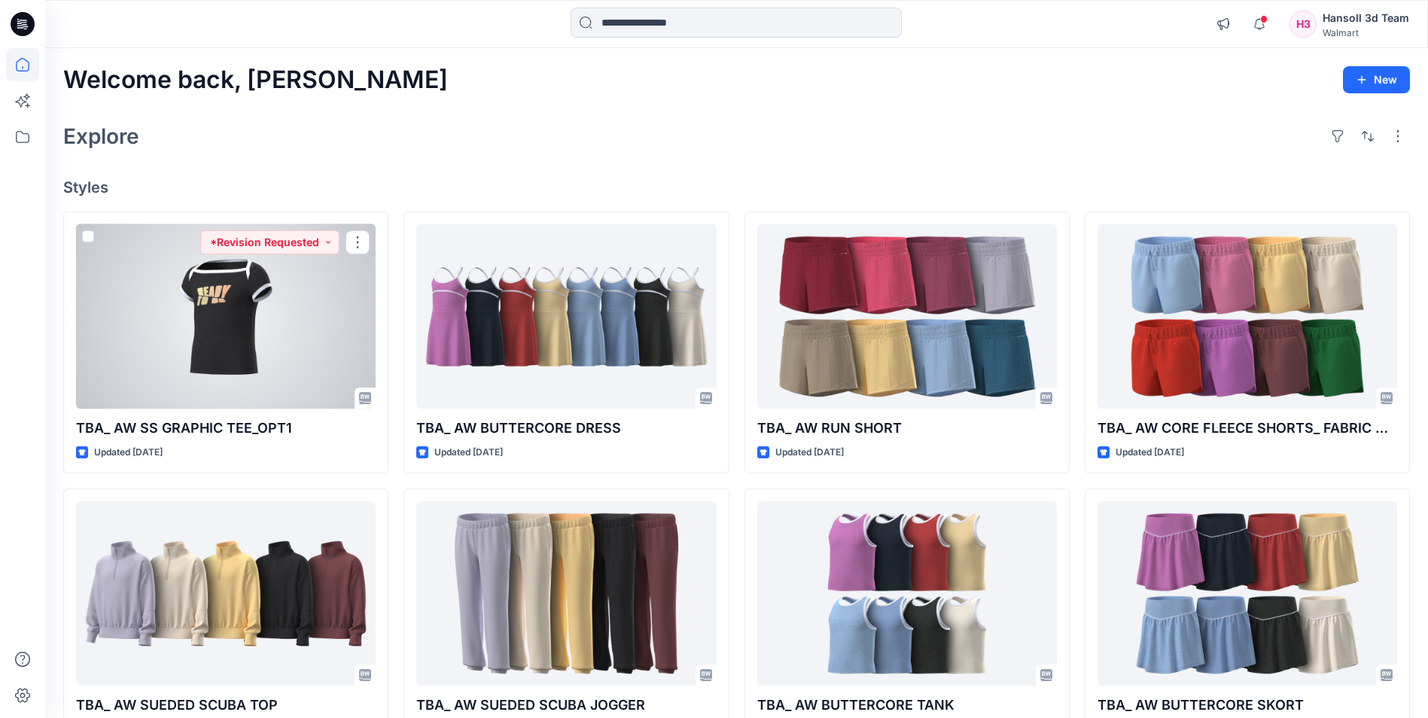
click at [263, 310] on div at bounding box center [226, 316] width 300 height 184
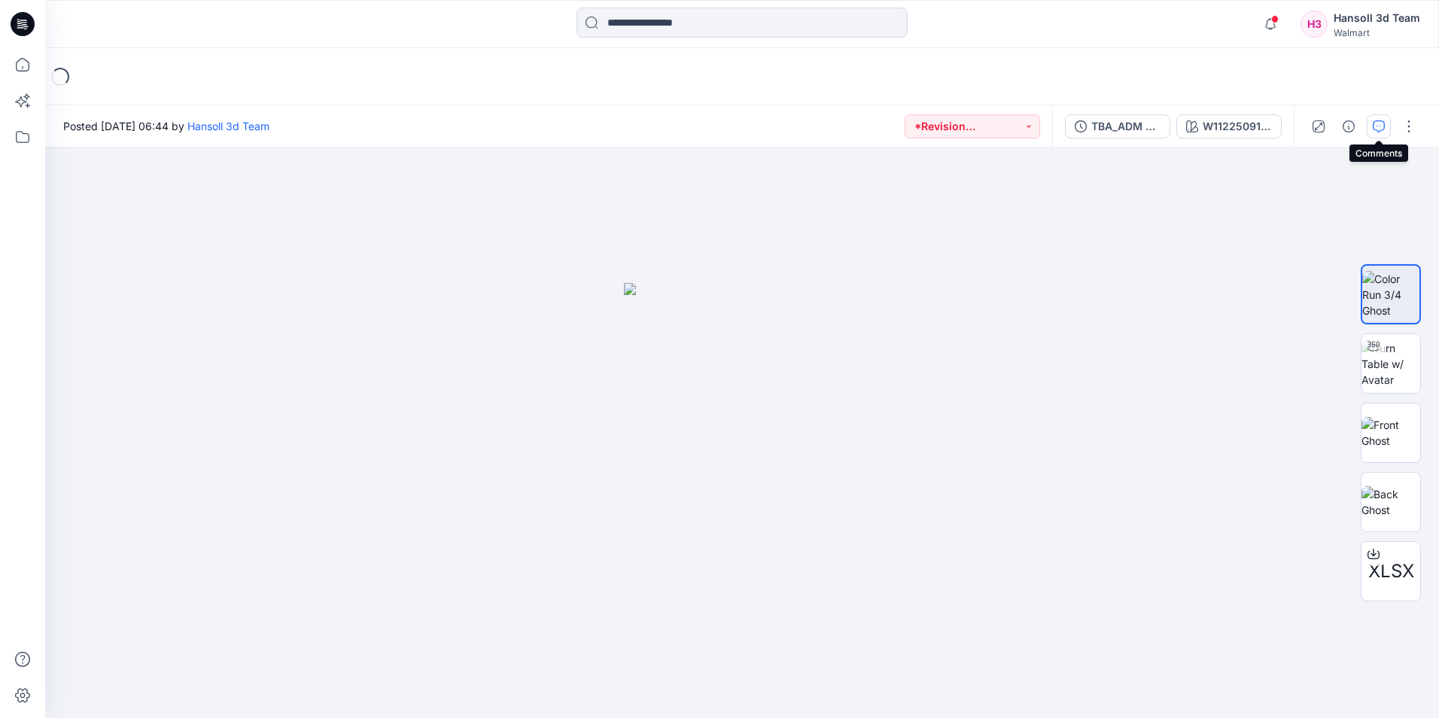
click at [1384, 131] on icon "button" at bounding box center [1379, 126] width 12 height 12
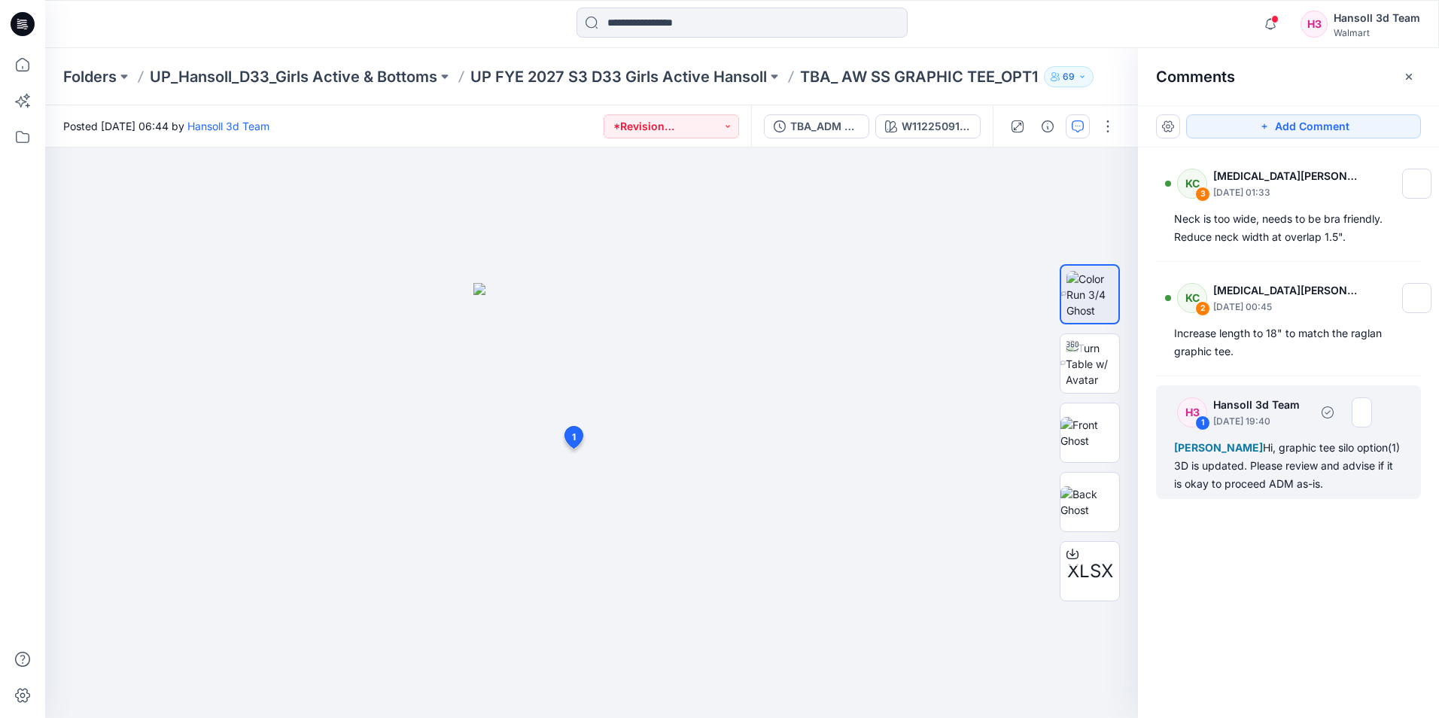
click at [1300, 441] on div "[PERSON_NAME] Hi, graphic tee silo option(1) 3D is updated. Please review and a…" at bounding box center [1288, 466] width 229 height 54
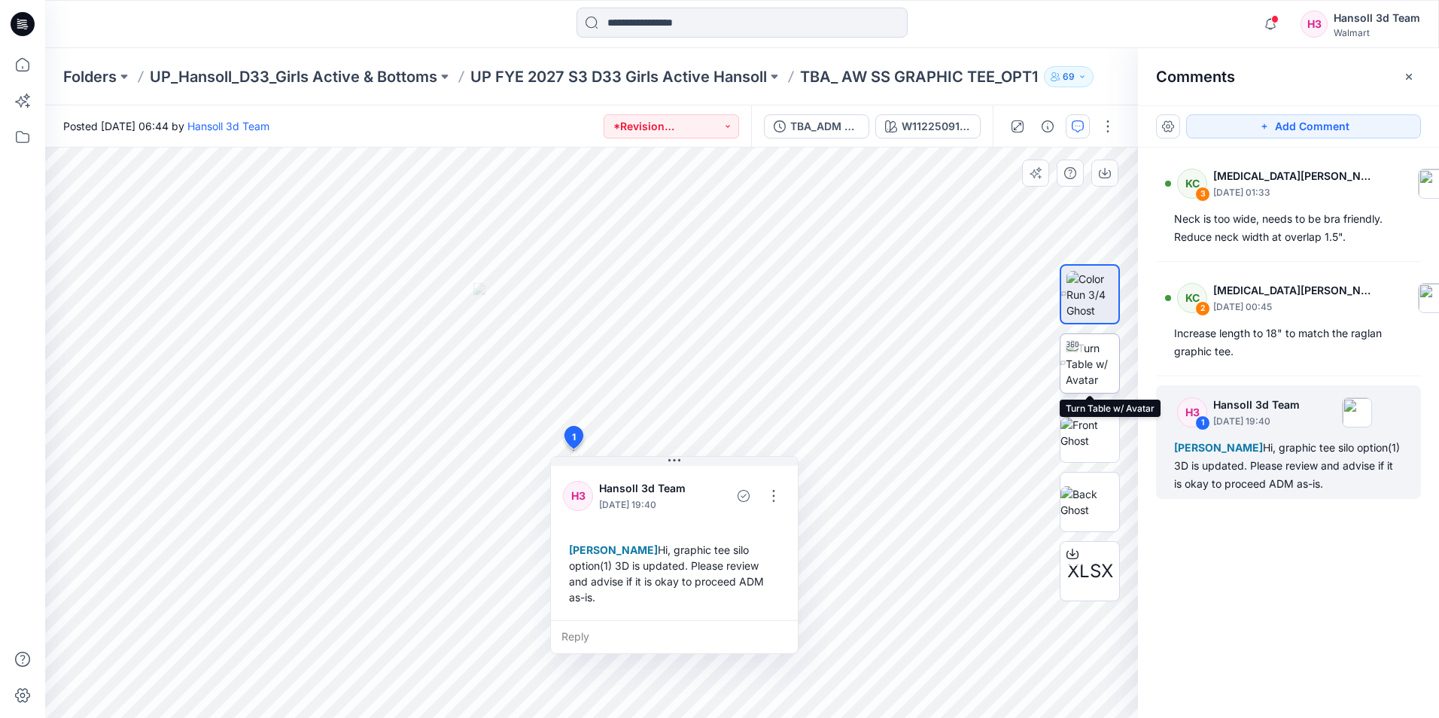
click at [1091, 363] on img at bounding box center [1092, 363] width 53 height 47
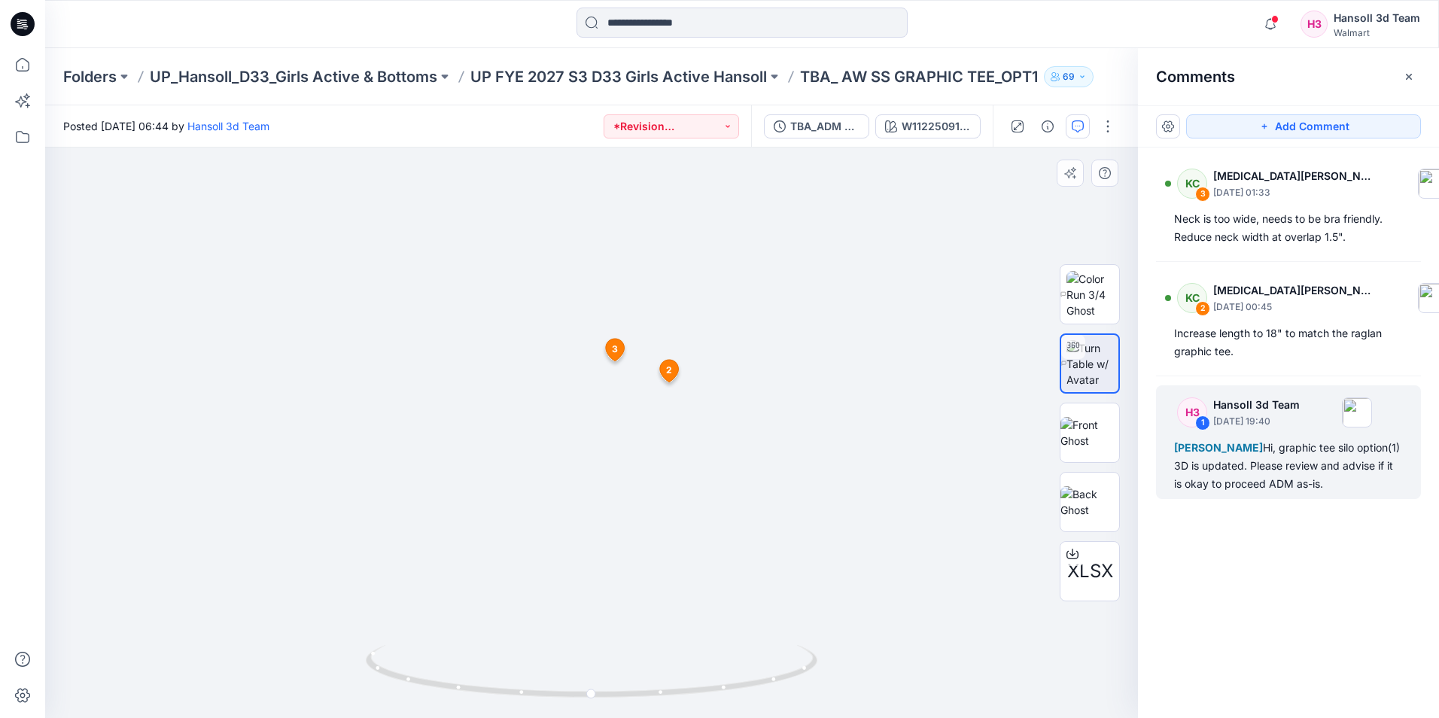
click at [608, 418] on div at bounding box center [591, 433] width 1093 height 571
click at [642, 438] on div at bounding box center [591, 433] width 1093 height 571
click at [589, 437] on div at bounding box center [591, 433] width 1093 height 571
drag, startPoint x: 587, startPoint y: 415, endPoint x: 607, endPoint y: 397, distance: 26.1
click at [589, 414] on div at bounding box center [591, 433] width 1093 height 571
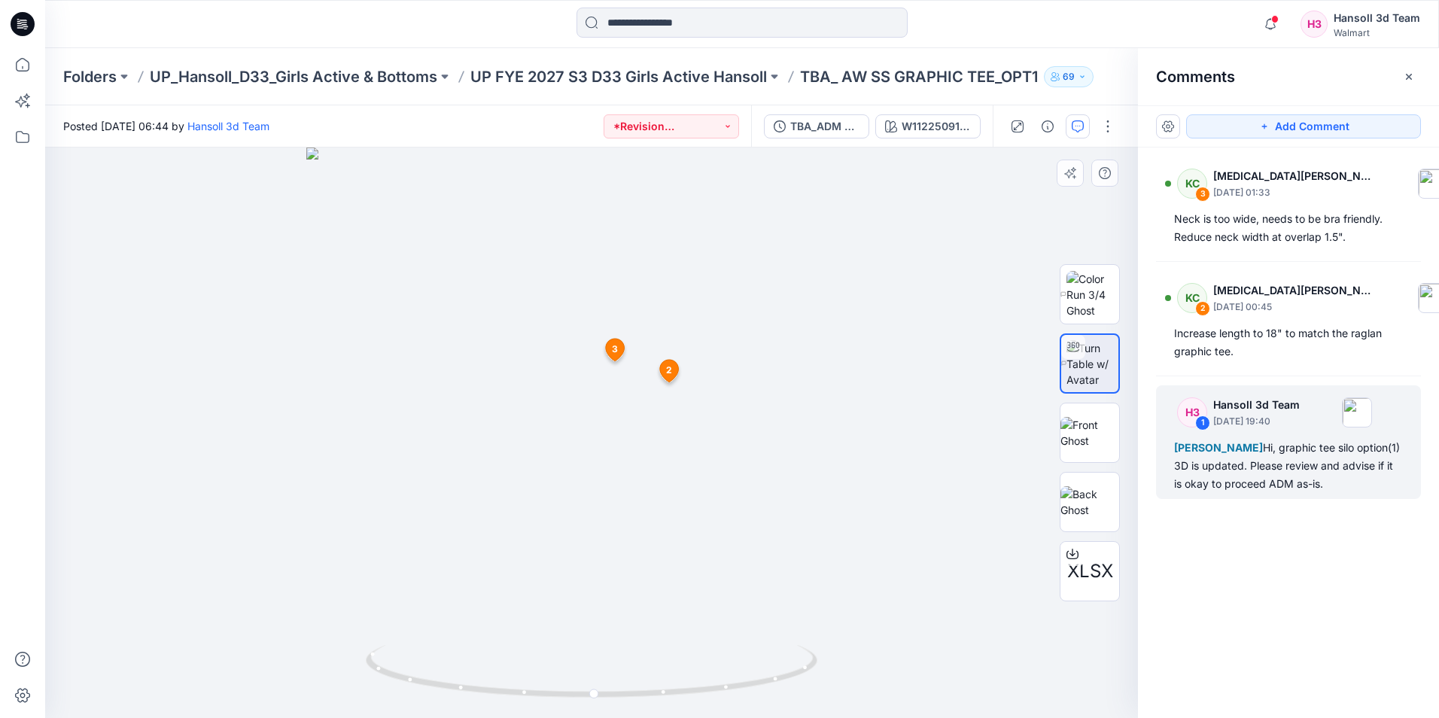
click at [911, 354] on div at bounding box center [591, 433] width 1093 height 571
click at [1239, 616] on div "KC 3 [MEDICAL_DATA][PERSON_NAME] [DATE] 01:33 Neck is too wide, needs to be bra…" at bounding box center [1288, 405] width 301 height 515
click at [335, 79] on p "UP_Hansoll_D33_Girls Active & Bottoms" at bounding box center [294, 76] width 288 height 21
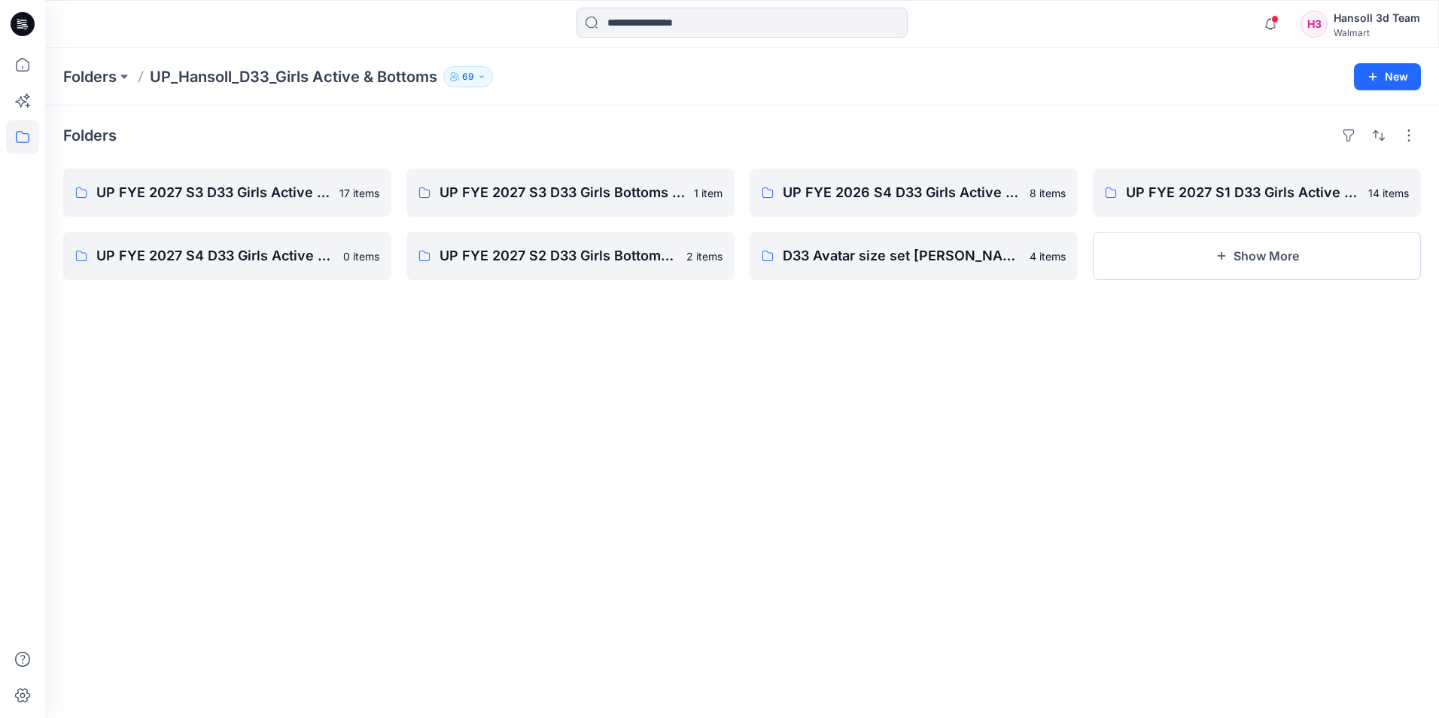
click at [35, 26] on div at bounding box center [22, 24] width 48 height 48
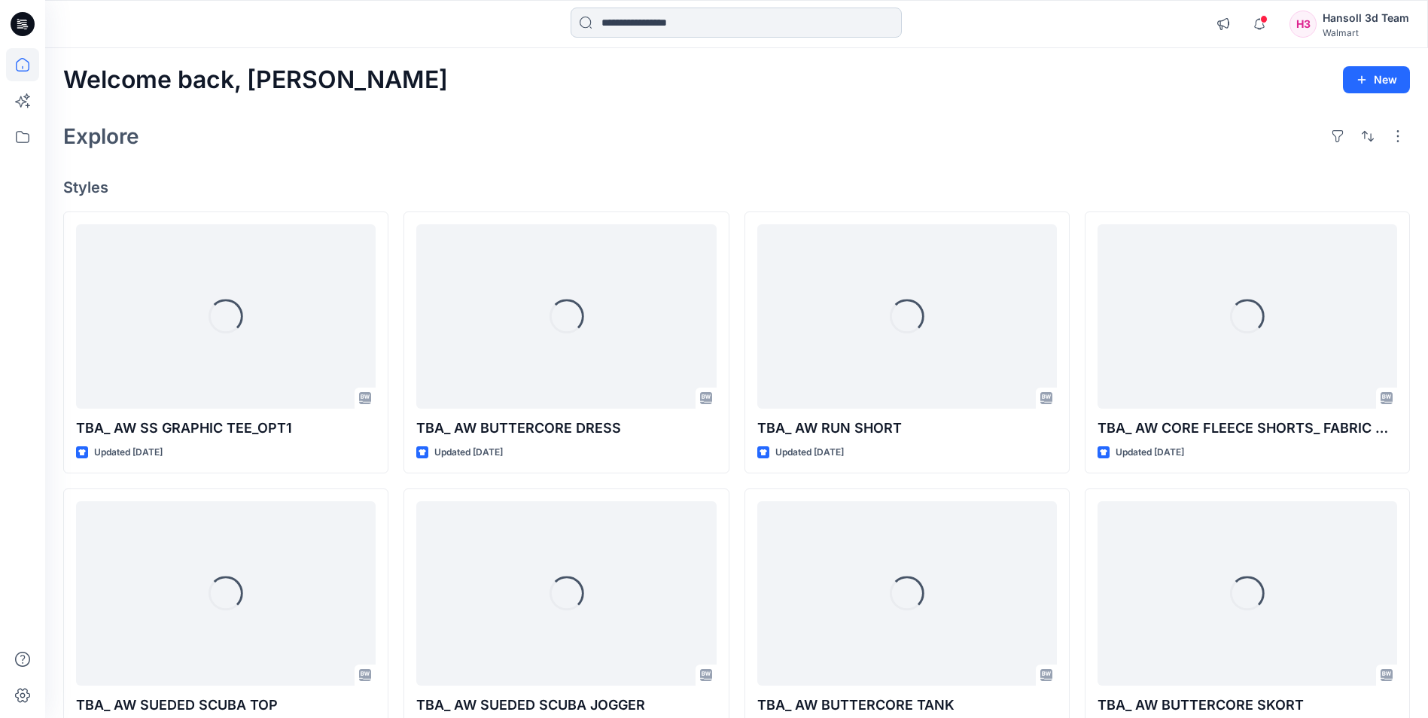
click at [673, 20] on input at bounding box center [736, 23] width 331 height 30
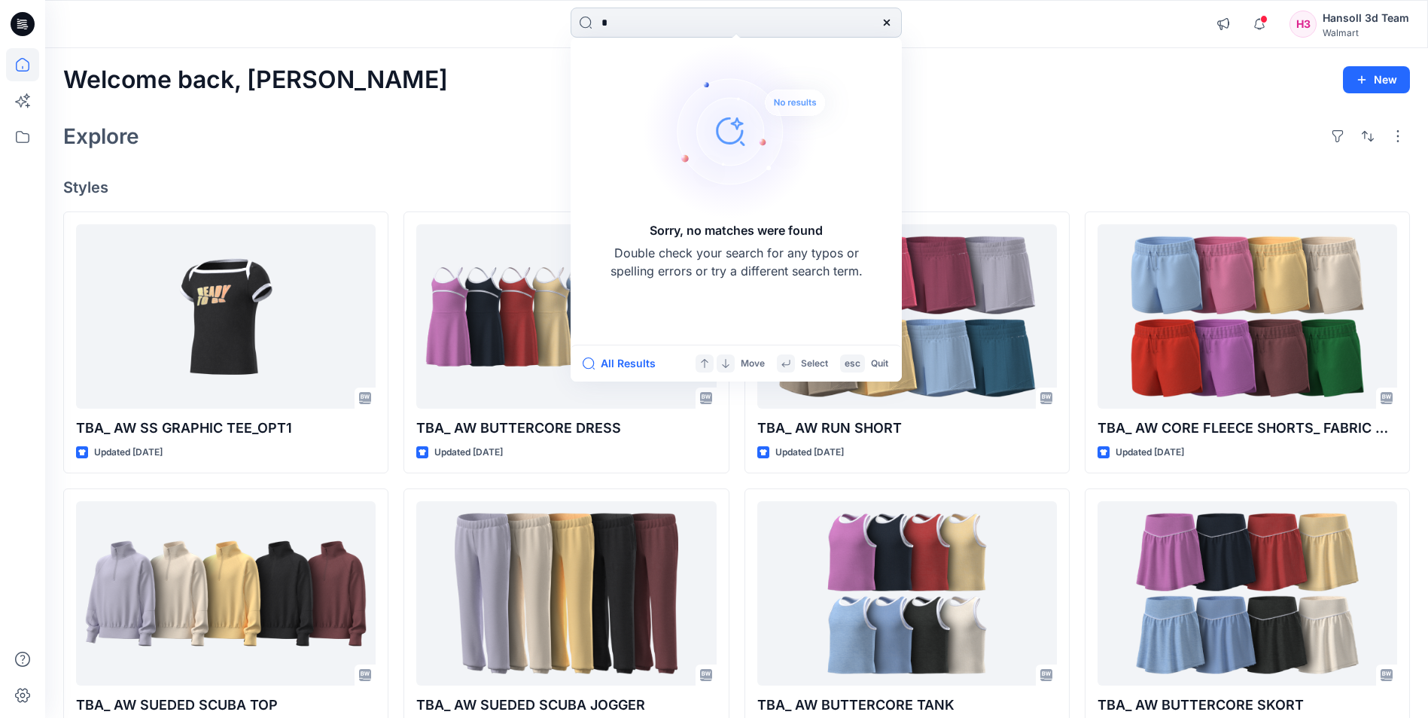
type input "**"
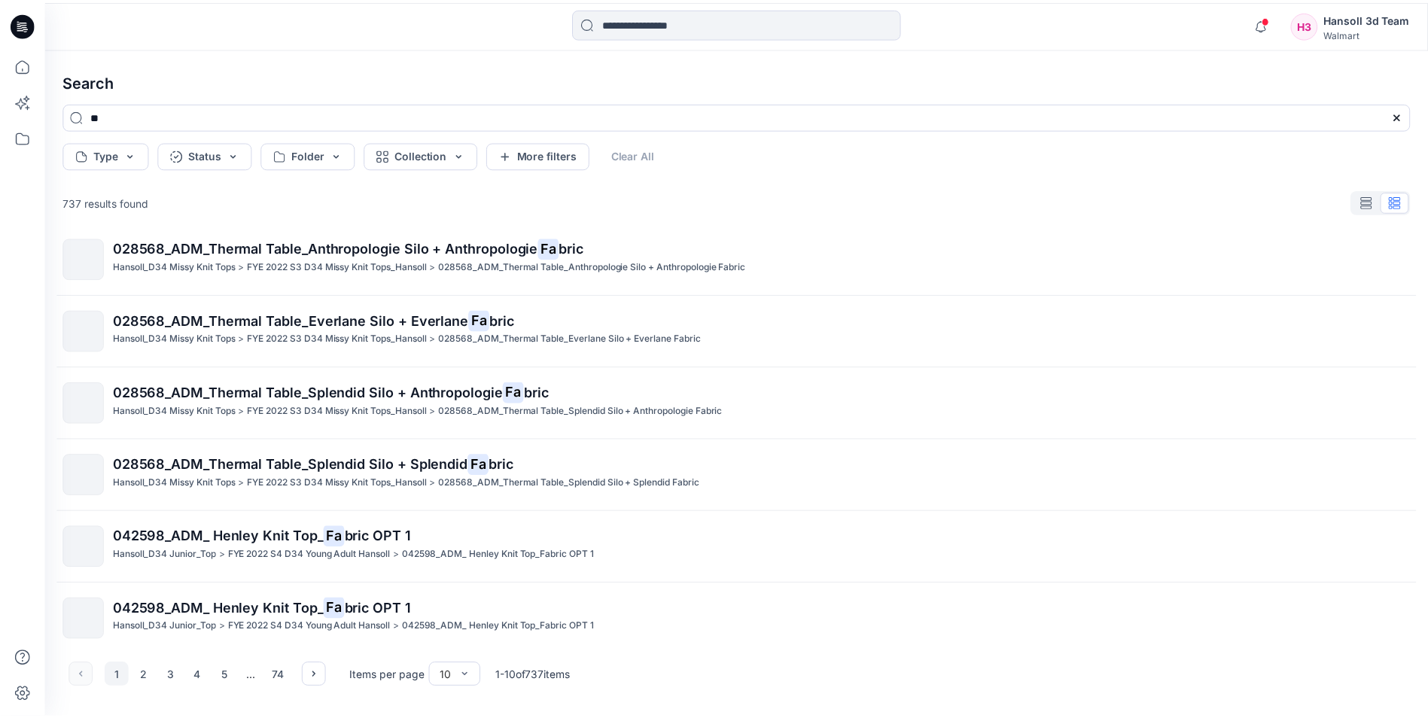
scroll to position [312, 0]
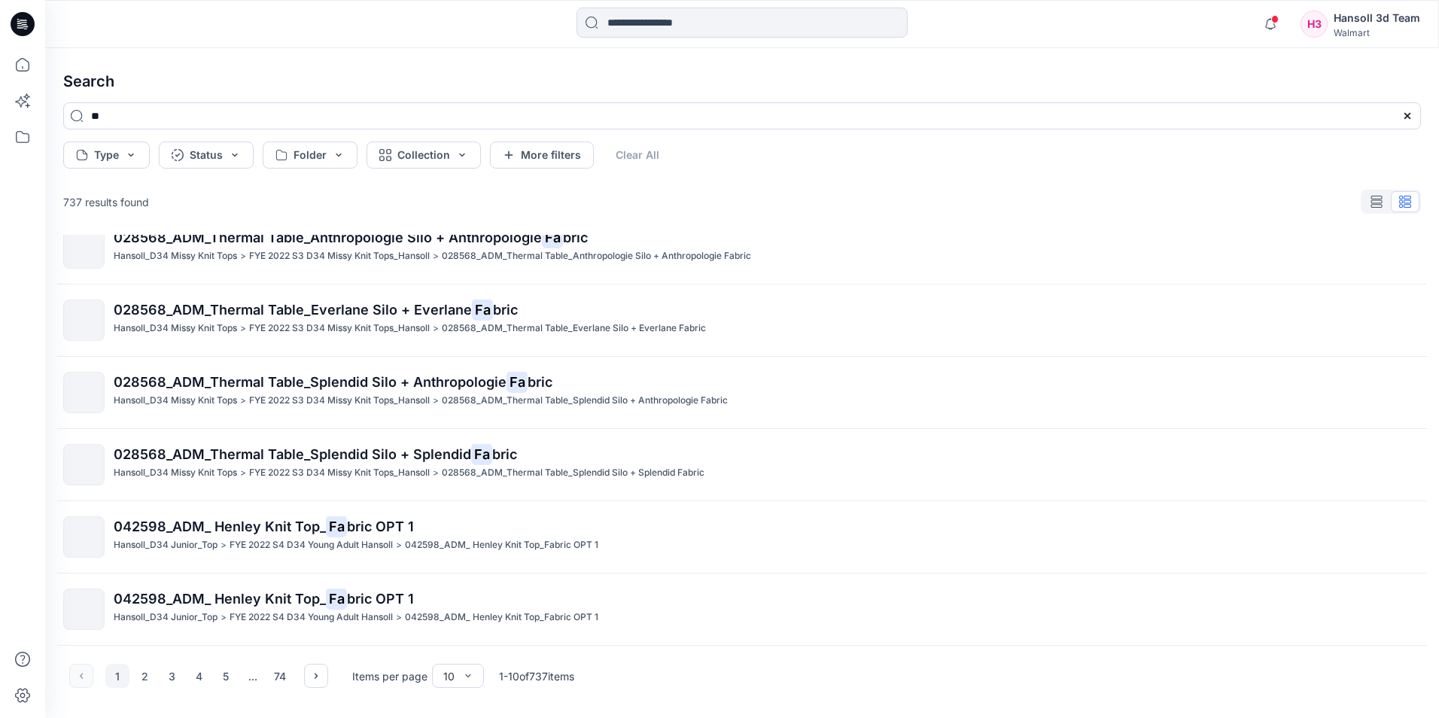
click at [26, 24] on icon at bounding box center [23, 24] width 24 height 24
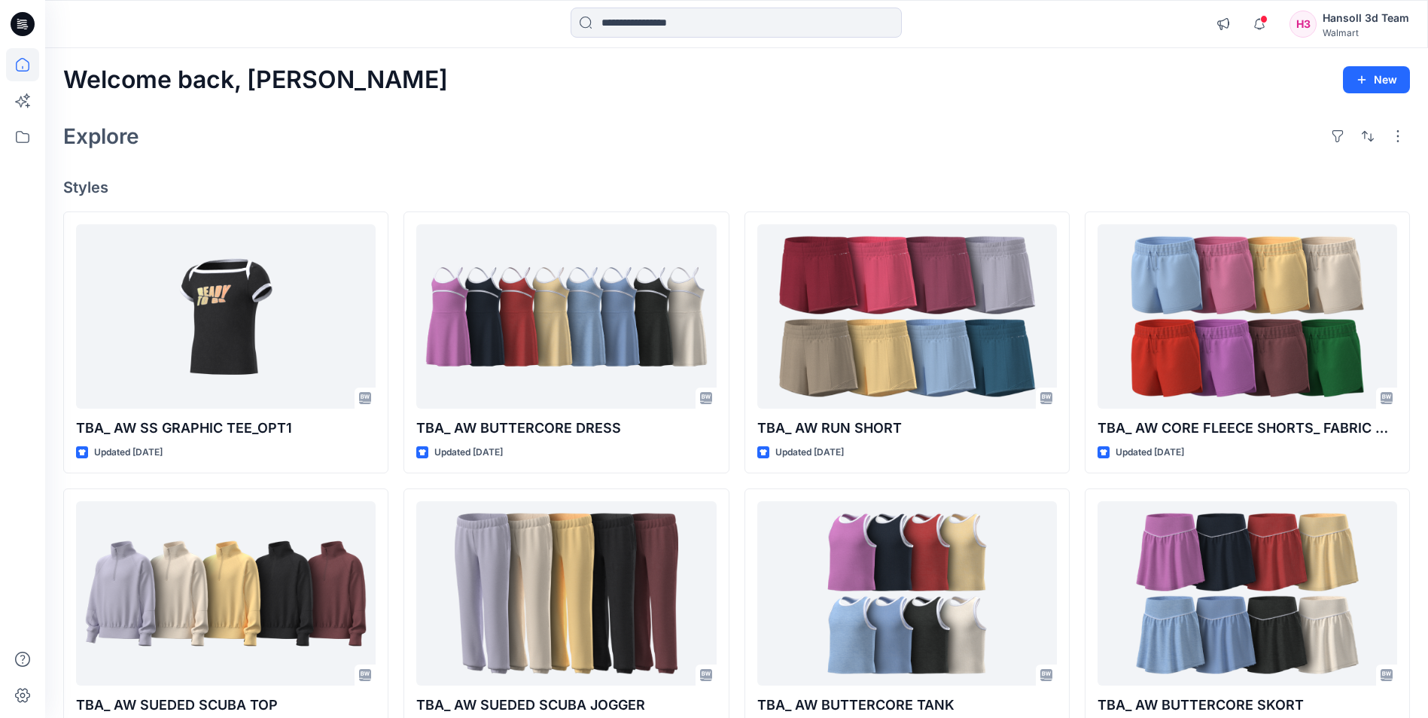
click at [830, 138] on div "Explore" at bounding box center [736, 136] width 1347 height 36
click at [1200, 158] on div "Welcome back, [PERSON_NAME] New Explore Styles TBA_ AW SS GRAPHIC TEE_OPT1 Upda…" at bounding box center [736, 574] width 1383 height 1052
click at [1168, 158] on div "Welcome back, [PERSON_NAME] New Explore Styles TBA_ AW SS GRAPHIC TEE_OPT1 Upda…" at bounding box center [736, 574] width 1383 height 1052
click at [1131, 122] on div "Explore" at bounding box center [736, 136] width 1347 height 36
click at [1265, 31] on icon "button" at bounding box center [1259, 24] width 29 height 30
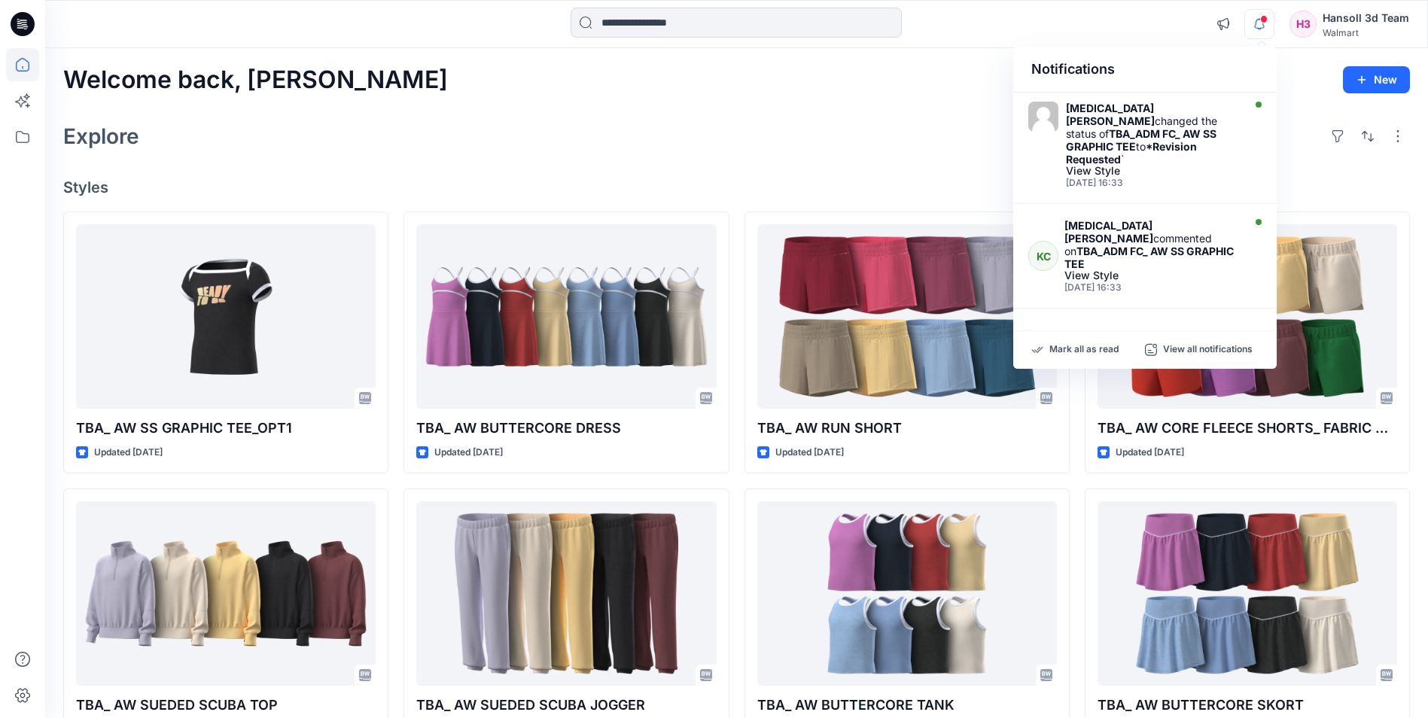
click at [884, 153] on div "Explore" at bounding box center [736, 136] width 1347 height 36
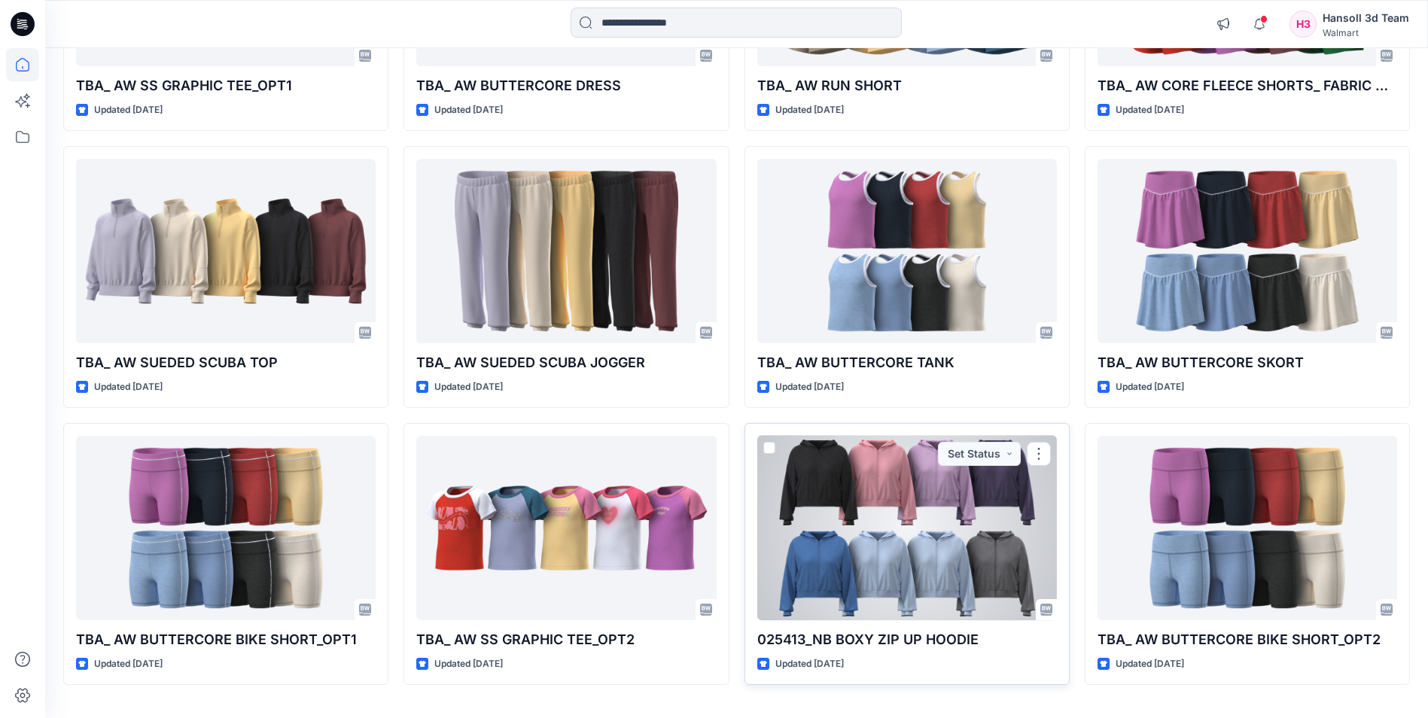
scroll to position [382, 0]
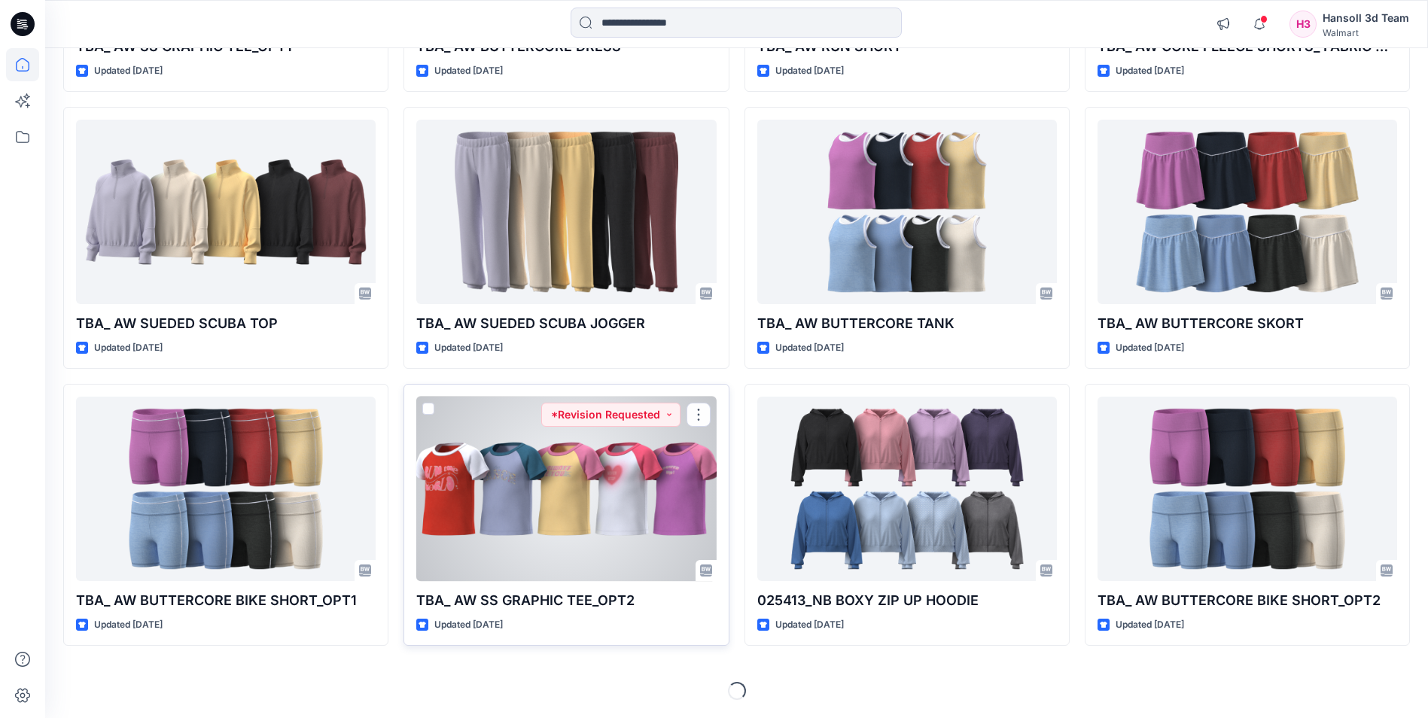
click at [522, 484] on div at bounding box center [566, 489] width 300 height 184
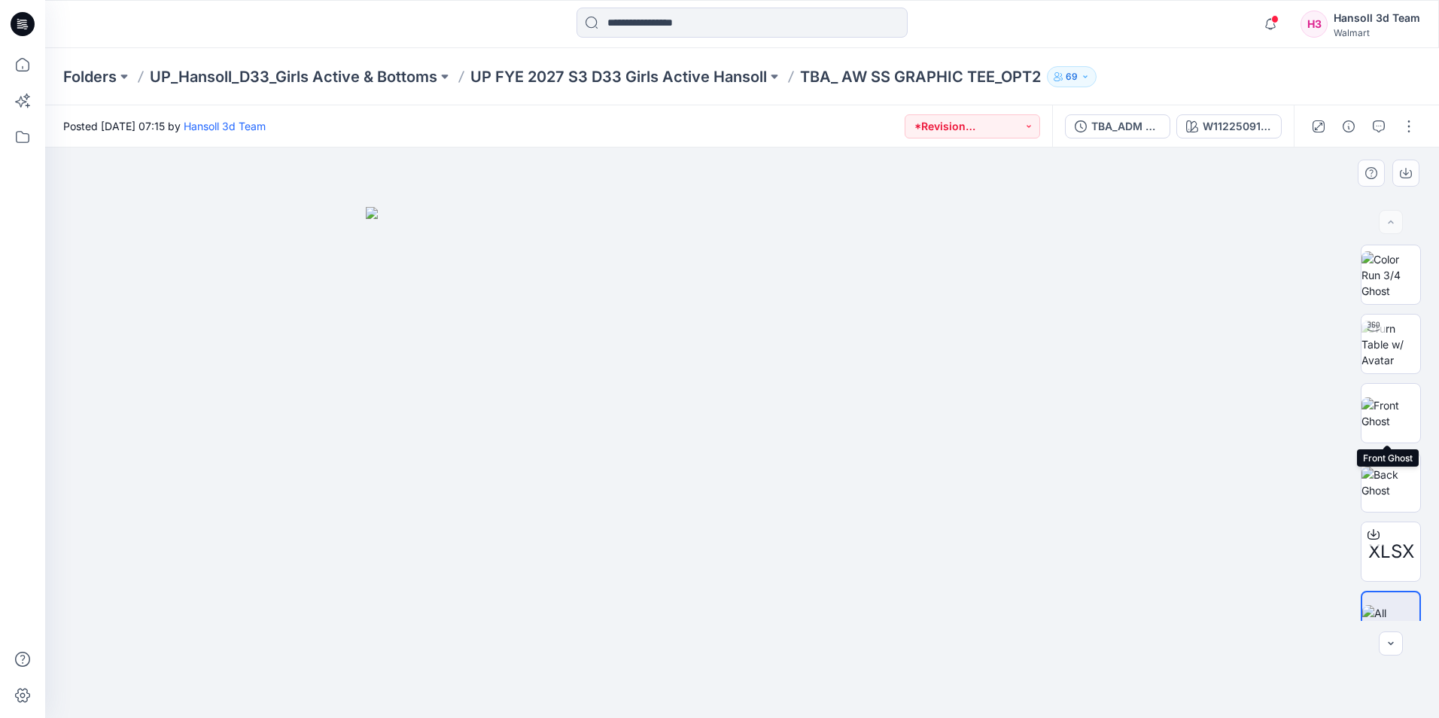
drag, startPoint x: 1392, startPoint y: 428, endPoint x: 1381, endPoint y: 374, distance: 55.2
click at [1384, 397] on img at bounding box center [1391, 413] width 59 height 32
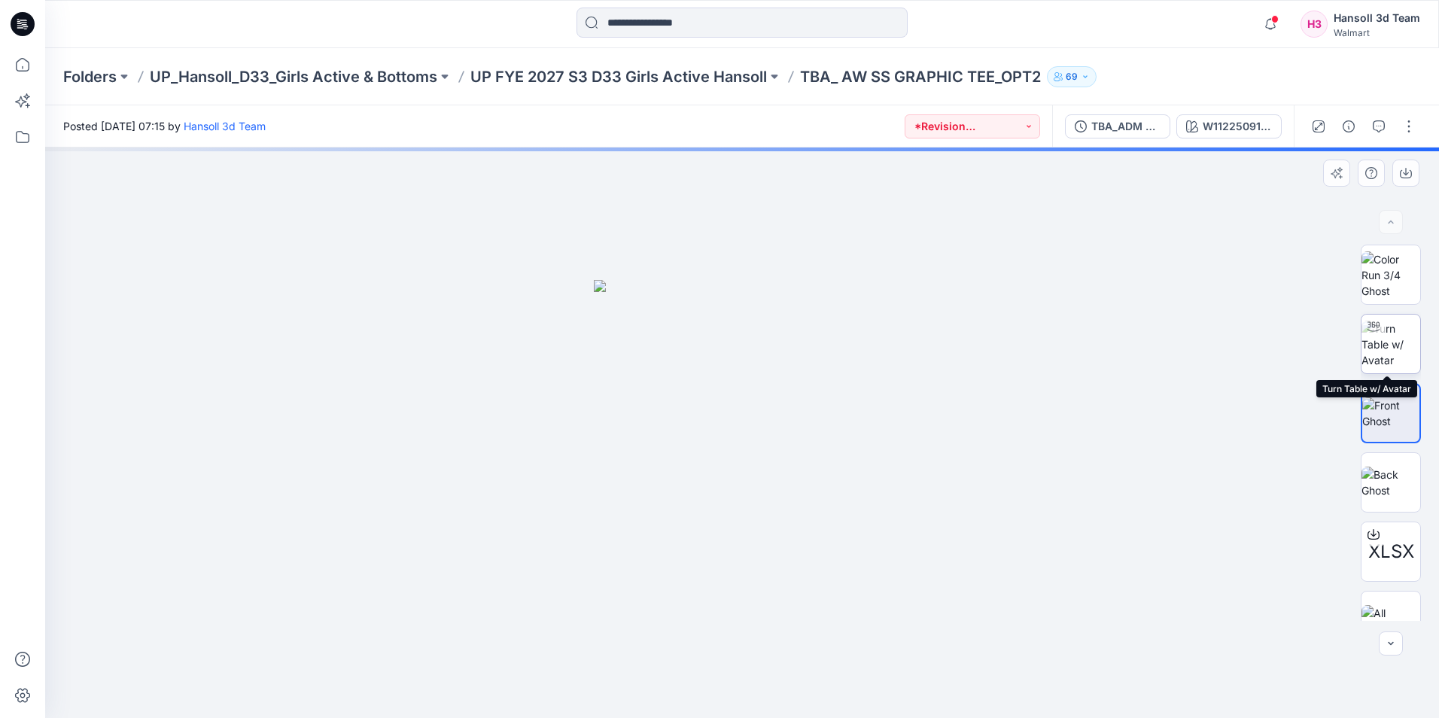
click at [1392, 352] on img at bounding box center [1391, 344] width 59 height 47
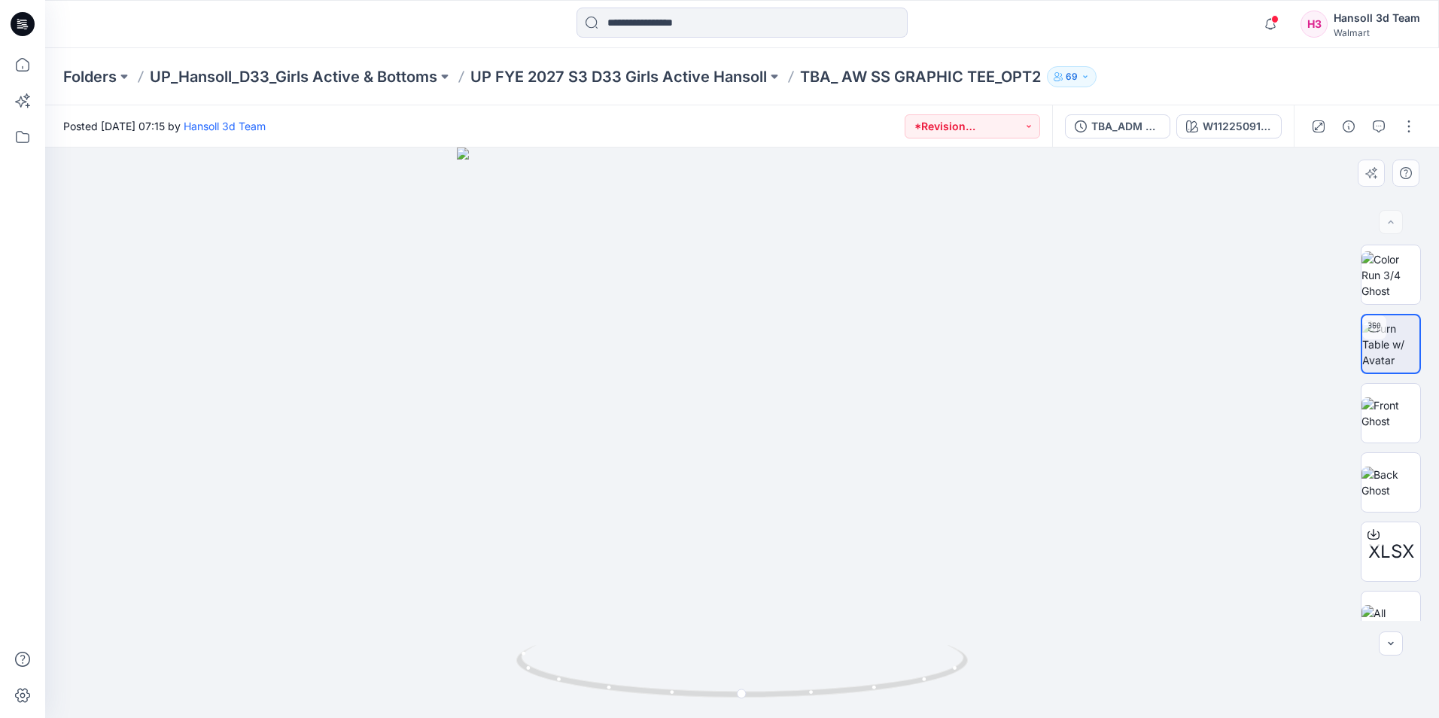
click at [768, 383] on div at bounding box center [742, 433] width 1394 height 571
drag, startPoint x: 802, startPoint y: 258, endPoint x: 779, endPoint y: 376, distance: 119.6
click at [781, 379] on img at bounding box center [722, 136] width 2006 height 1164
click at [1381, 129] on icon "button" at bounding box center [1379, 126] width 12 height 12
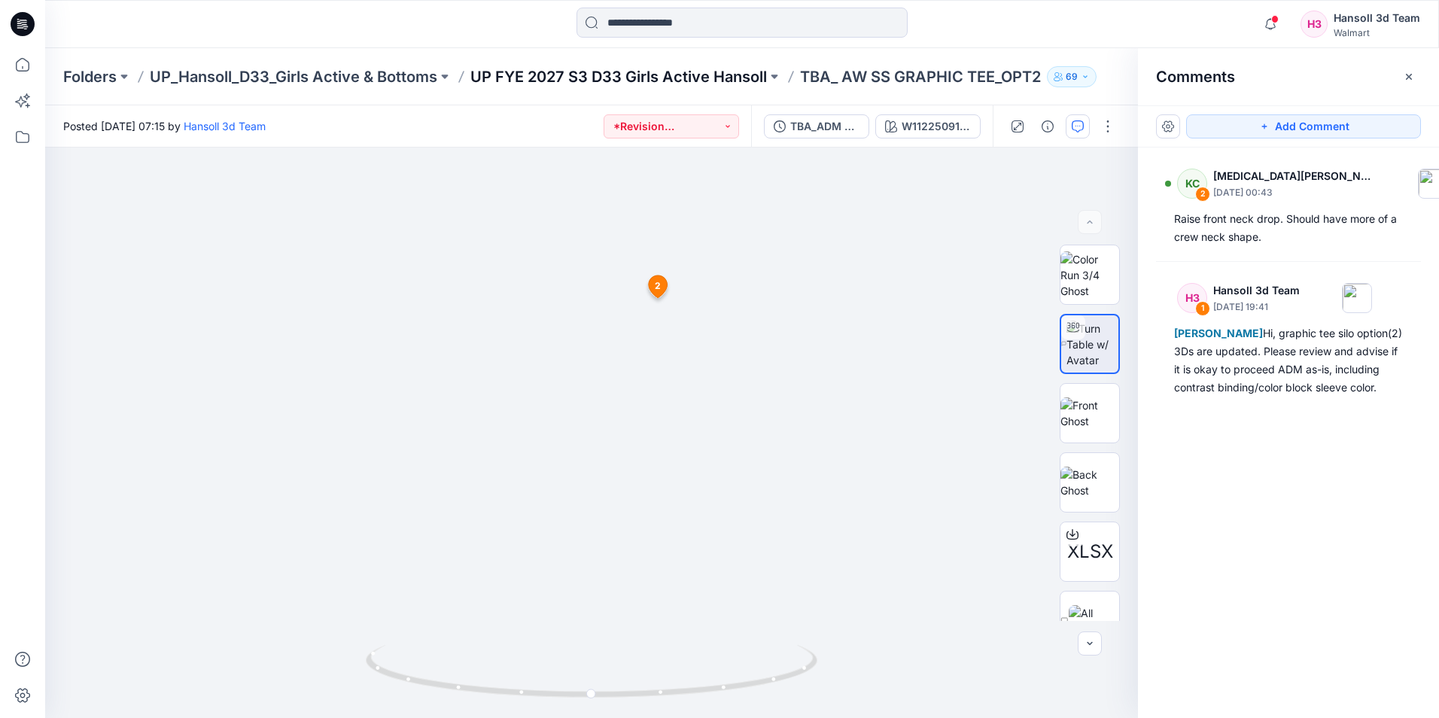
click at [682, 75] on p "UP FYE 2027 S3 D33 Girls Active Hansoll" at bounding box center [618, 76] width 297 height 21
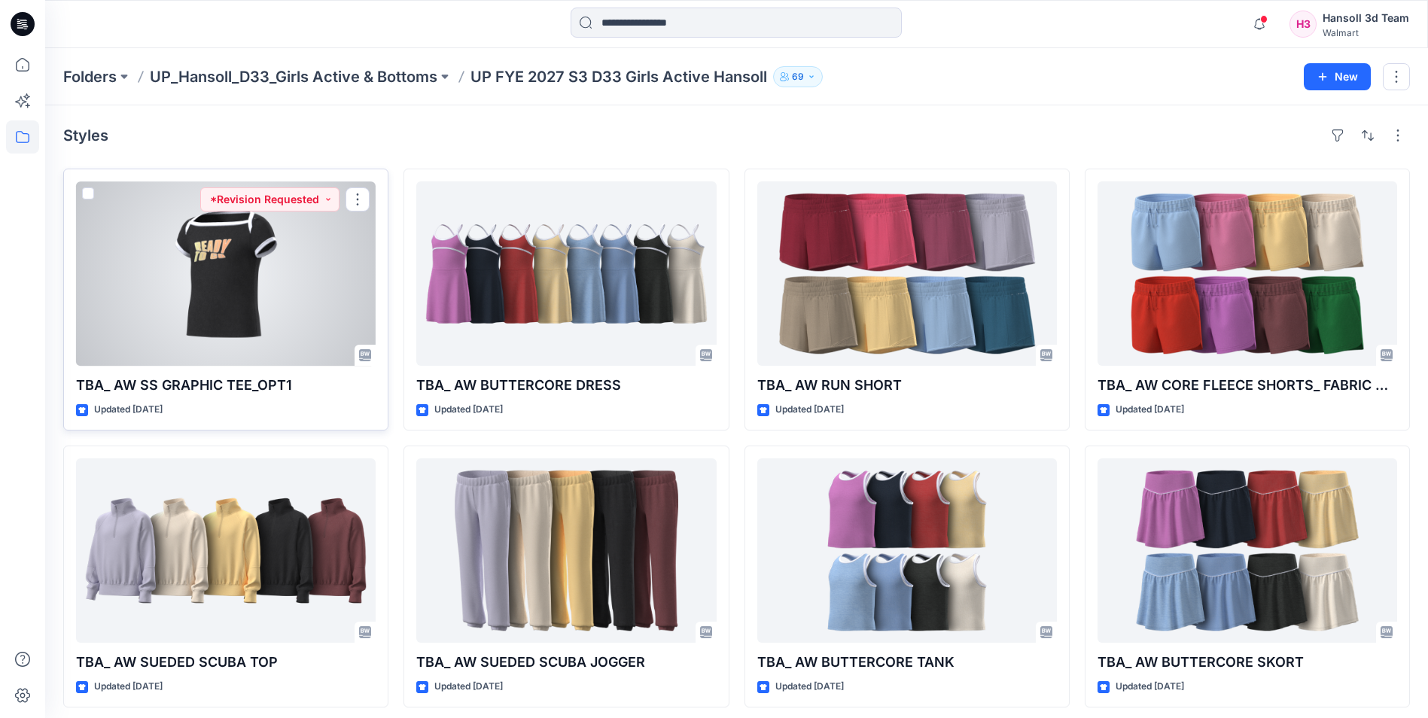
click at [301, 300] on div at bounding box center [226, 273] width 300 height 184
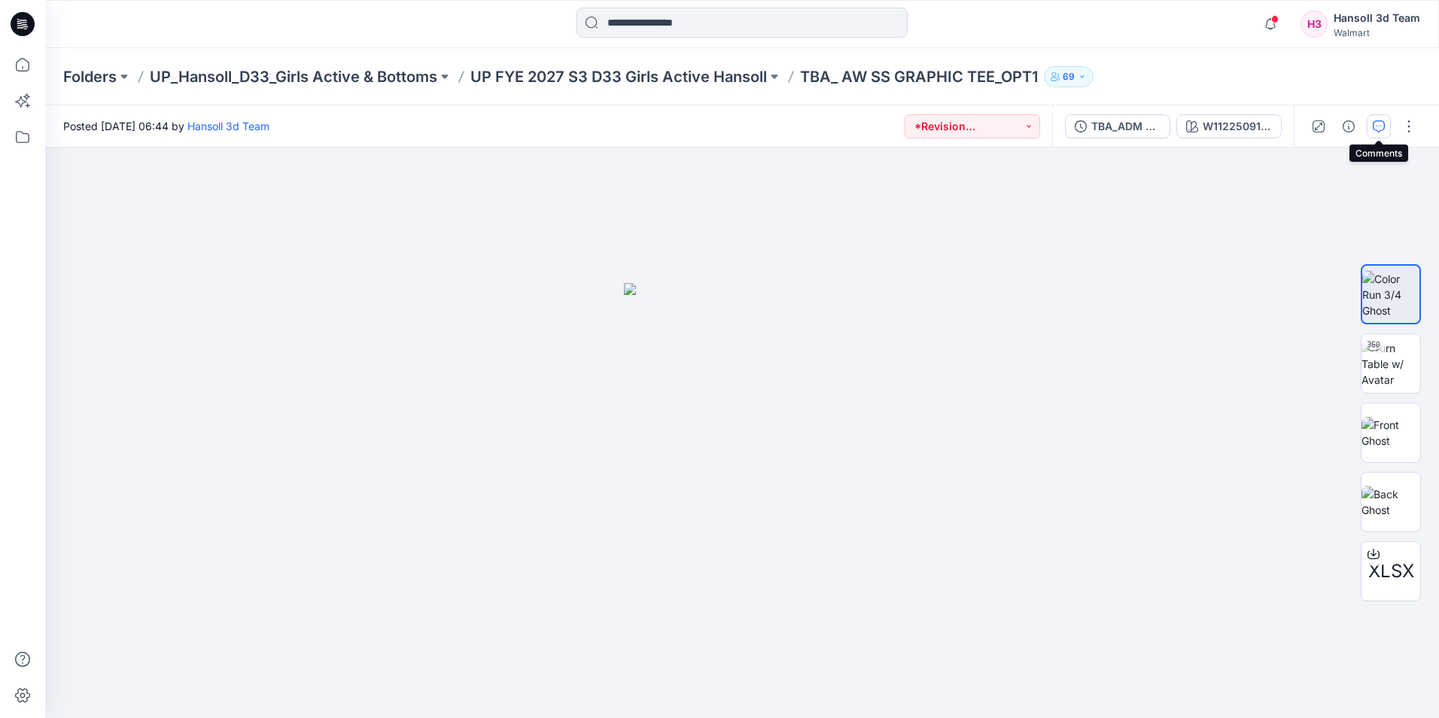
click at [1382, 122] on icon "button" at bounding box center [1379, 126] width 12 height 12
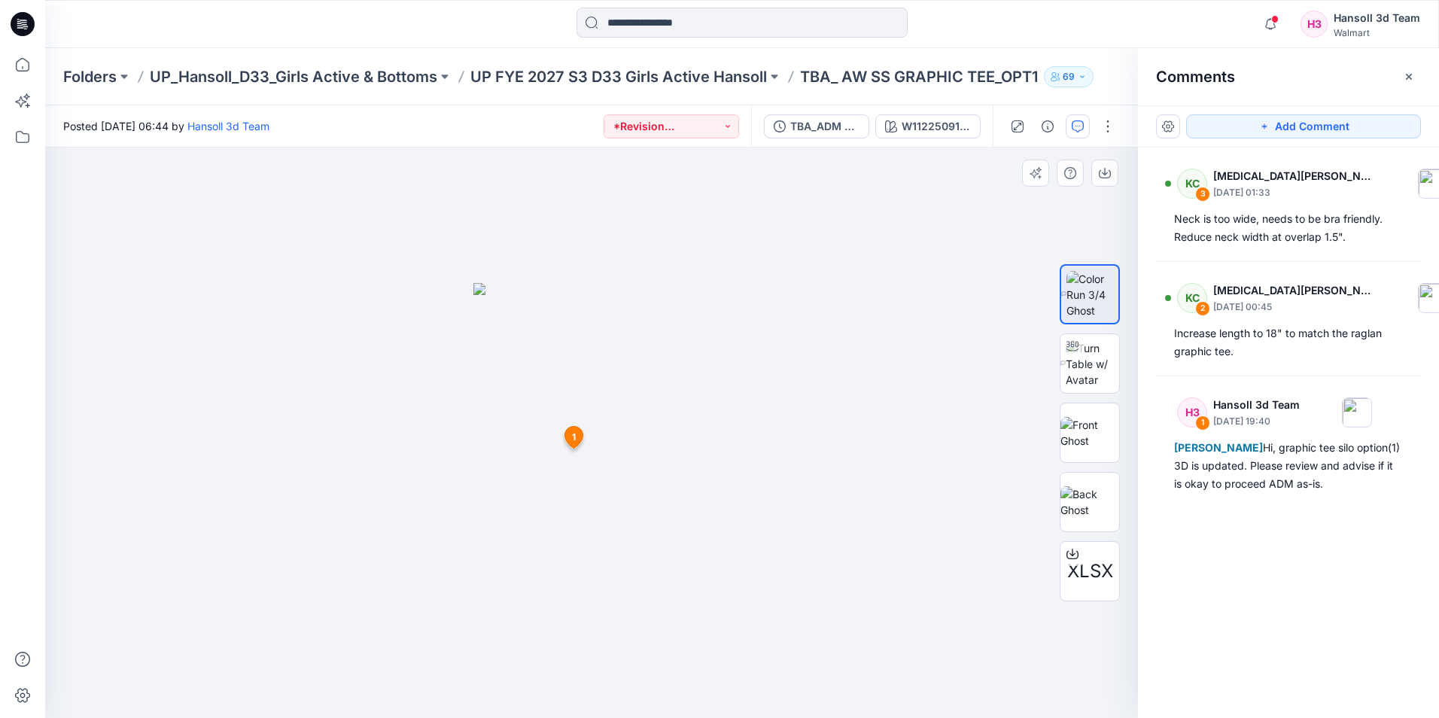
click at [589, 411] on img at bounding box center [591, 500] width 236 height 435
click at [592, 77] on p "UP FYE 2027 S3 D33 Girls Active Hansoll" at bounding box center [618, 76] width 297 height 21
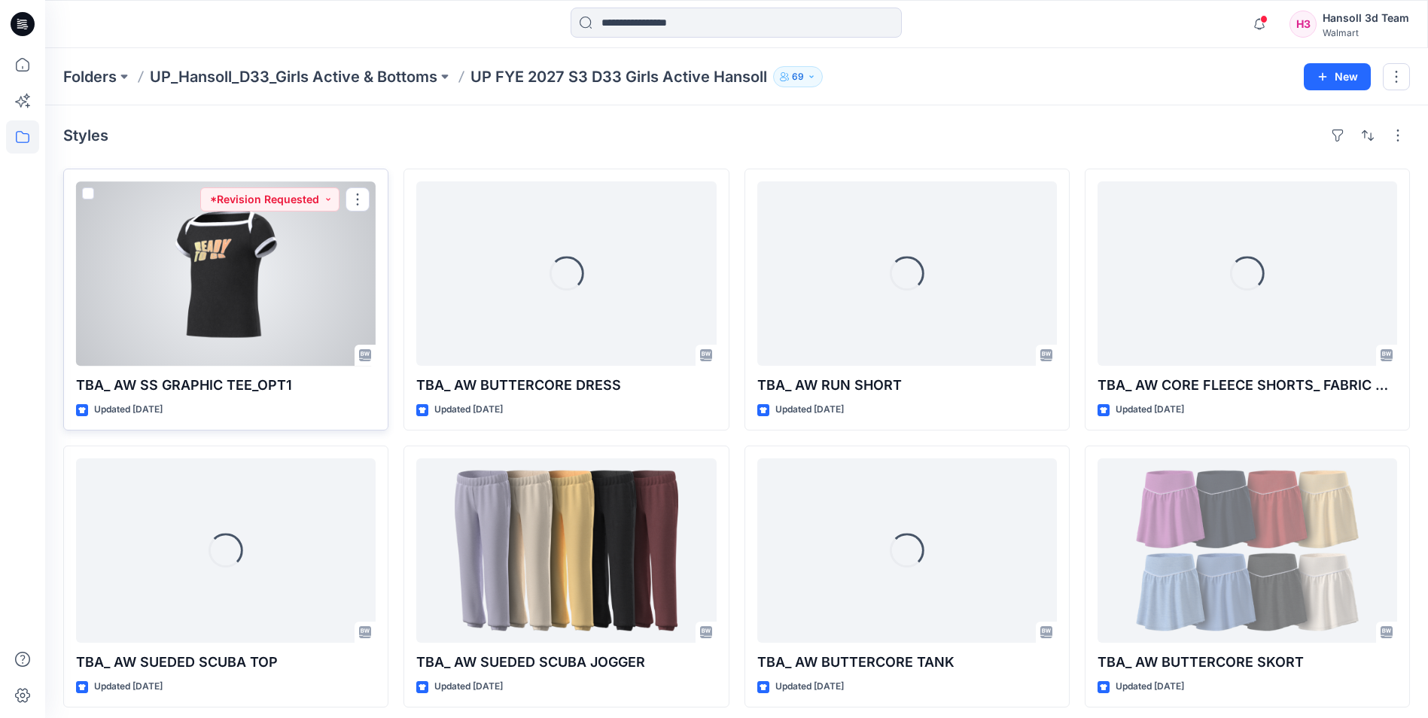
click at [226, 311] on div at bounding box center [226, 273] width 300 height 184
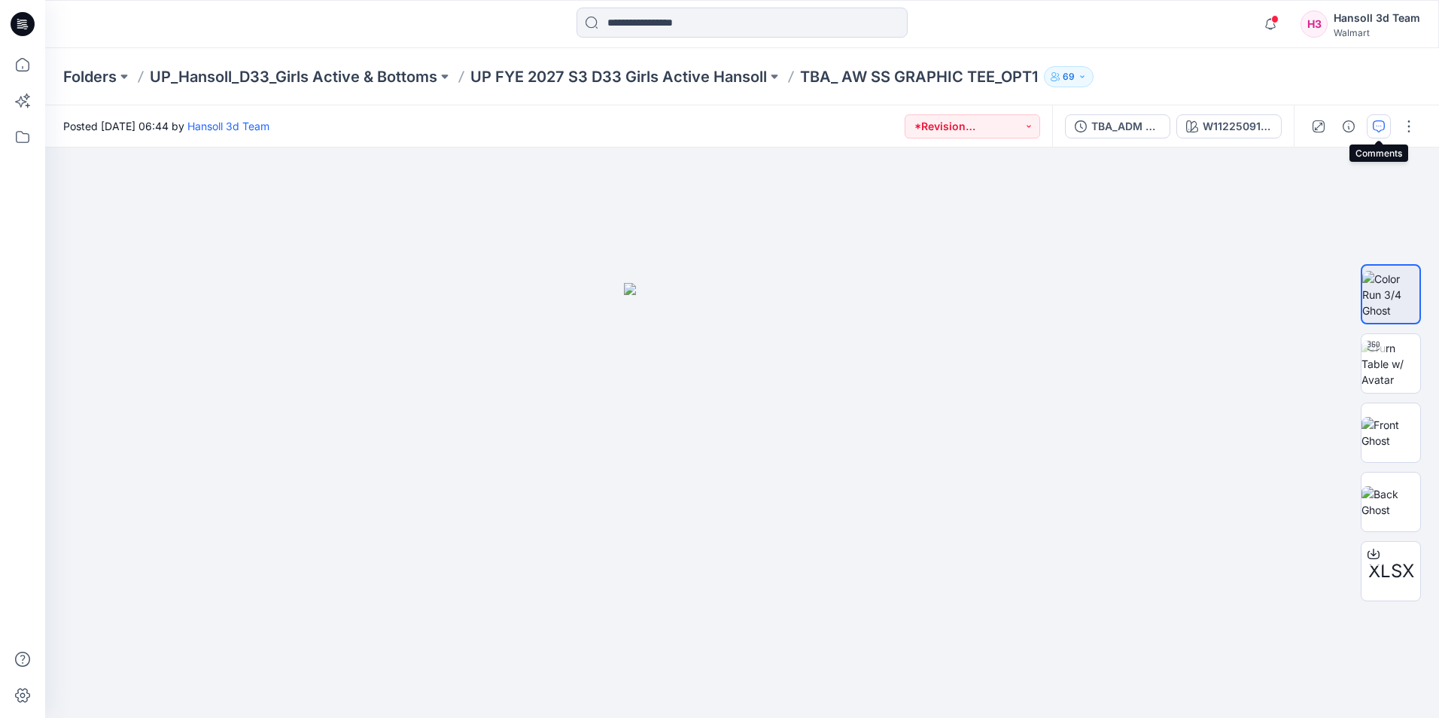
click at [1384, 123] on icon "button" at bounding box center [1379, 126] width 12 height 12
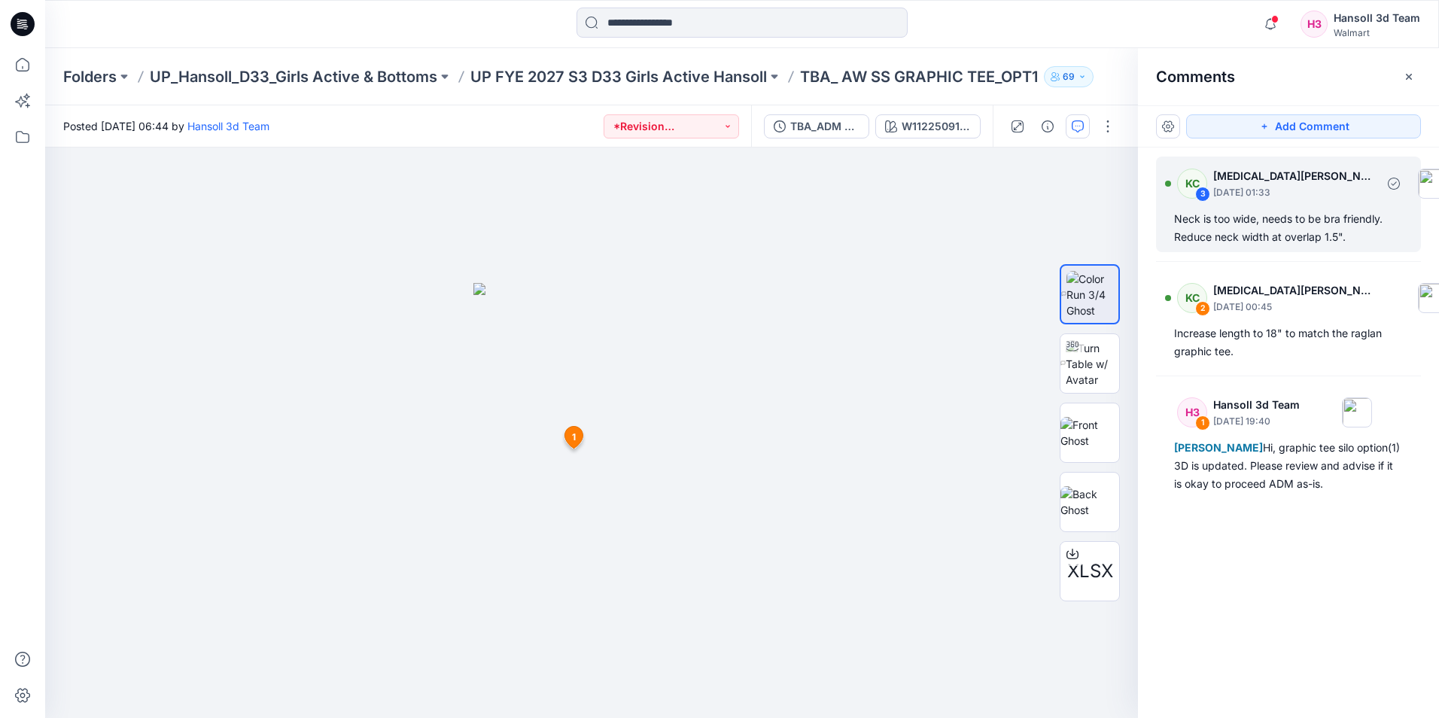
click at [1275, 211] on div "Neck is too wide, needs to be bra friendly. Reduce neck width at overlap 1.5"." at bounding box center [1288, 228] width 229 height 36
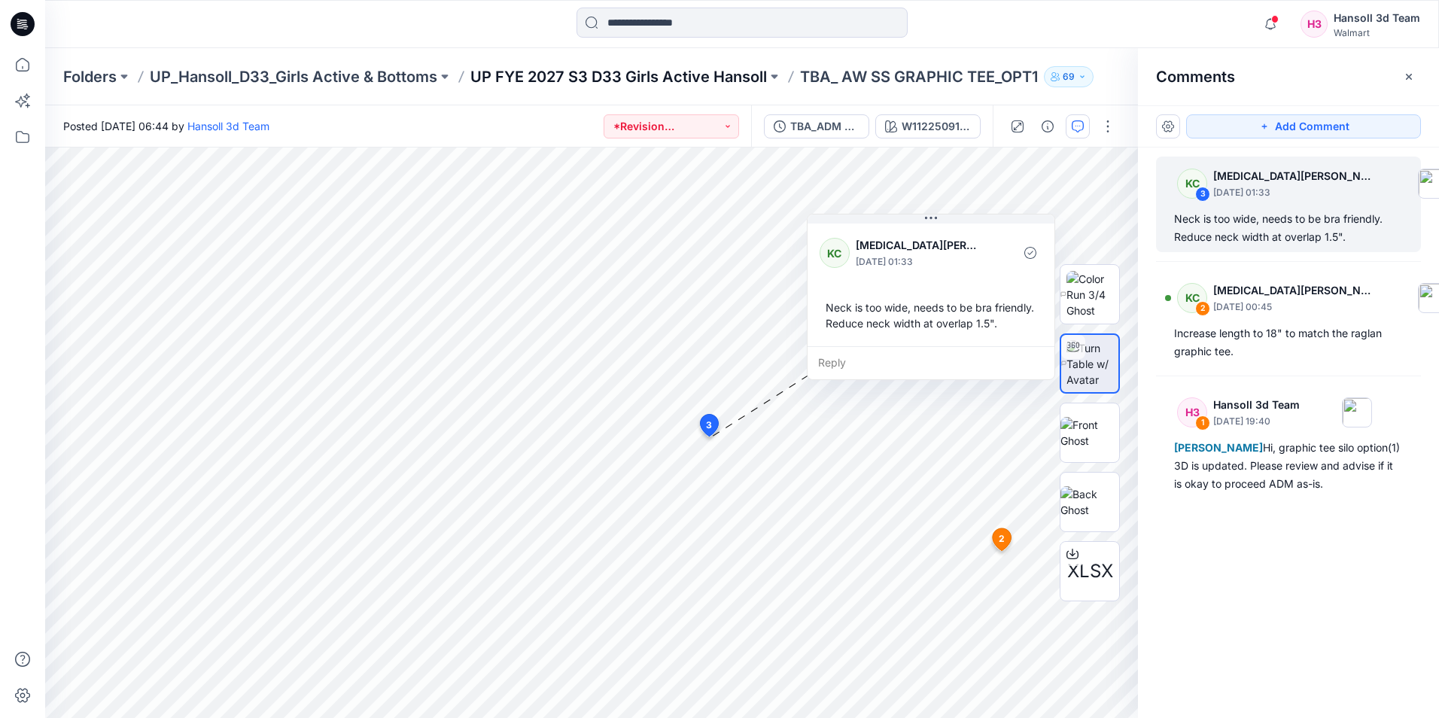
click at [532, 70] on p "UP FYE 2027 S3 D33 Girls Active Hansoll" at bounding box center [618, 76] width 297 height 21
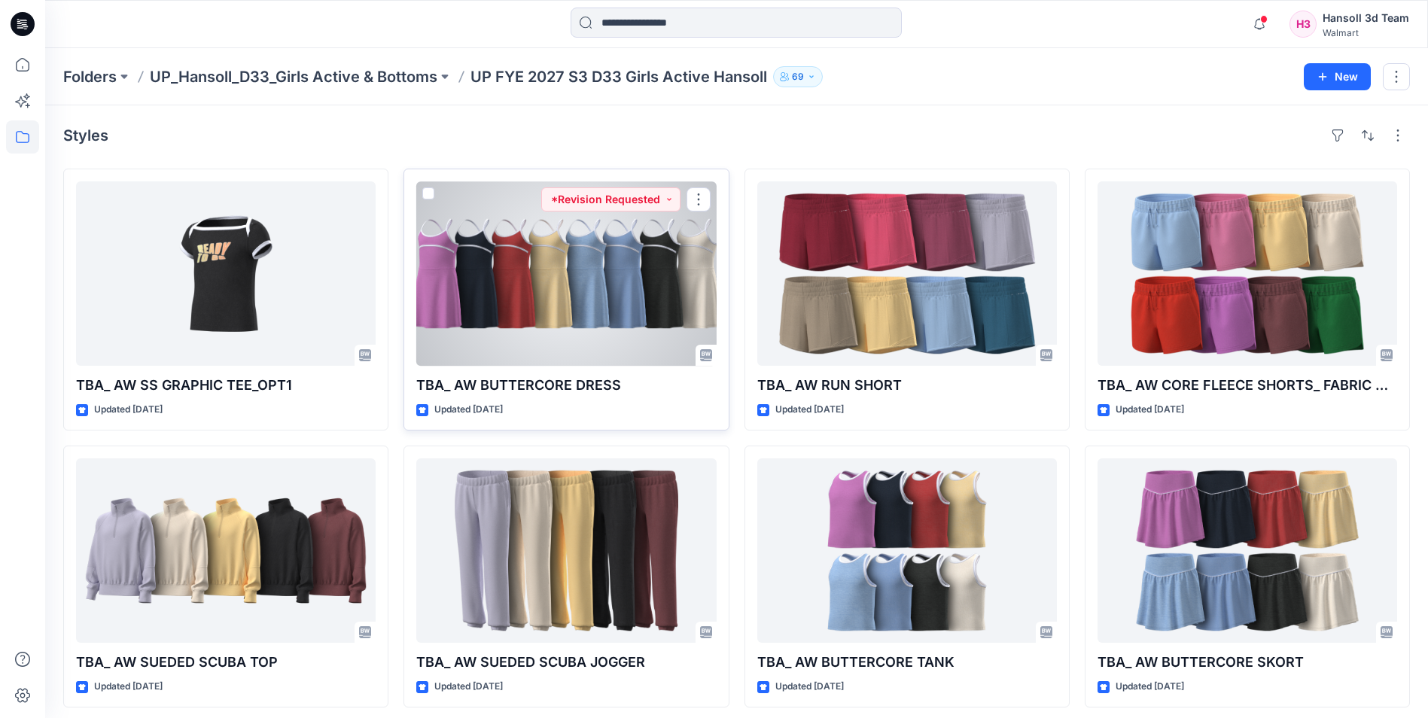
click at [641, 327] on div at bounding box center [566, 273] width 300 height 184
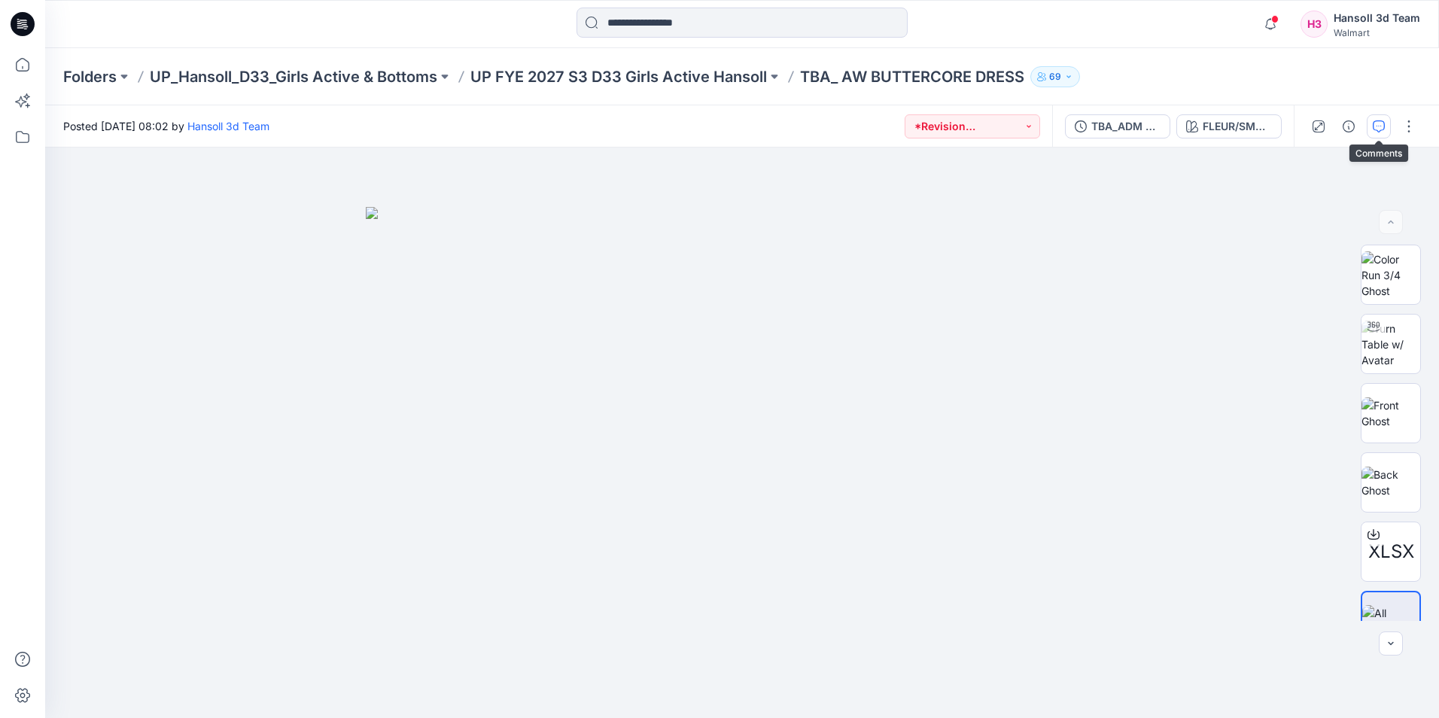
click at [1375, 123] on icon "button" at bounding box center [1379, 126] width 12 height 12
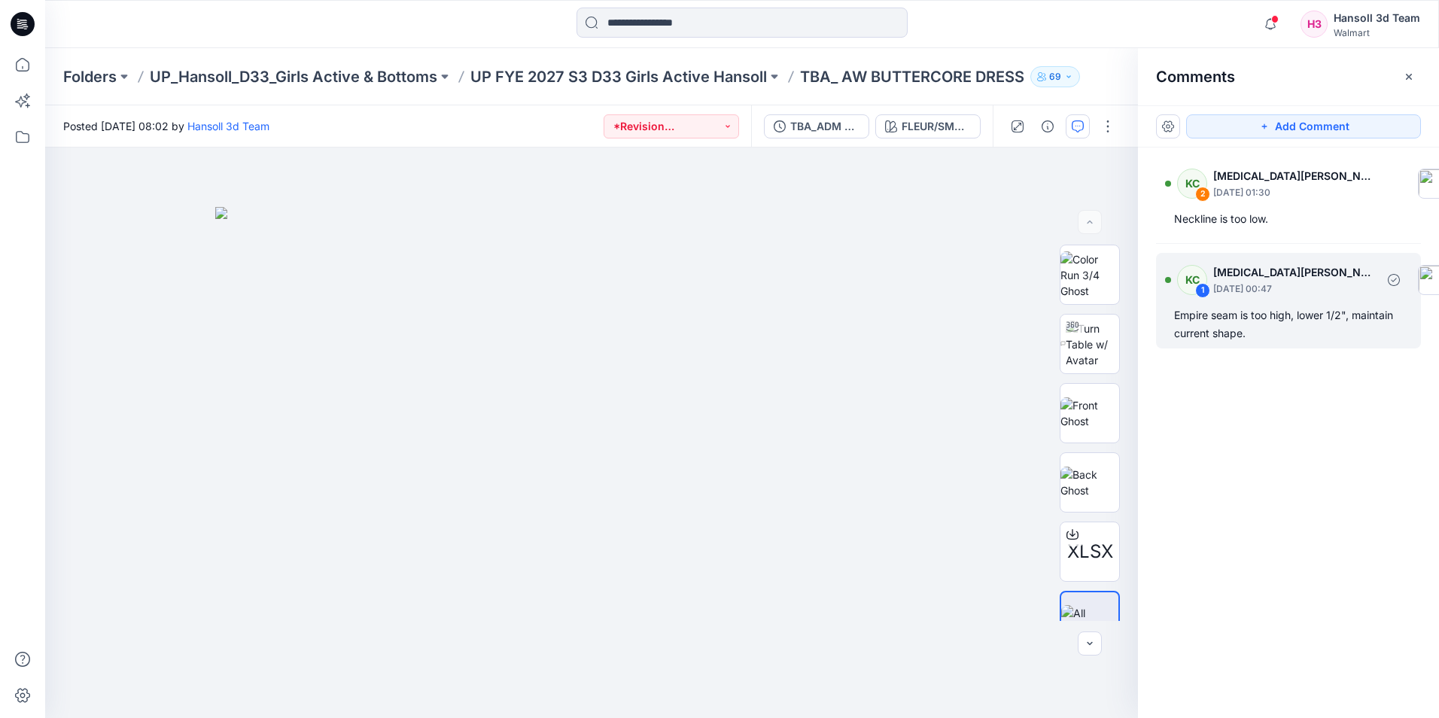
click at [1231, 335] on div "Empire seam is too high, lower 1/2", maintain current shape." at bounding box center [1288, 324] width 229 height 36
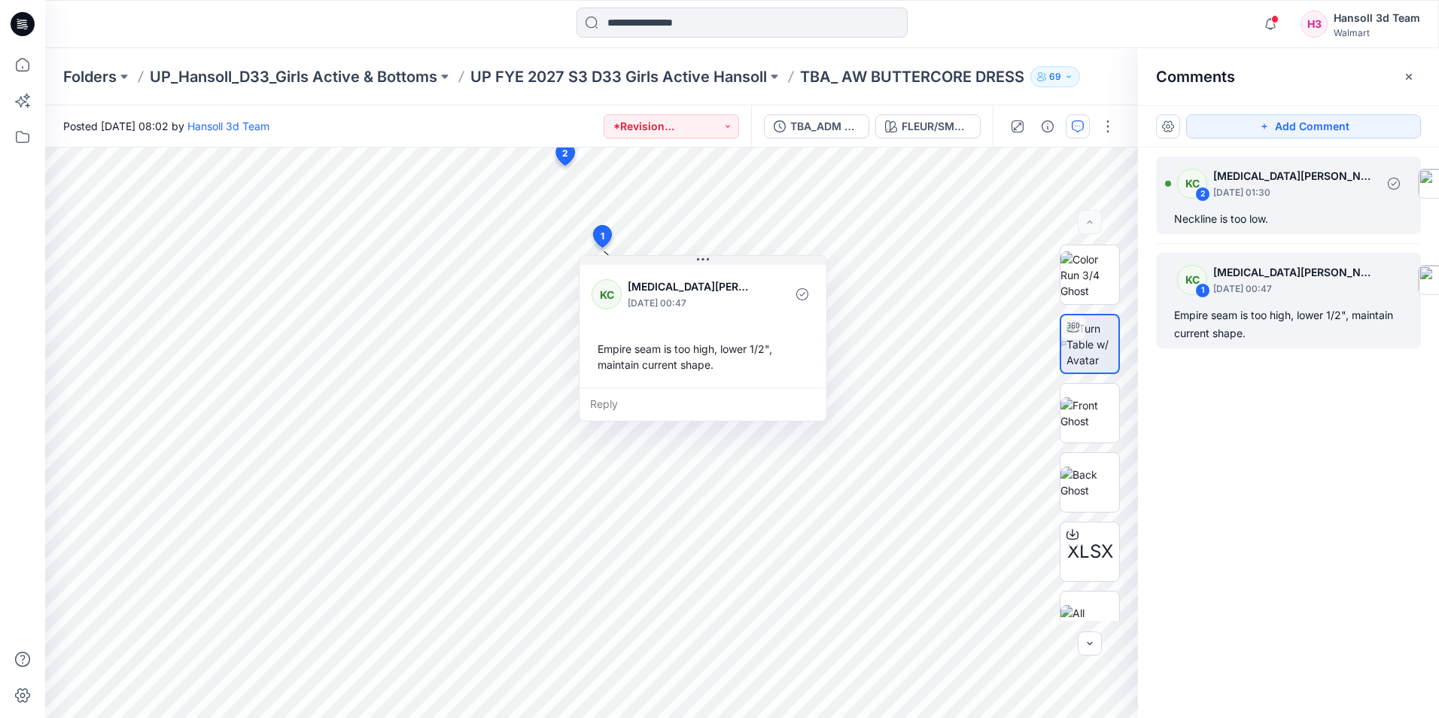
click at [1304, 208] on div "KC 2 [MEDICAL_DATA][PERSON_NAME] [DATE] 01:30 Neckline is too low." at bounding box center [1288, 196] width 265 height 78
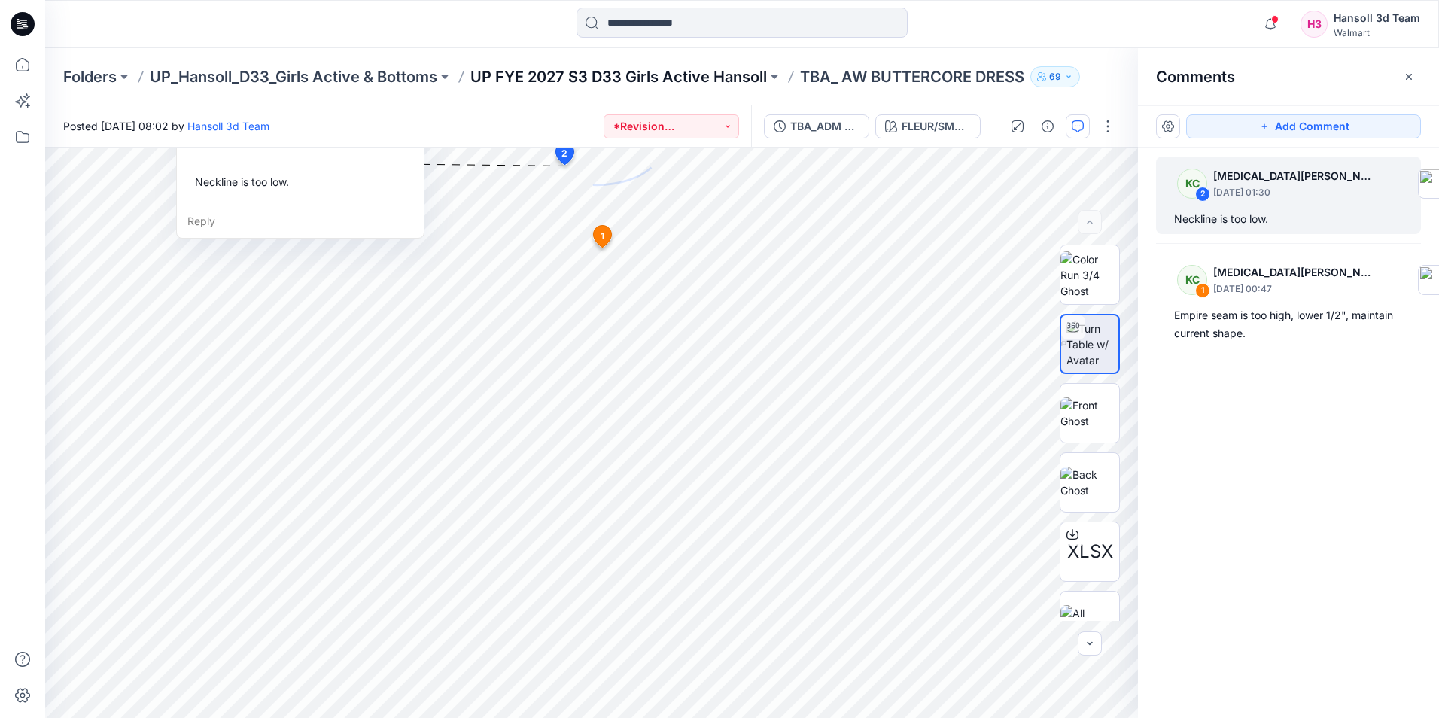
click at [703, 78] on p "UP FYE 2027 S3 D33 Girls Active Hansoll" at bounding box center [618, 76] width 297 height 21
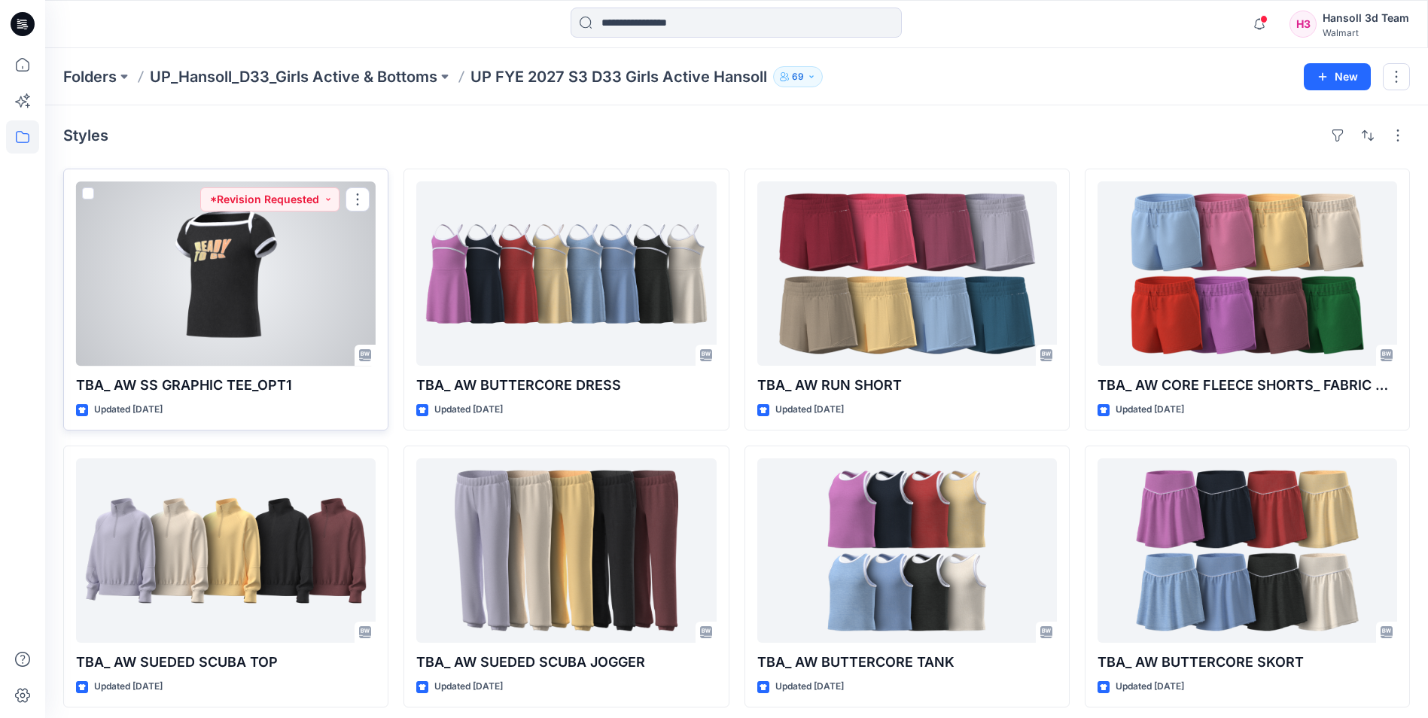
click at [227, 245] on div at bounding box center [226, 273] width 300 height 184
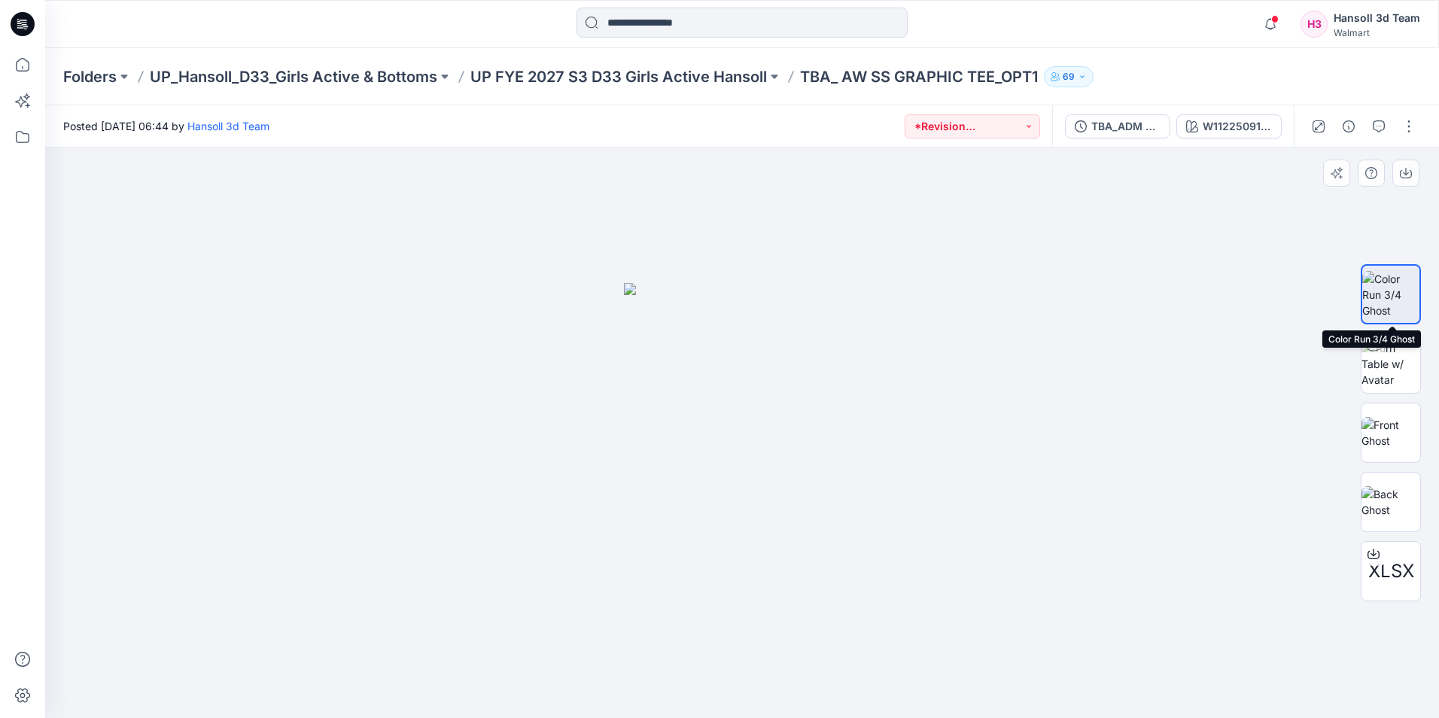
click at [1385, 291] on img at bounding box center [1390, 294] width 57 height 47
click at [1390, 120] on button "button" at bounding box center [1379, 126] width 24 height 24
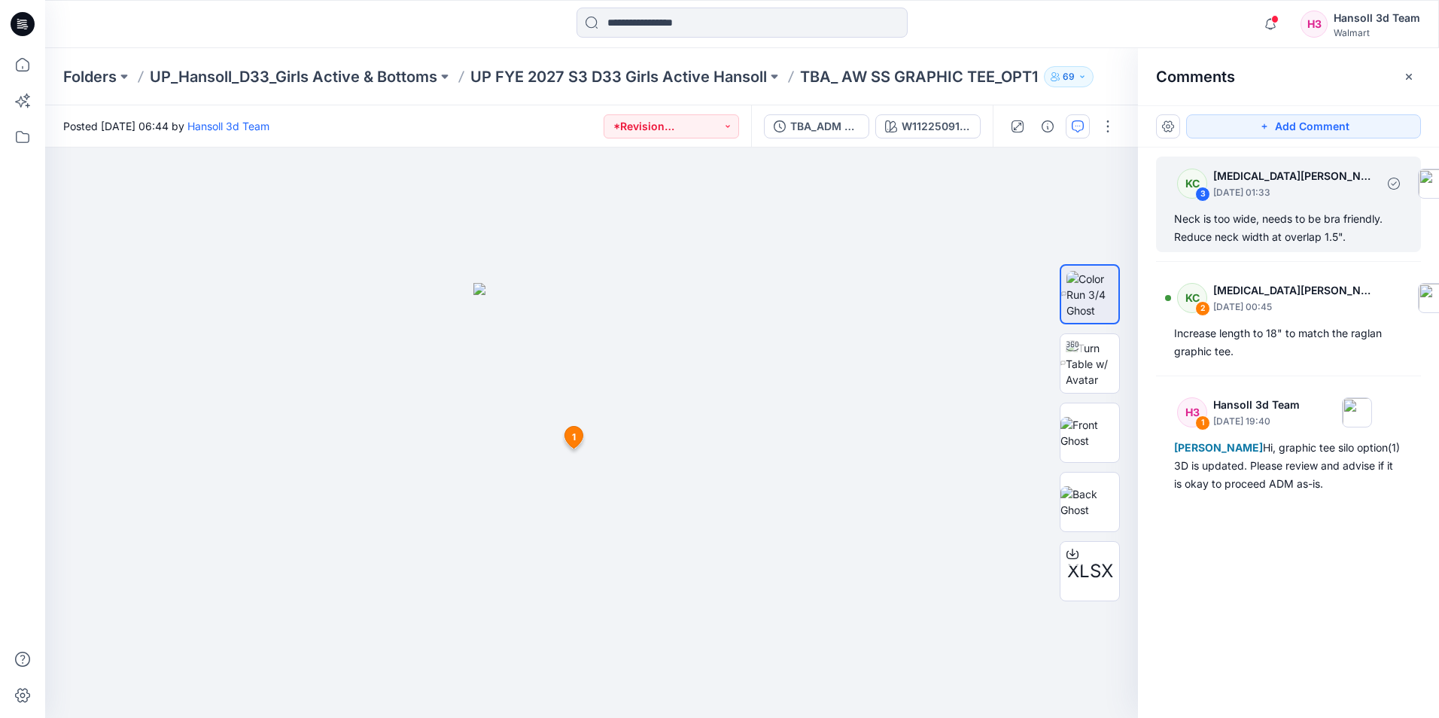
click at [1314, 233] on div "Neck is too wide, needs to be bra friendly. Reduce neck width at overlap 1.5"." at bounding box center [1288, 228] width 229 height 36
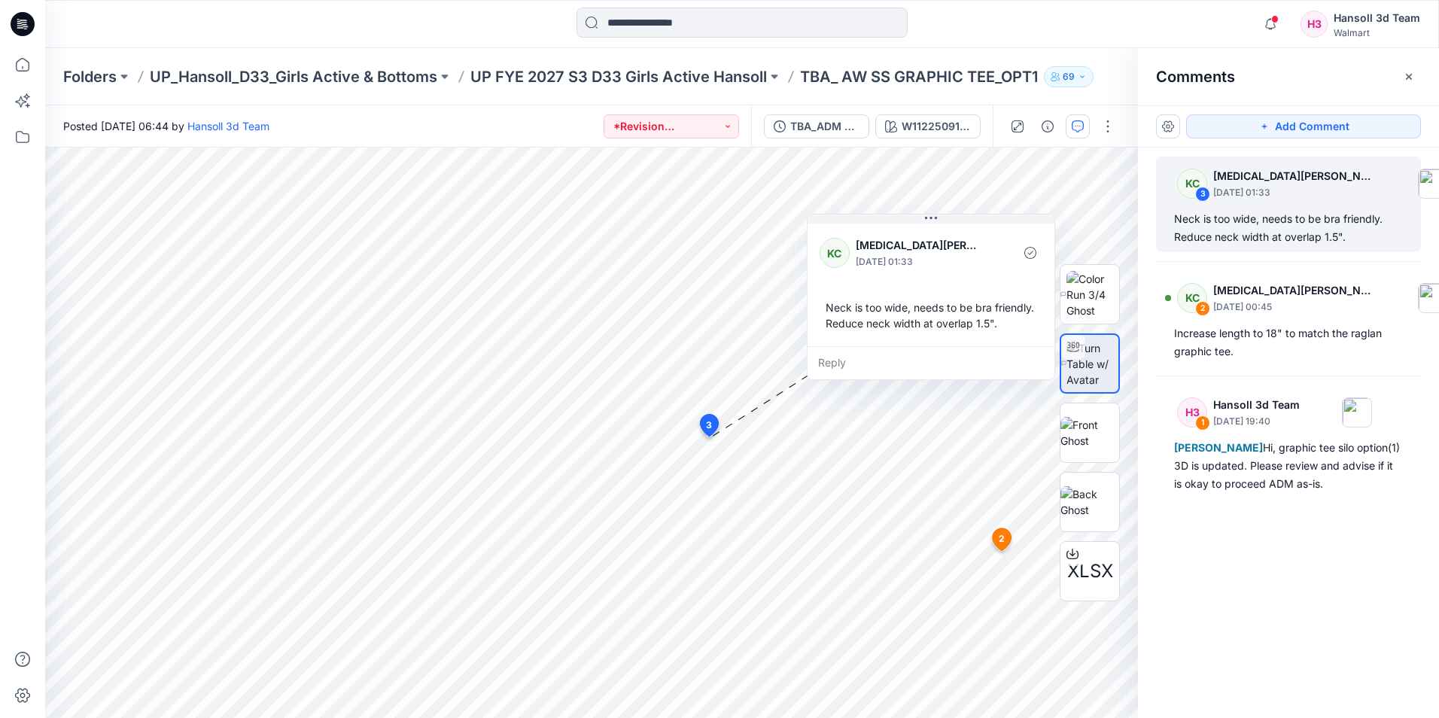
click at [1237, 694] on div "Add Comment KC 3 [MEDICAL_DATA][PERSON_NAME] [DATE] 01:33 Neck is too wide, nee…" at bounding box center [1288, 411] width 301 height 613
click at [1264, 583] on div "KC 3 [MEDICAL_DATA][PERSON_NAME] [DATE] 01:33 Neck is too wide, needs to be bra…" at bounding box center [1288, 405] width 301 height 515
click at [1213, 601] on div "KC 3 [MEDICAL_DATA][PERSON_NAME] [DATE] 01:33 Neck is too wide, needs to be bra…" at bounding box center [1288, 405] width 301 height 515
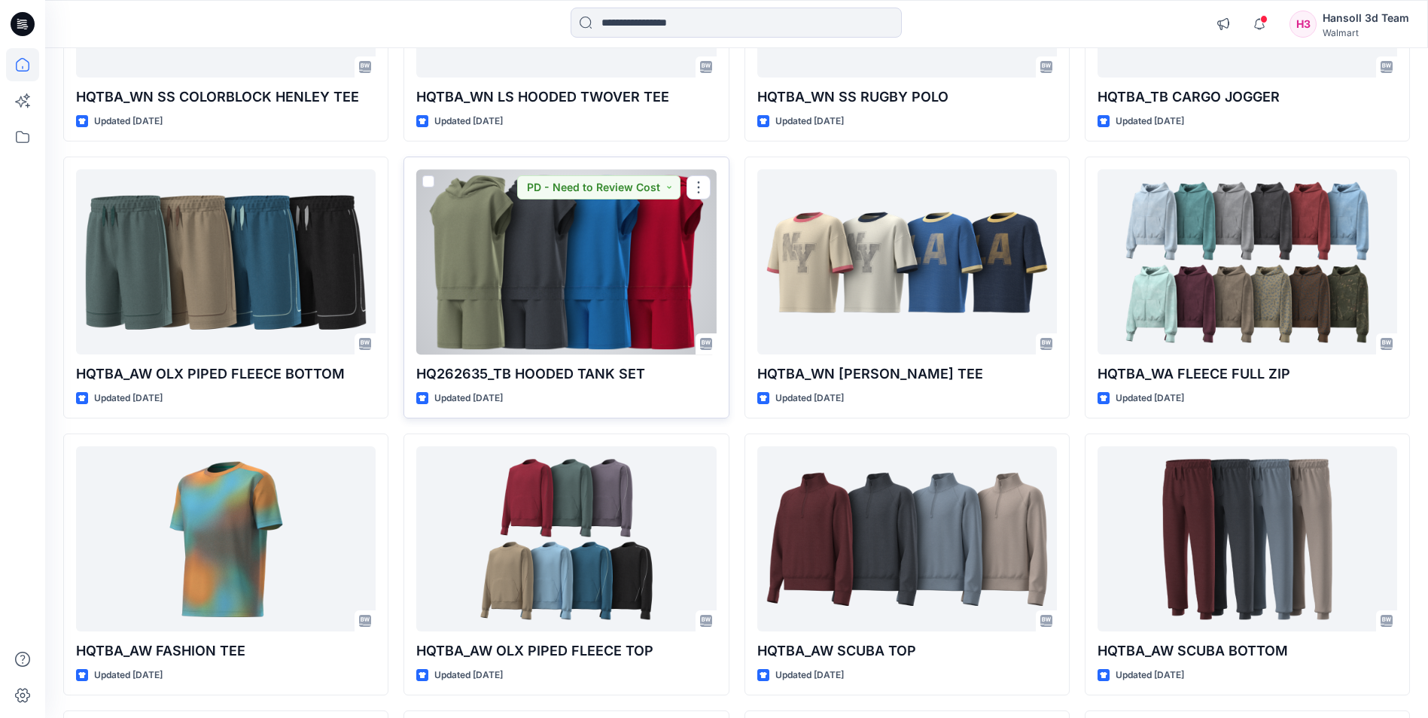
scroll to position [4006, 0]
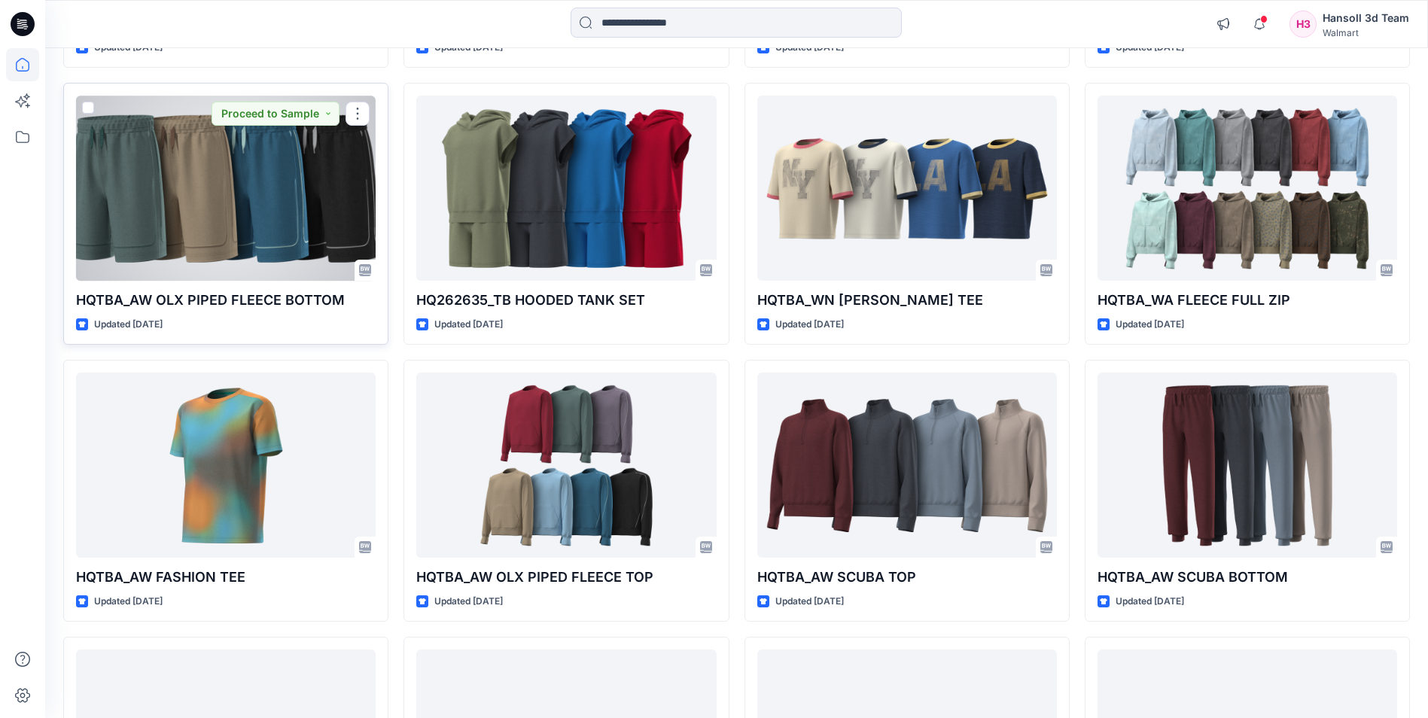
click at [218, 195] on div at bounding box center [226, 188] width 300 height 184
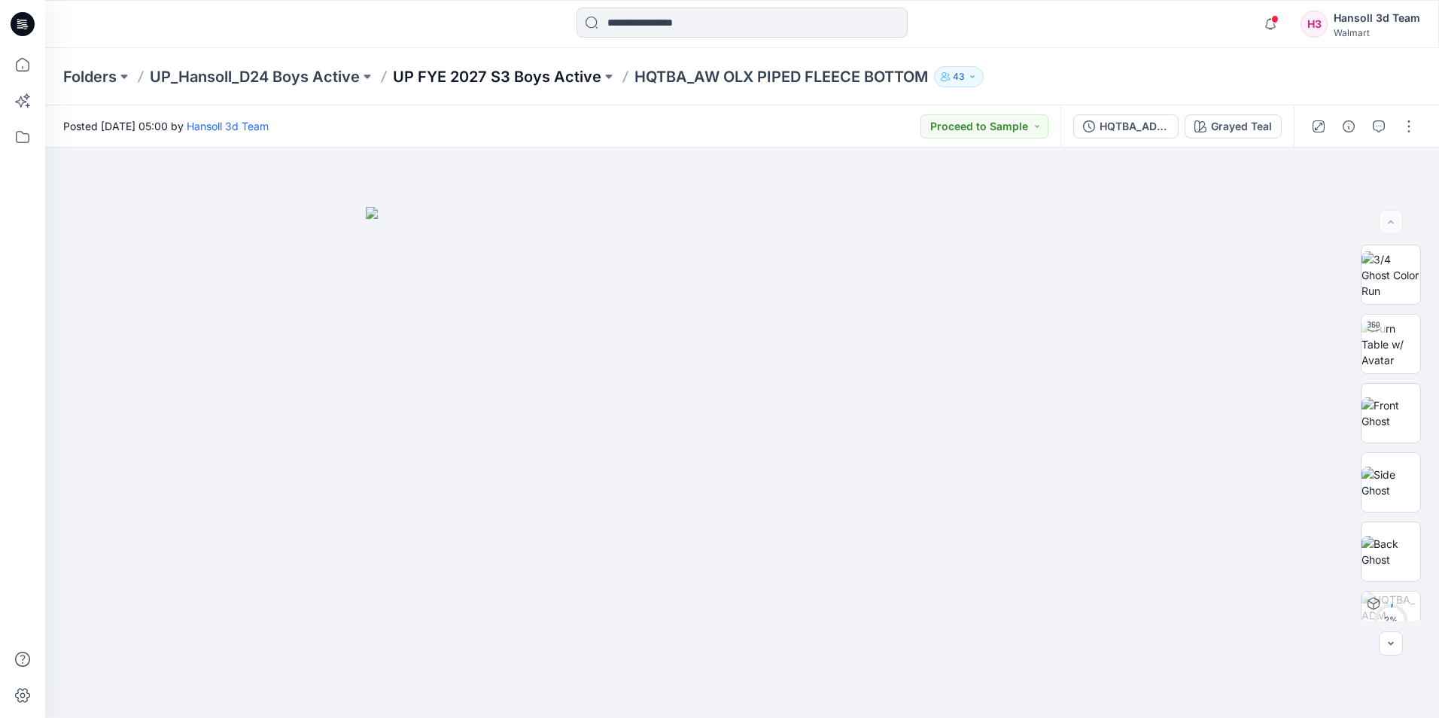
click at [559, 81] on p "UP FYE 2027 S3 Boys Active" at bounding box center [497, 76] width 209 height 21
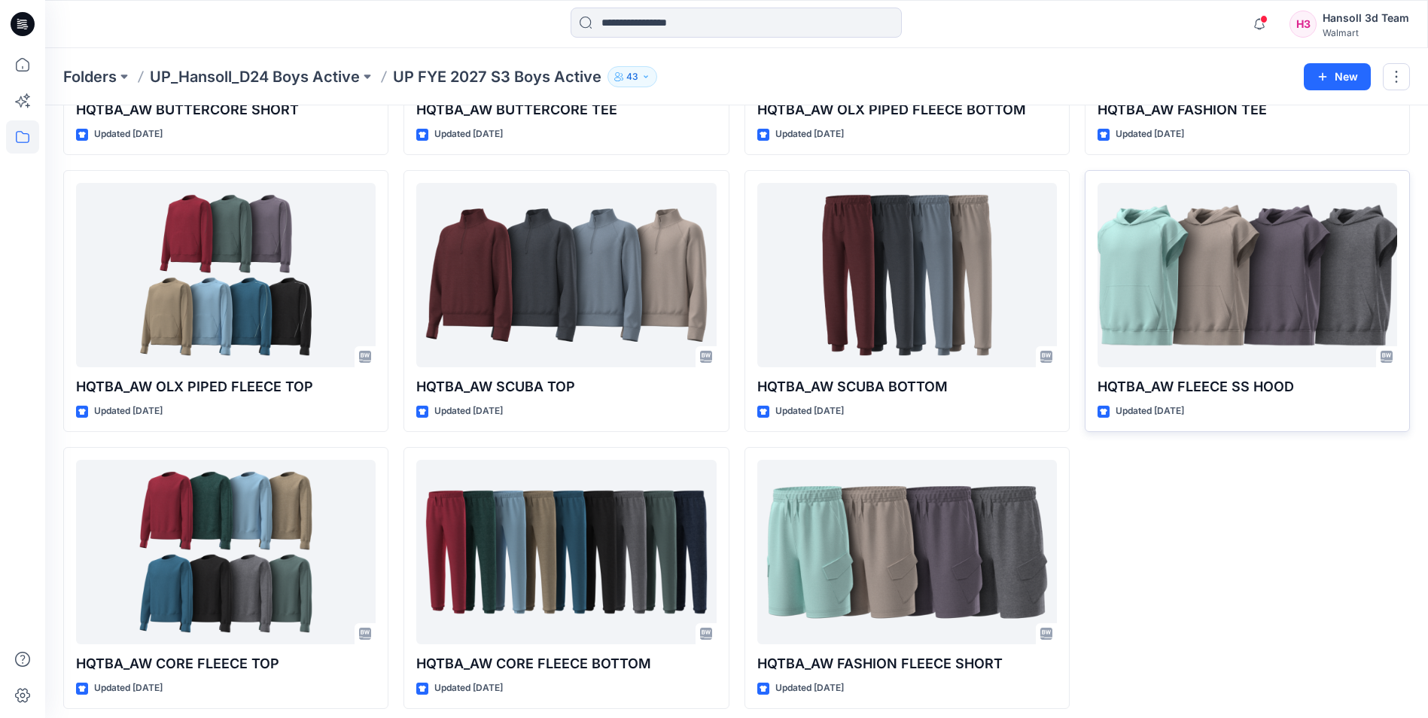
scroll to position [285, 0]
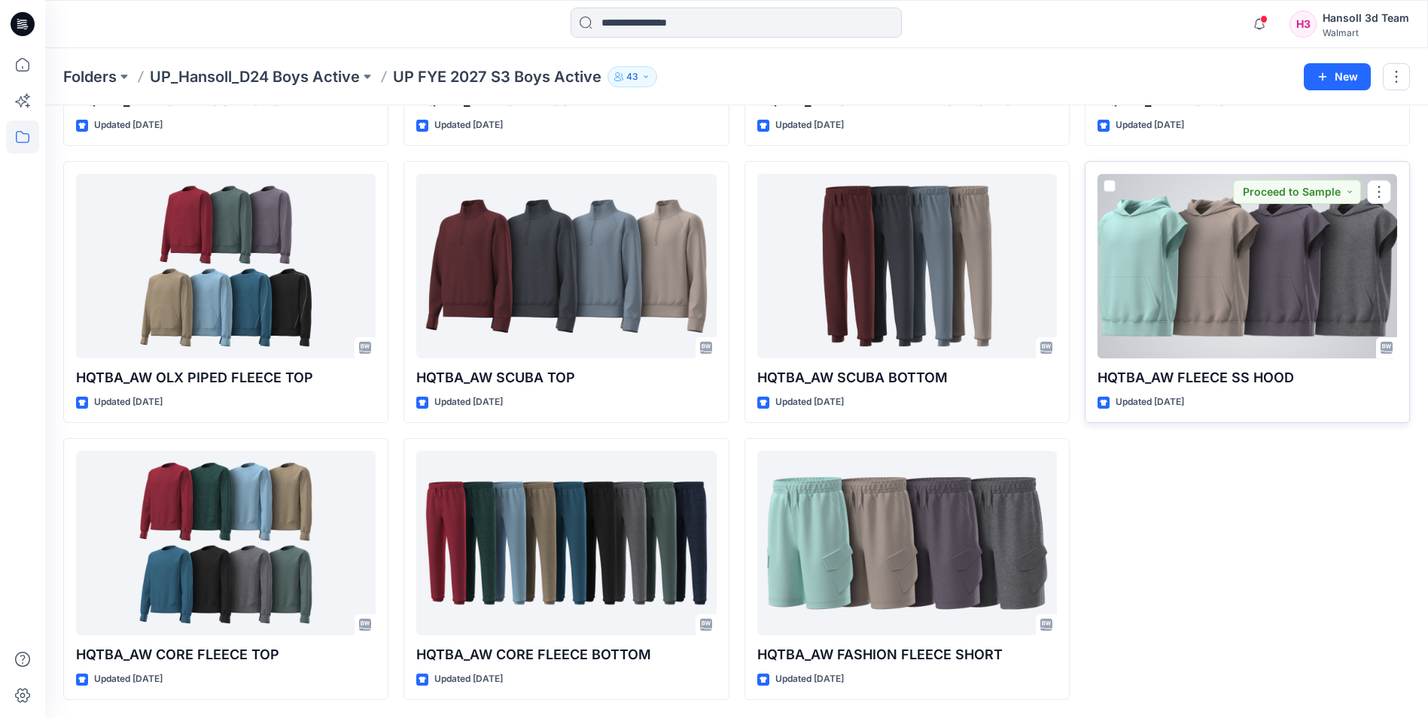
click at [1192, 297] on div at bounding box center [1247, 266] width 300 height 184
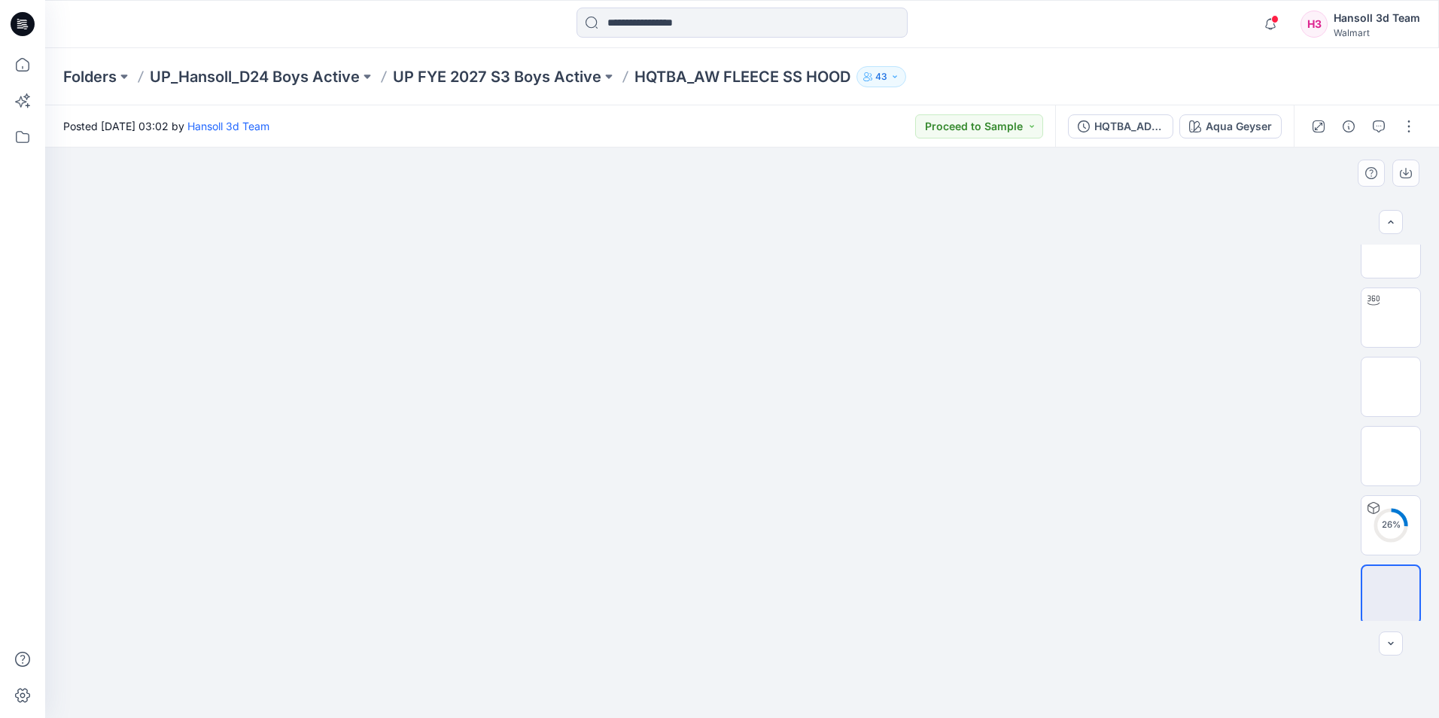
scroll to position [30, 0]
